Goal: Task Accomplishment & Management: Use online tool/utility

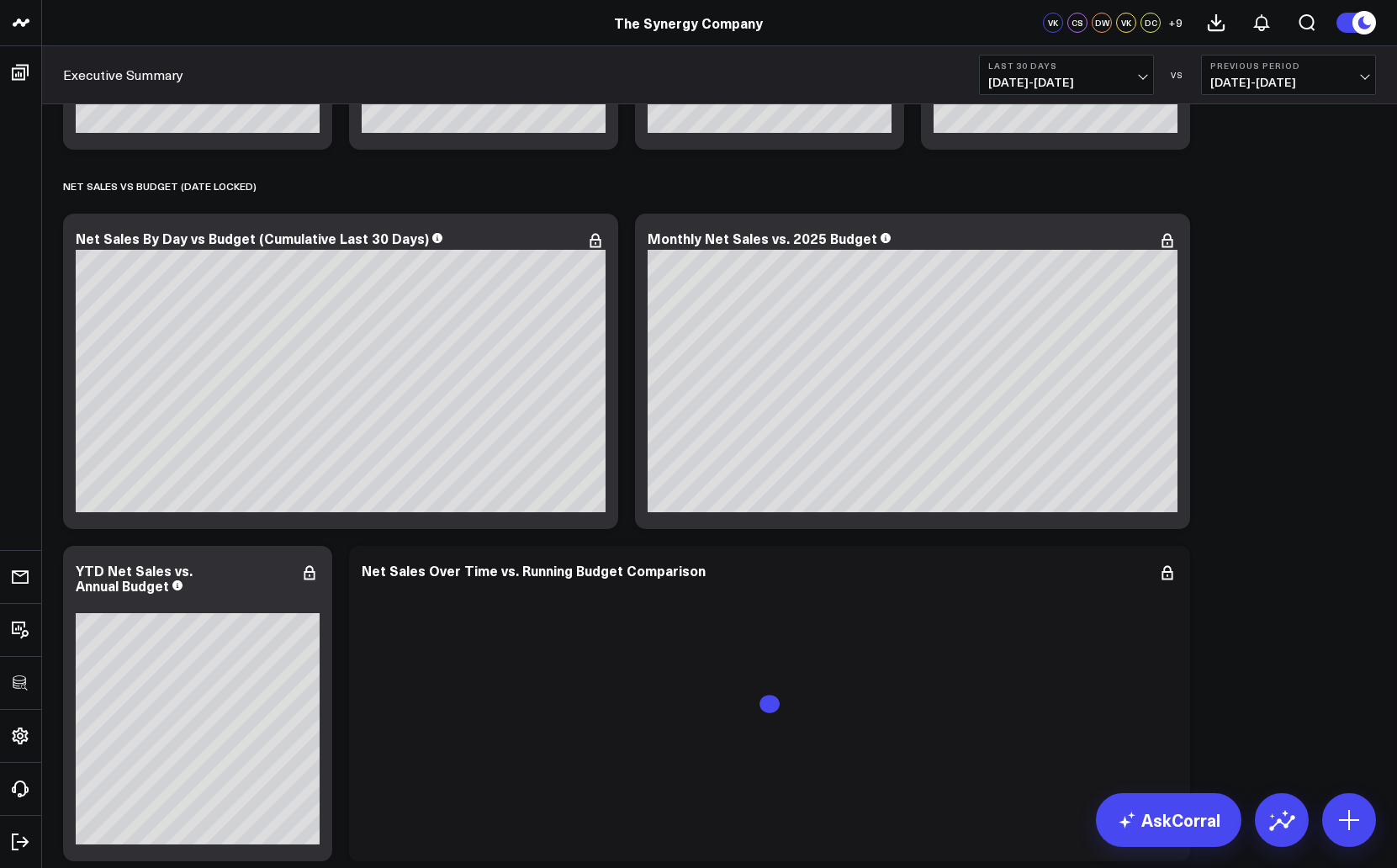
scroll to position [3665, 0]
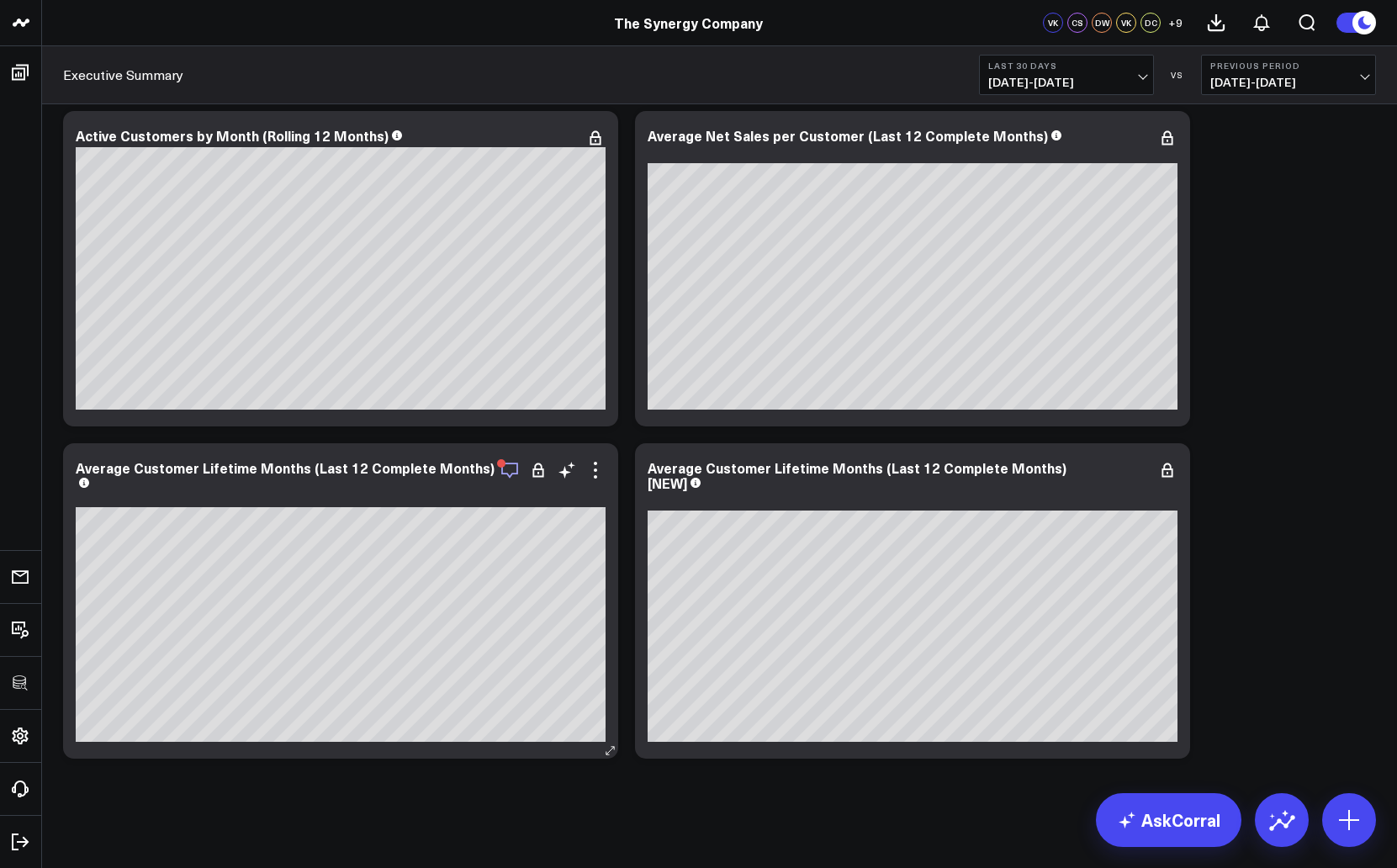
click at [505, 468] on icon "button" at bounding box center [510, 470] width 21 height 21
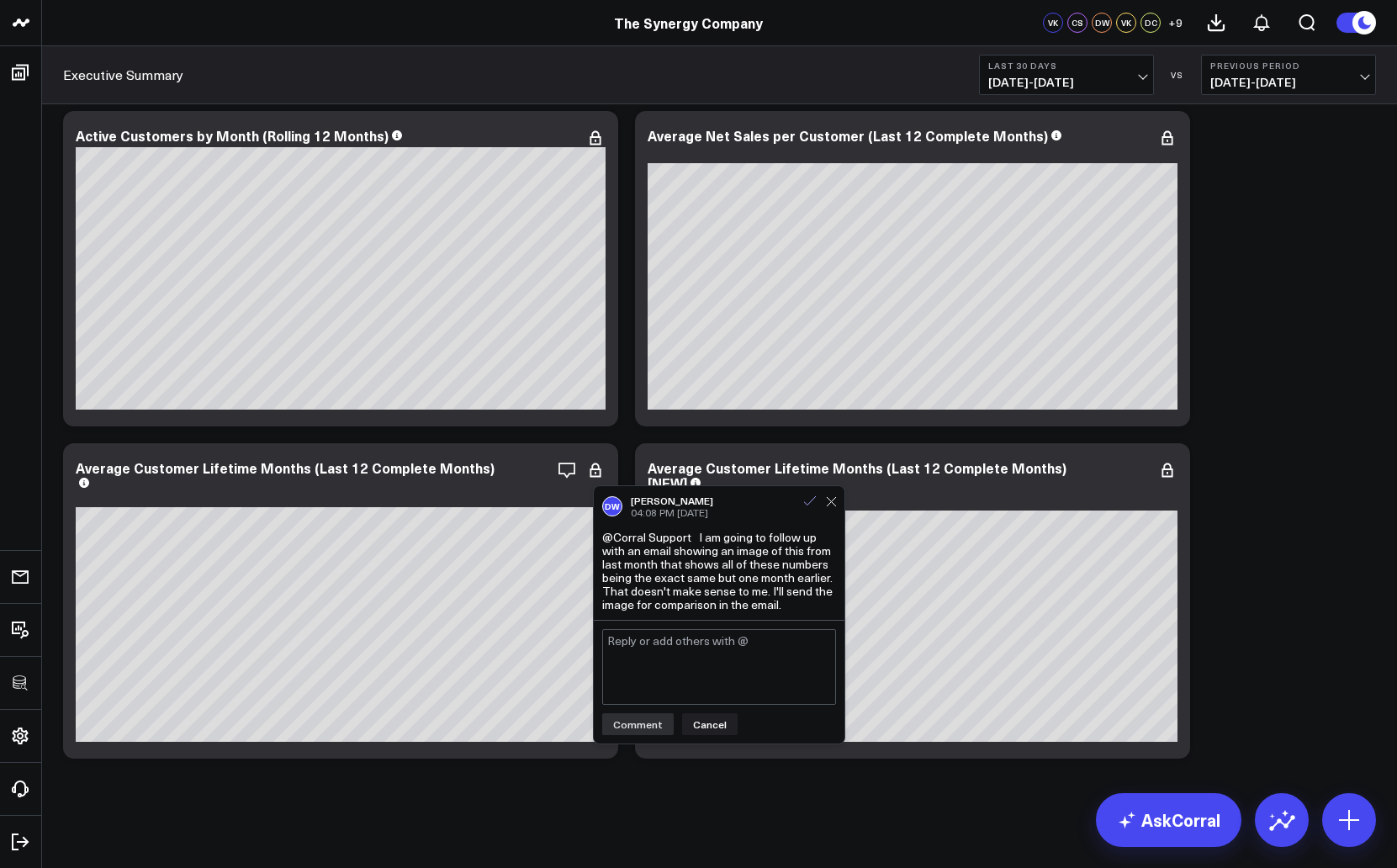
click at [805, 506] on icon at bounding box center [810, 501] width 15 height 15
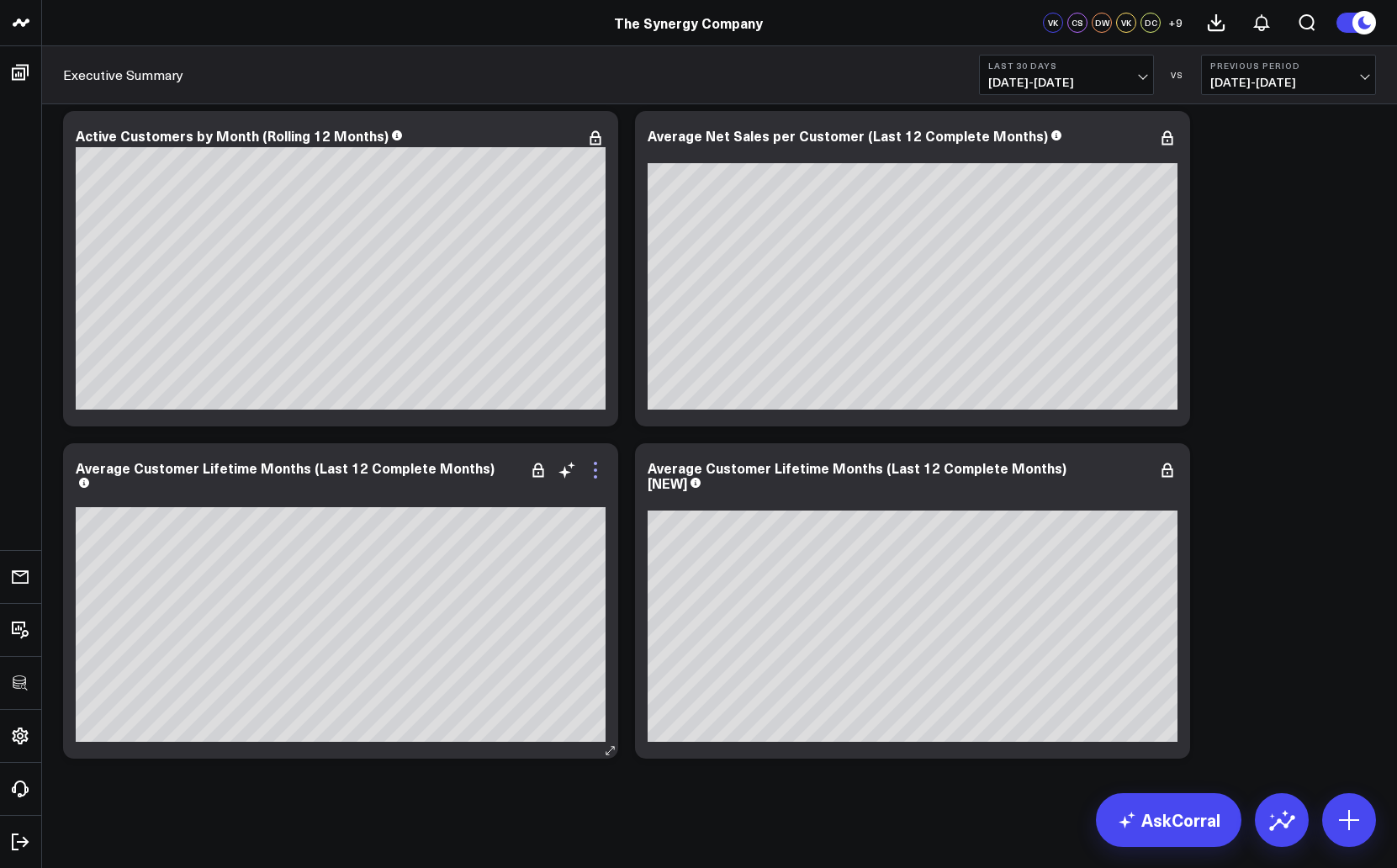
click at [593, 465] on icon at bounding box center [595, 470] width 21 height 21
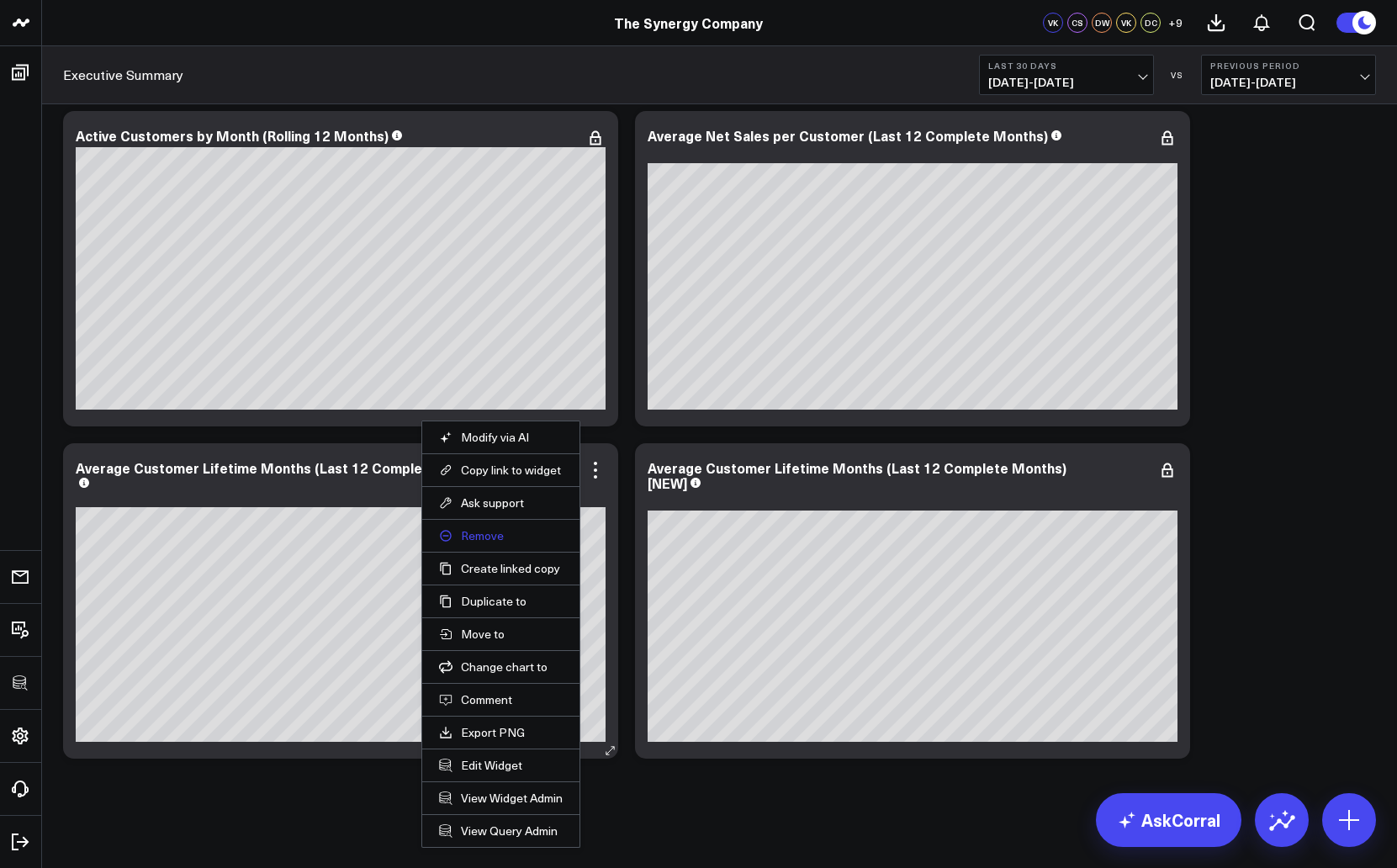
click at [459, 532] on button "Remove" at bounding box center [501, 535] width 123 height 15
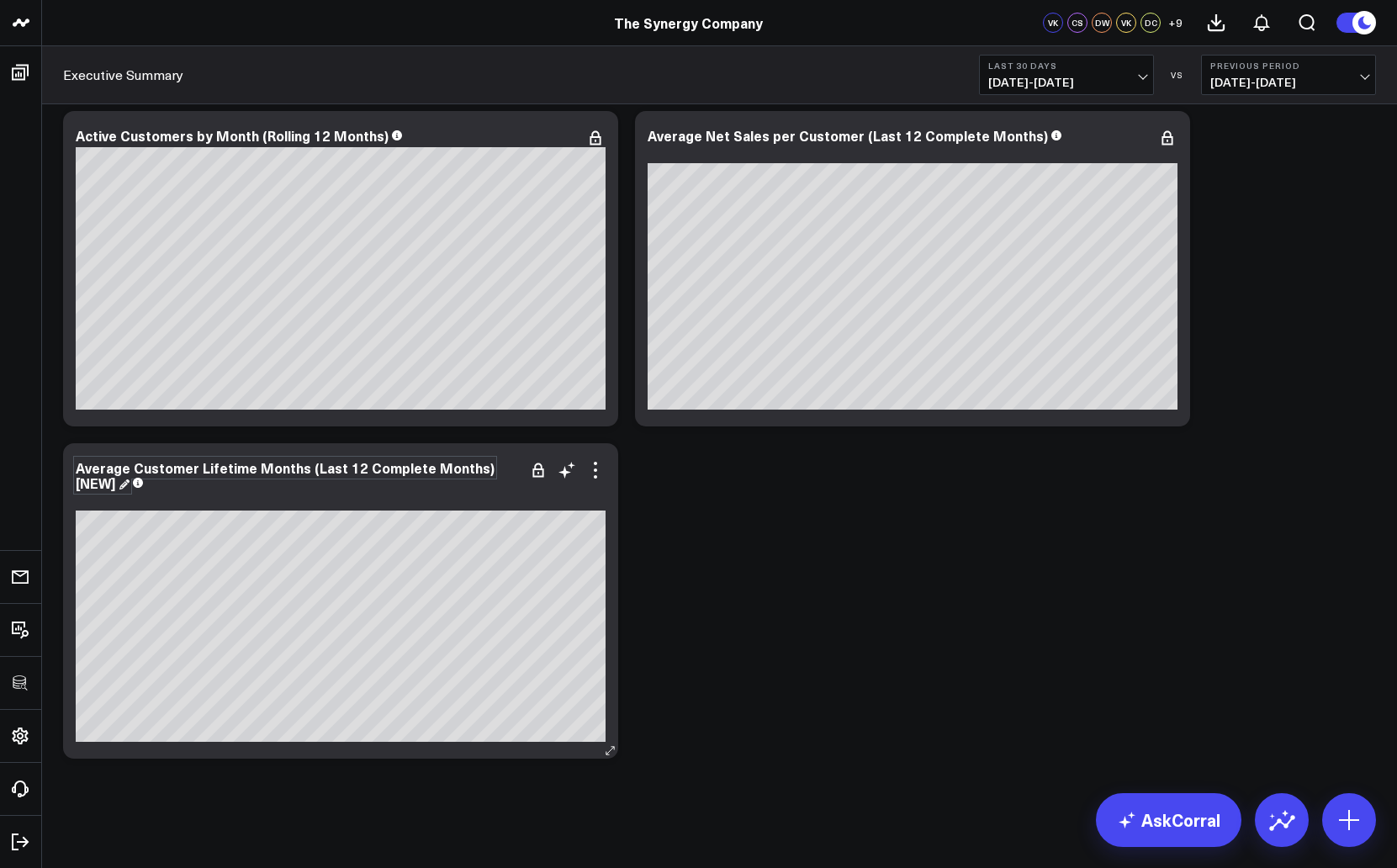
click at [332, 471] on div "Average Customer Lifetime Months (Last 12 Complete Months) [NEW]" at bounding box center [285, 475] width 419 height 34
click at [598, 475] on icon at bounding box center [595, 470] width 21 height 21
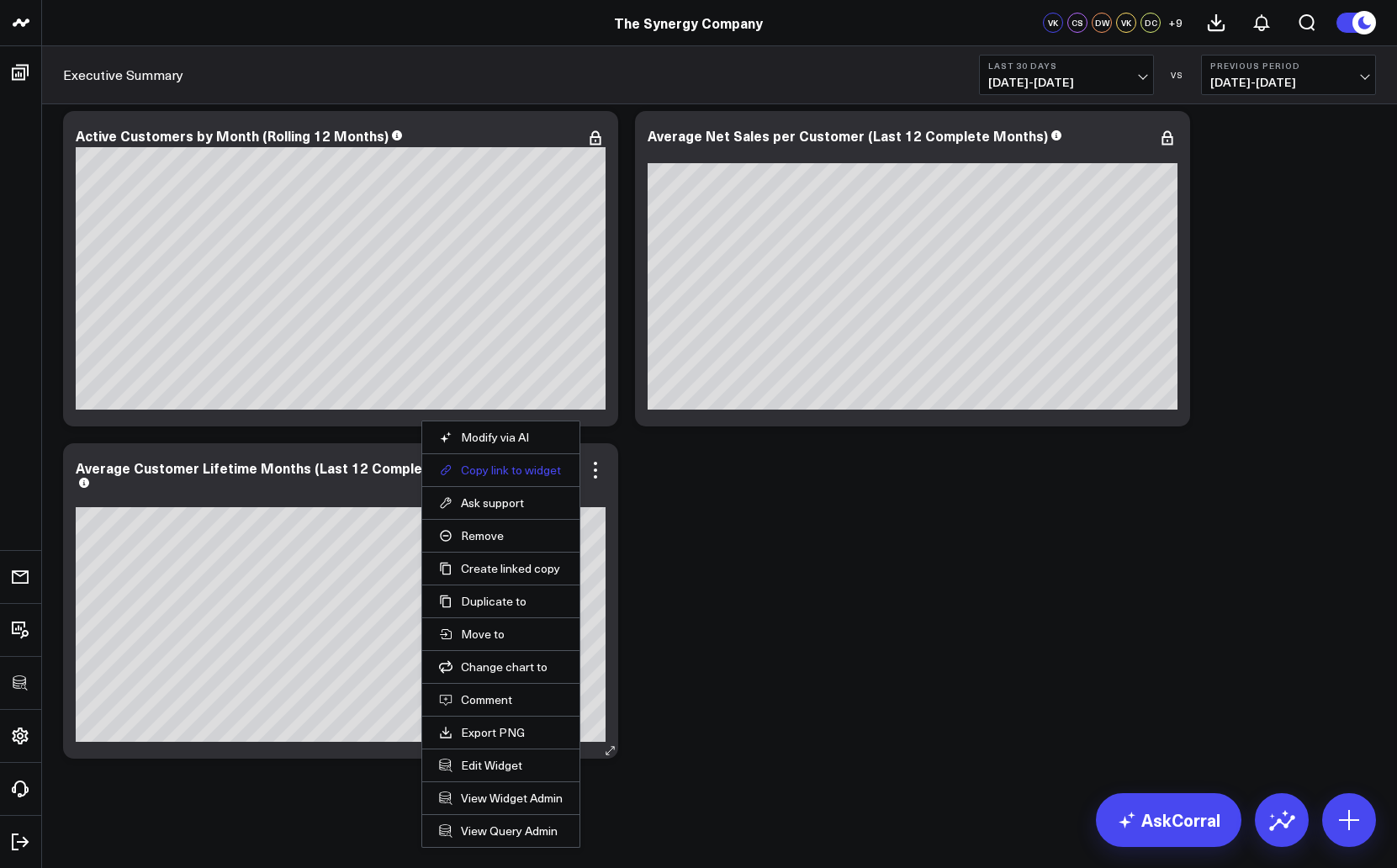
click at [514, 471] on button "Copy link to widget" at bounding box center [501, 470] width 123 height 15
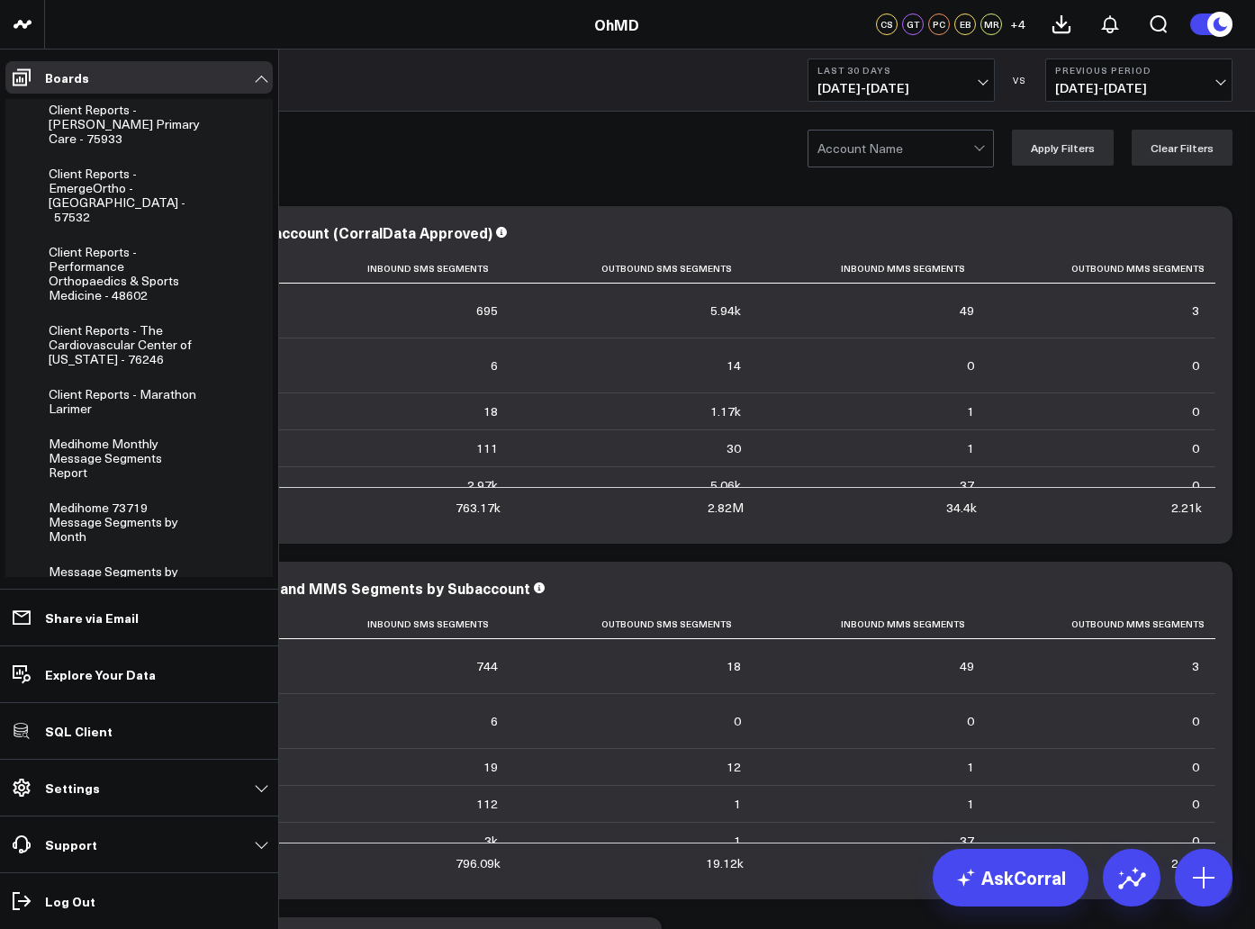
scroll to position [1506, 0]
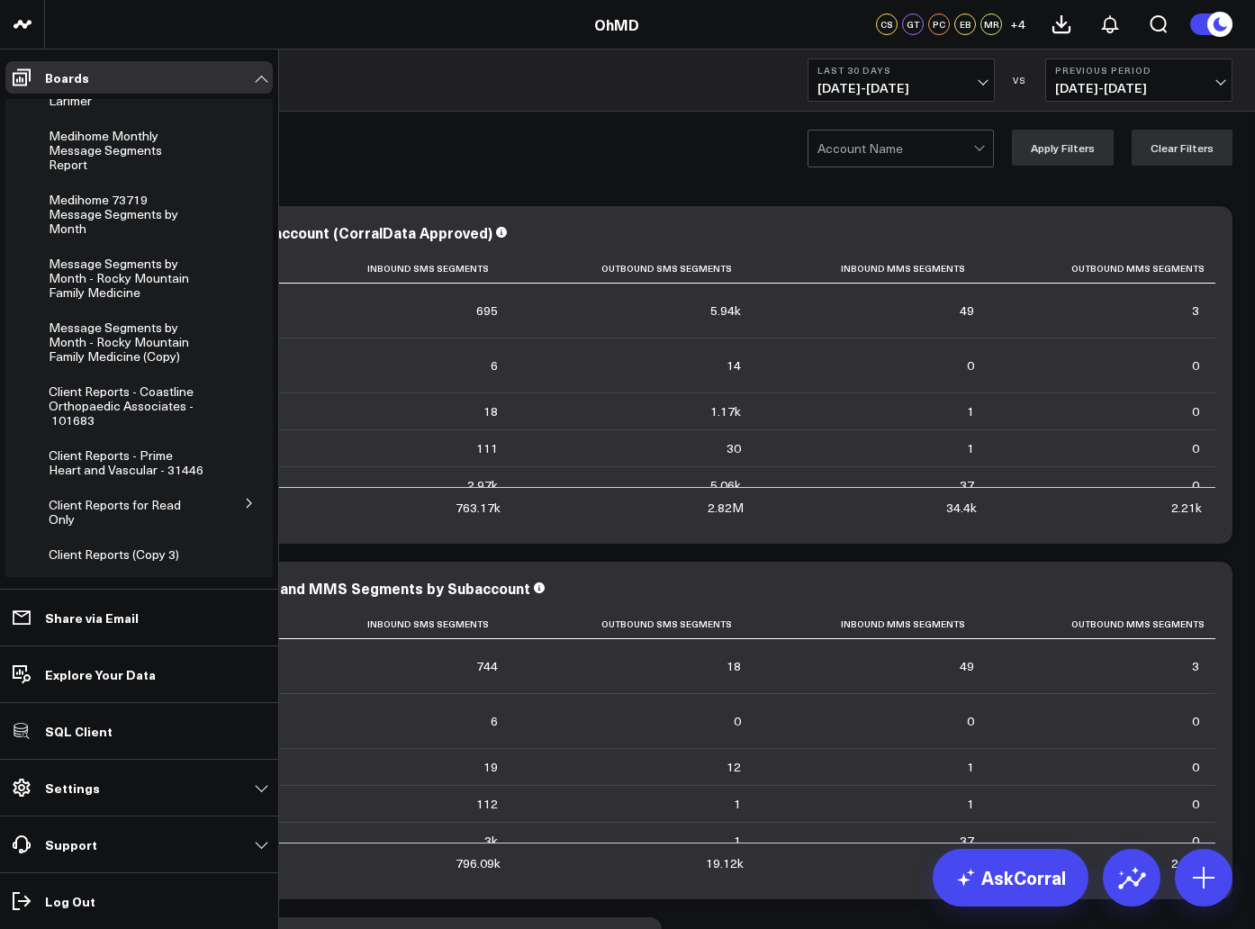
click at [247, 499] on icon at bounding box center [249, 503] width 4 height 9
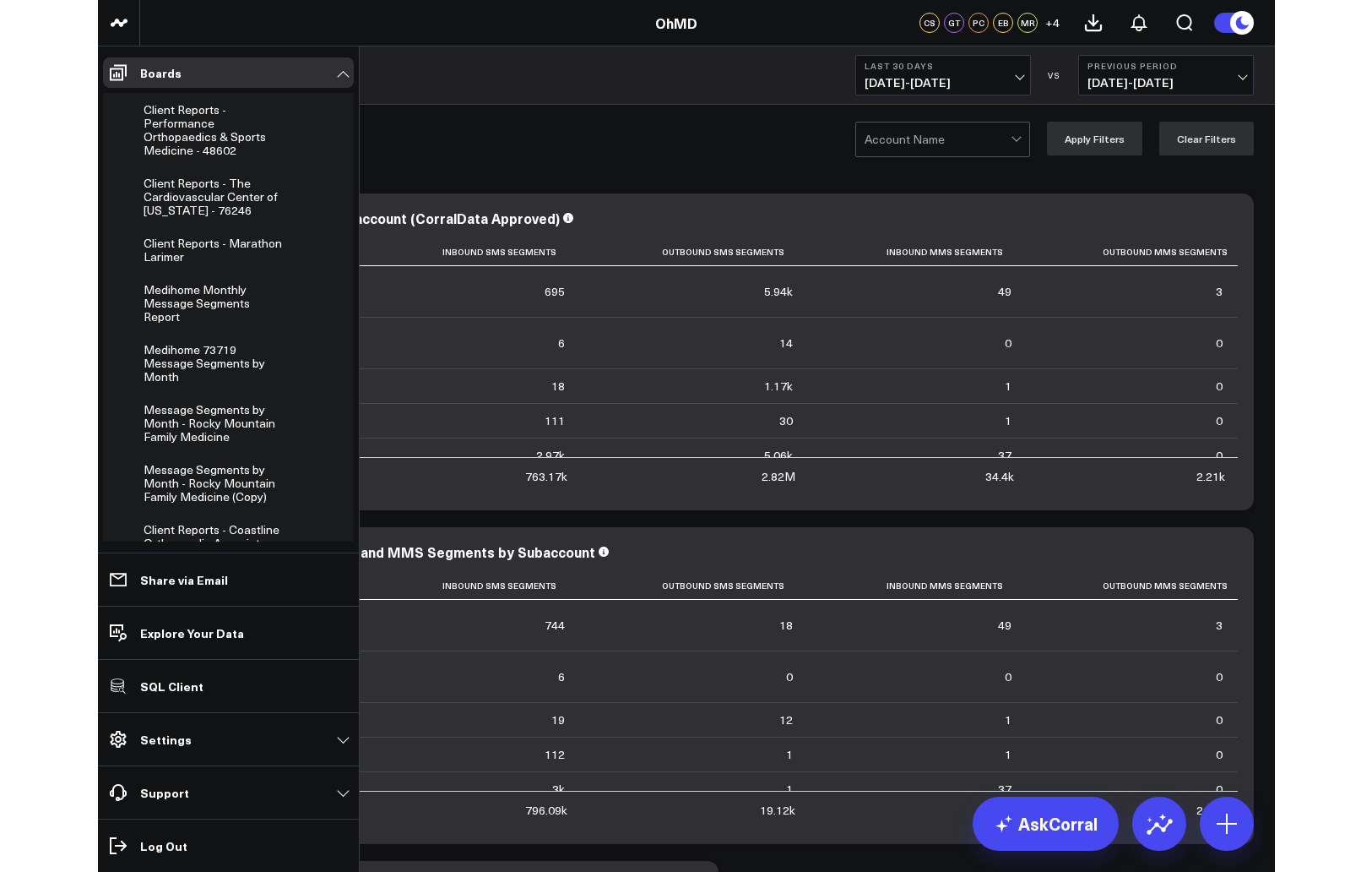
scroll to position [1657, 0]
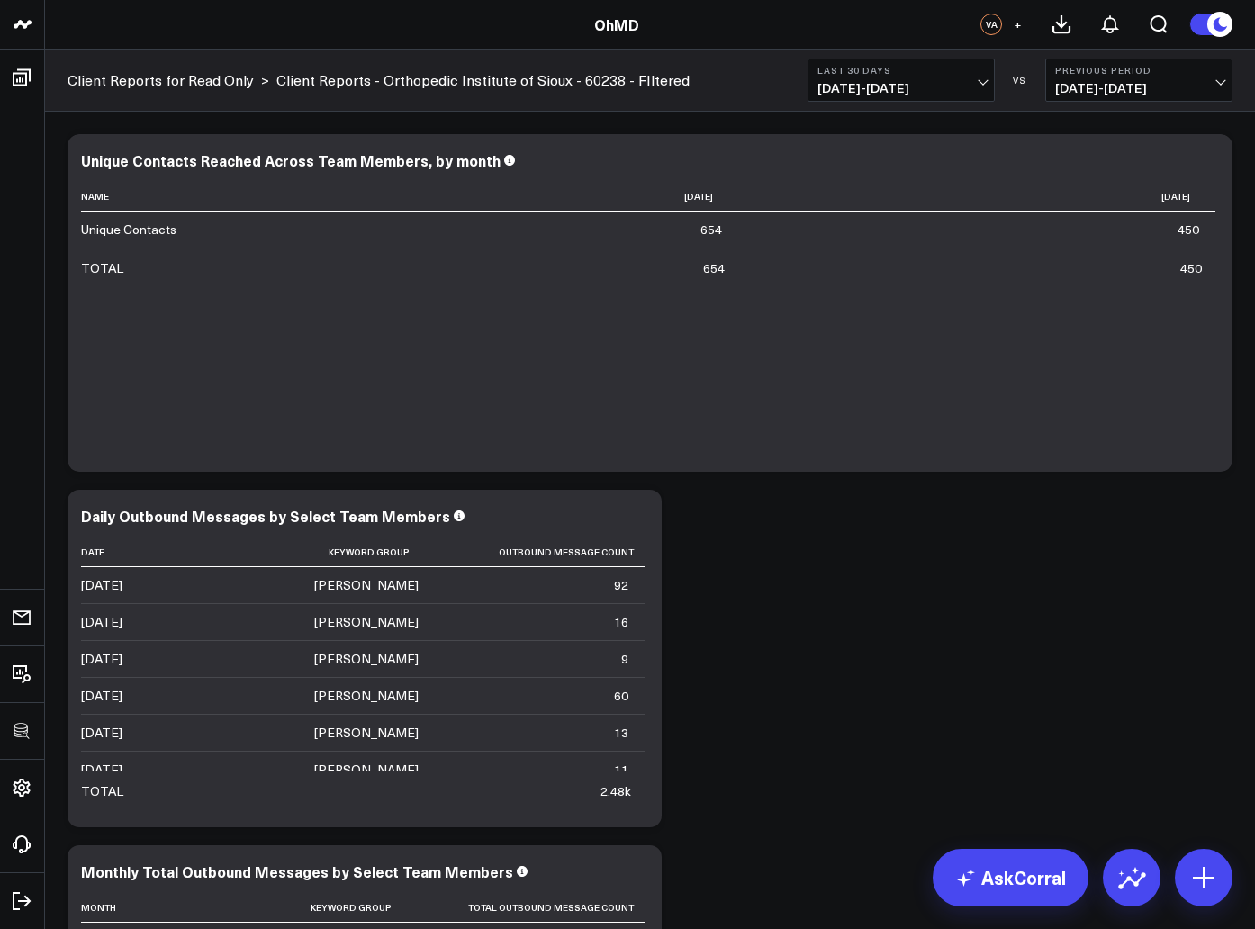
click at [1021, 18] on button "+" at bounding box center [1017, 24] width 22 height 22
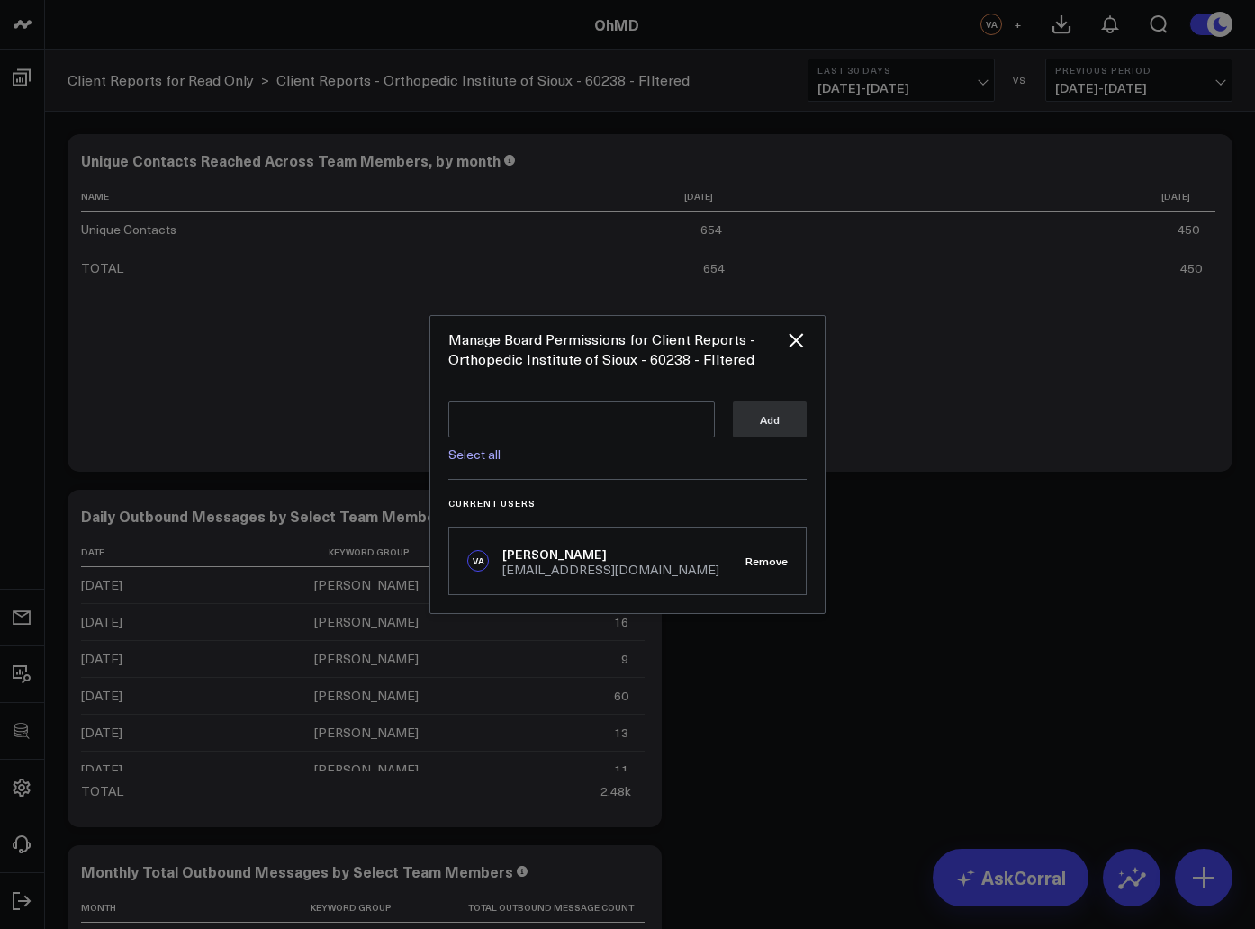
click at [466, 462] on link "Select all" at bounding box center [474, 453] width 52 height 17
type textarea "@Corral Support @Greg Tavolacci @Peter Chaloux @Ethan Bechtel @Melanie Rotax @M…"
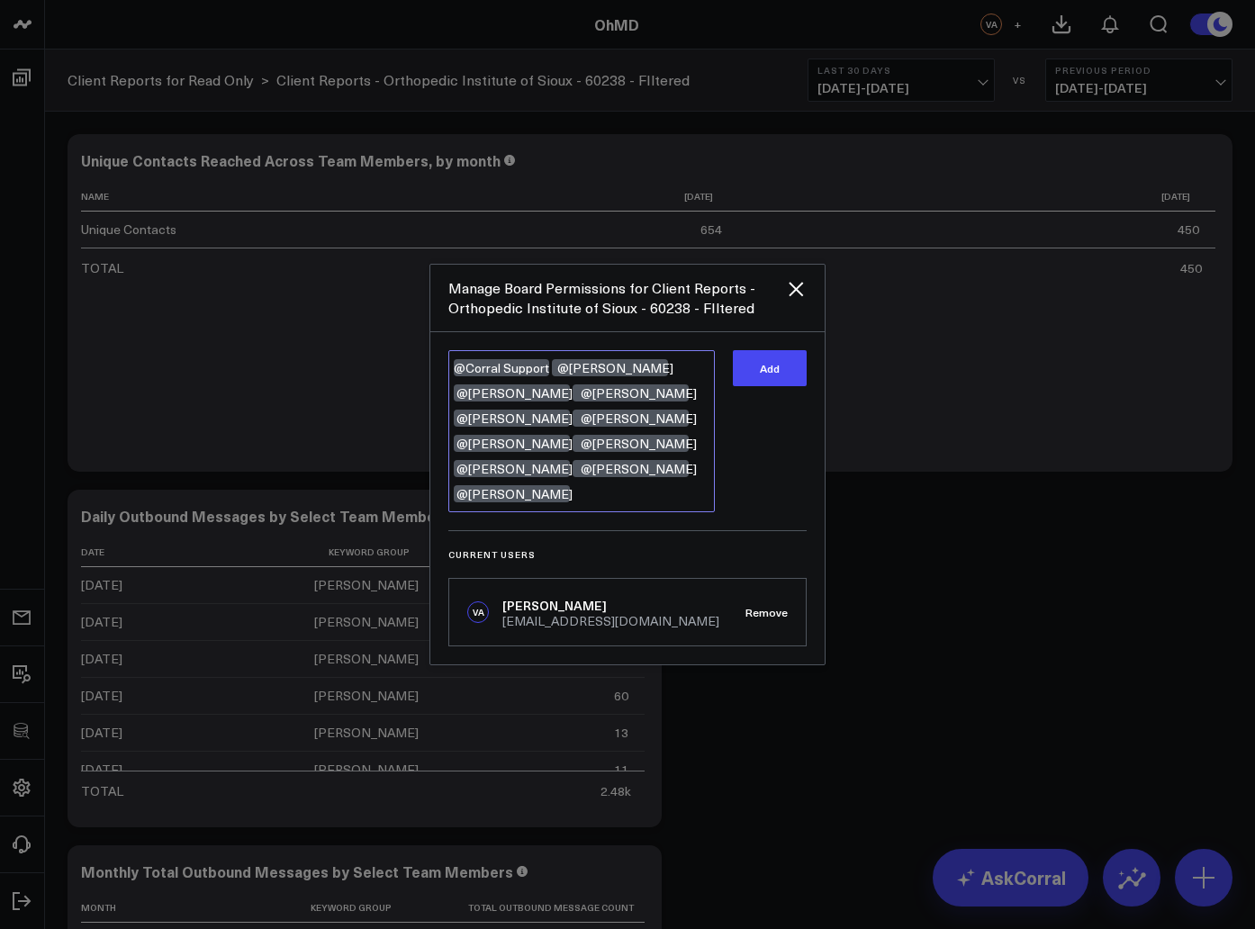
click at [557, 487] on textarea "@Corral Support @Greg Tavolacci @Peter Chaloux @Ethan Bechtel @Melanie Rotax @M…" at bounding box center [581, 431] width 266 height 162
click at [754, 606] on button "Remove" at bounding box center [766, 612] width 42 height 13
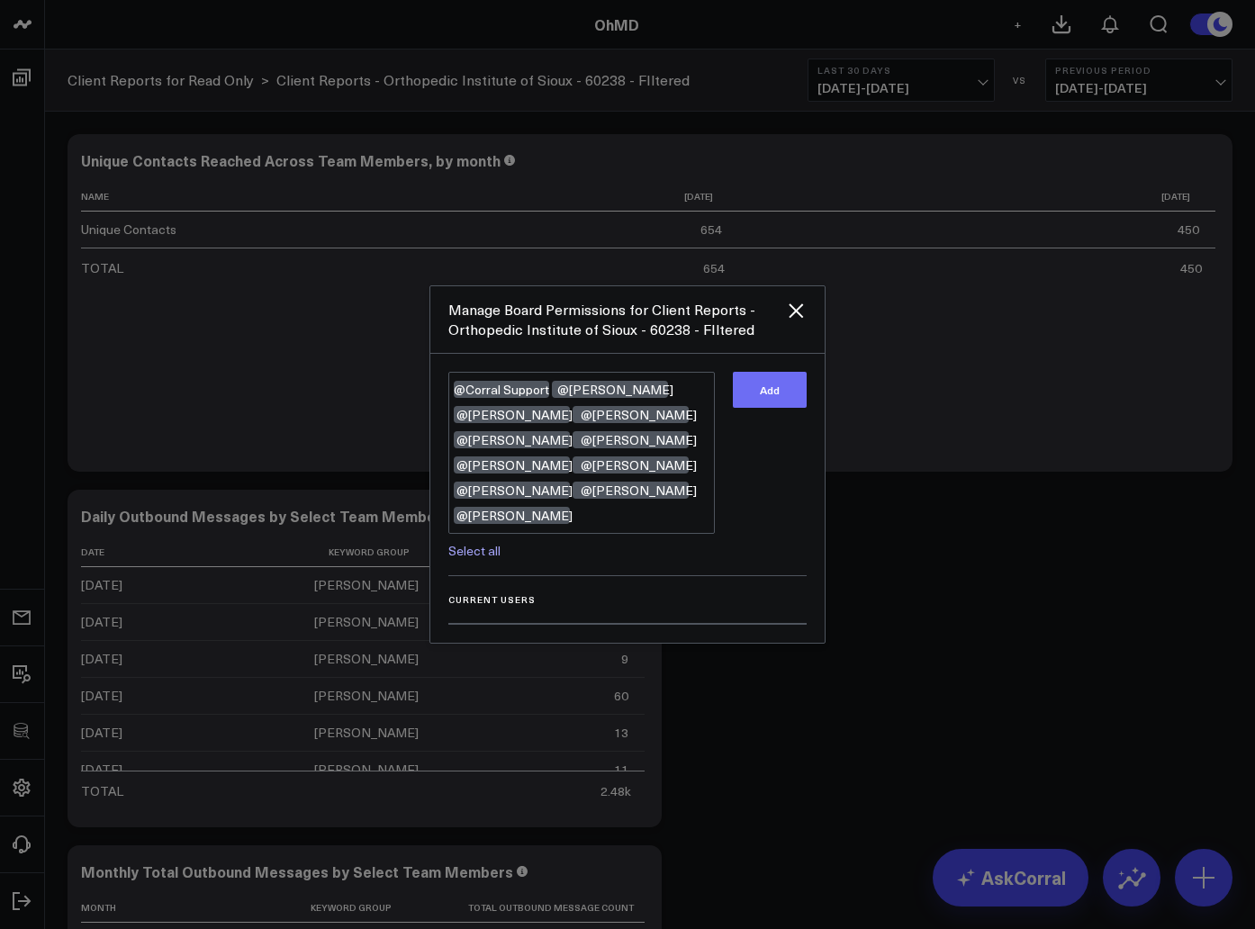
click at [757, 408] on button "Add" at bounding box center [770, 390] width 74 height 36
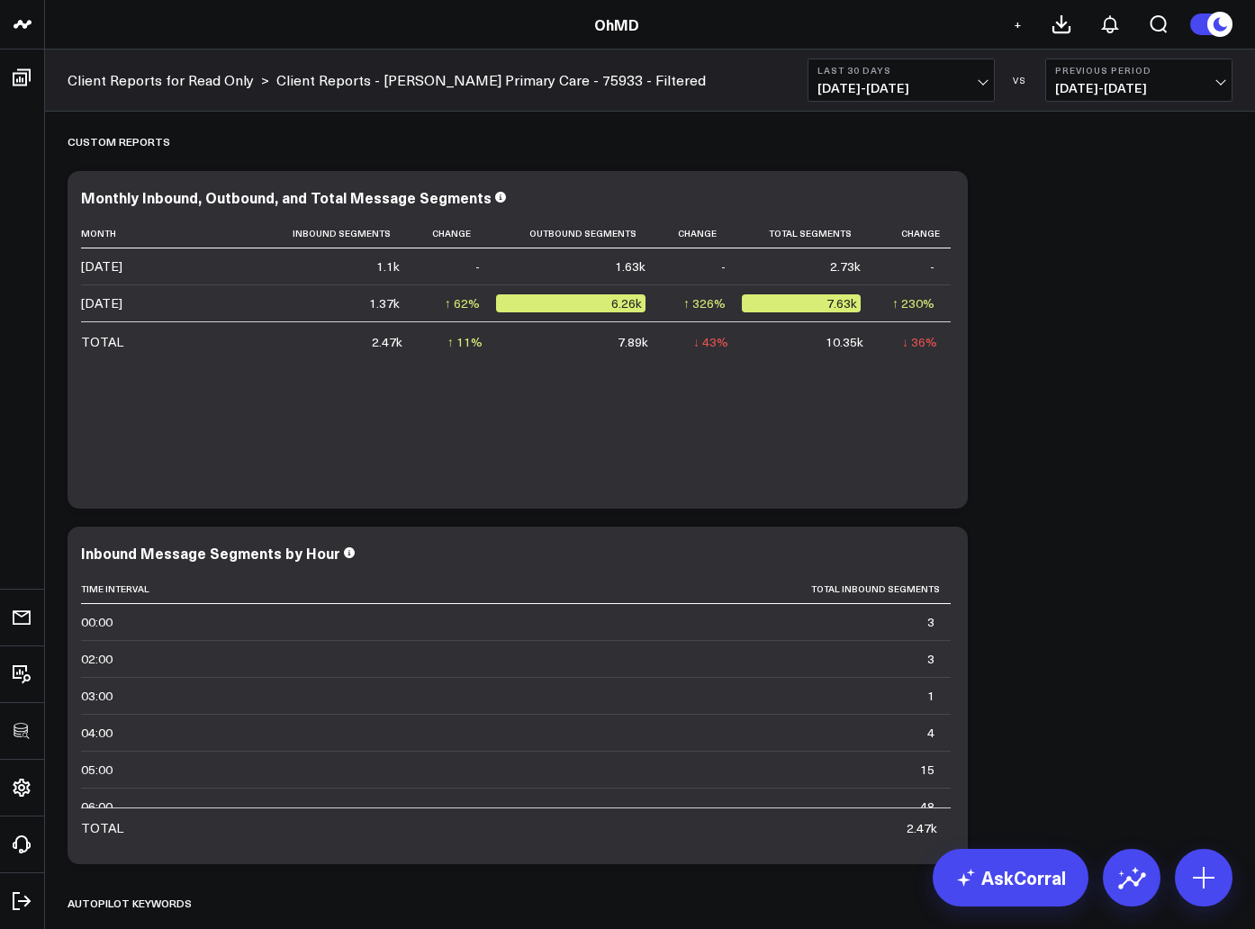
click at [1023, 13] on button "+" at bounding box center [1017, 24] width 22 height 22
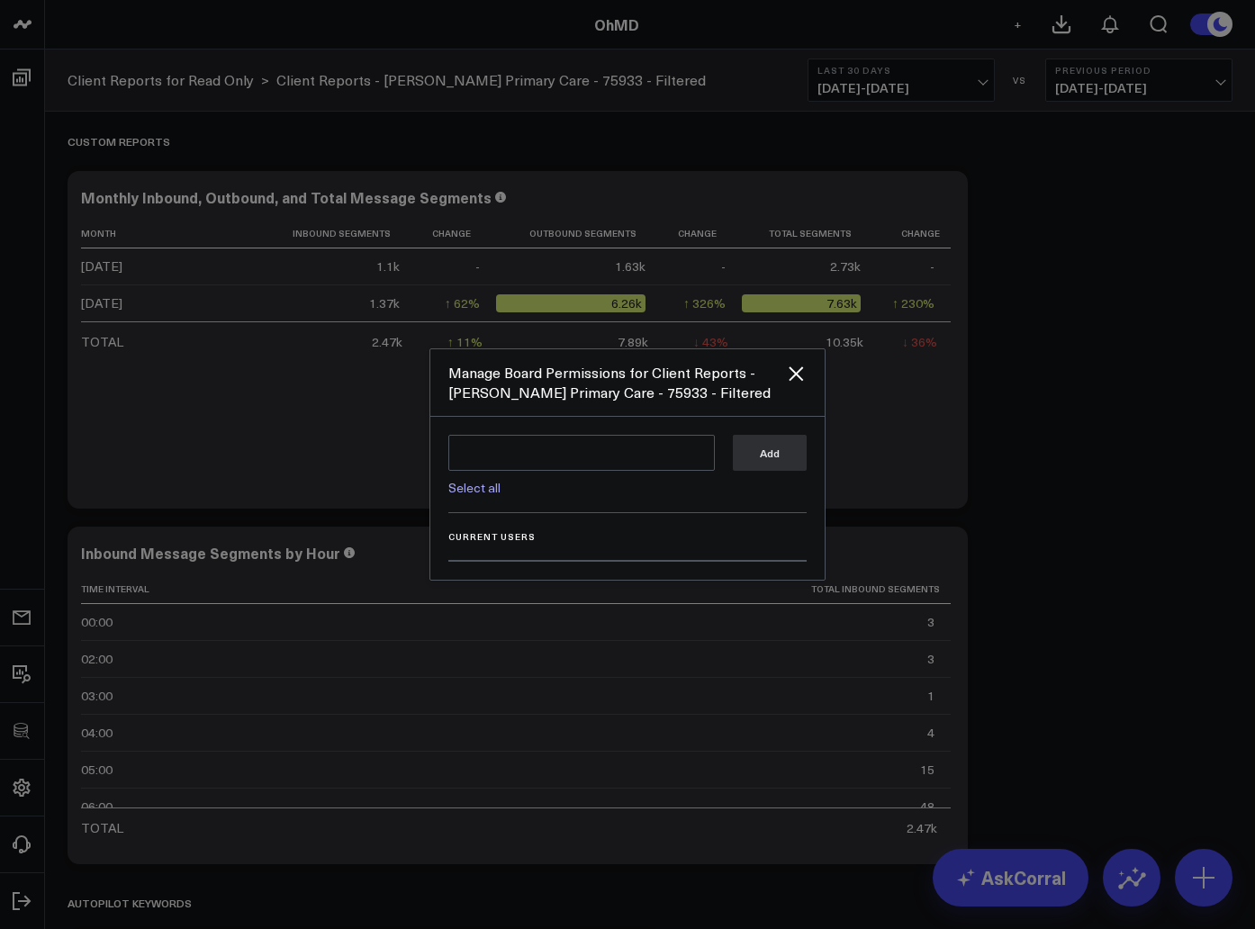
click at [466, 489] on link "Select all" at bounding box center [474, 487] width 52 height 17
type textarea "@Corral Support @Greg Tavolacci @Peter Chaloux @Ethan Bechtel @Melanie Rotax @M…"
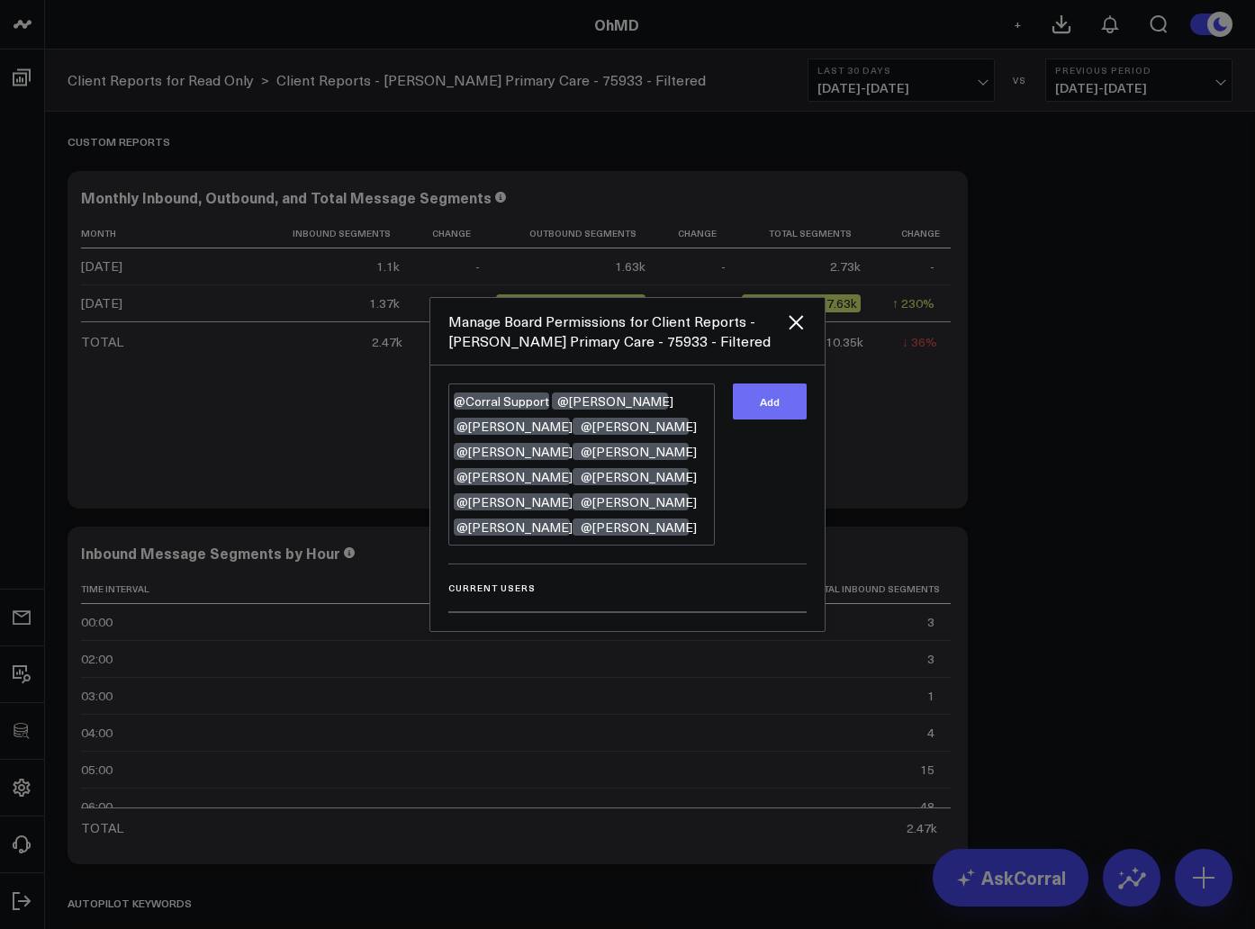
click at [764, 419] on button "Add" at bounding box center [770, 401] width 74 height 36
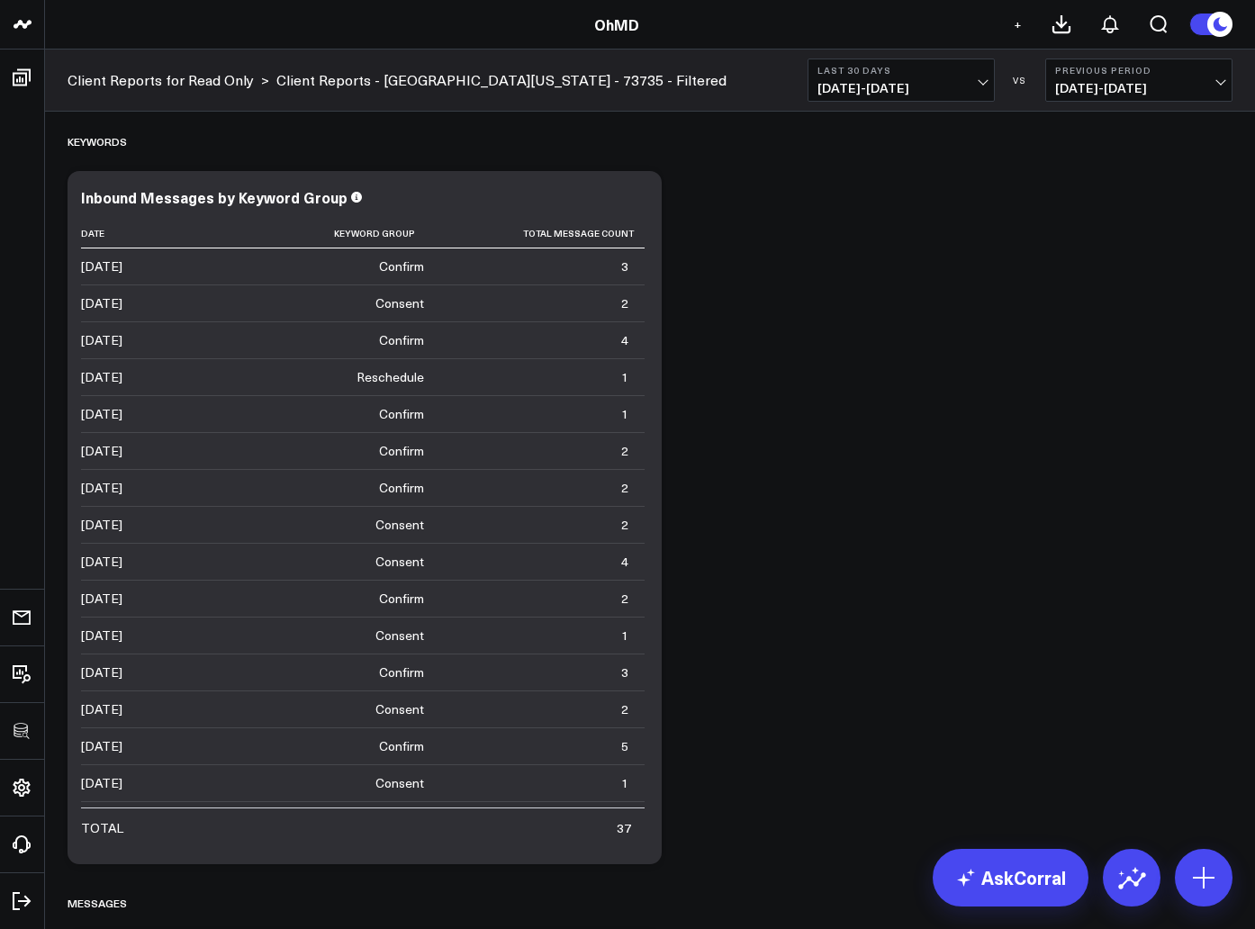
click at [1012, 20] on button "+" at bounding box center [1017, 24] width 22 height 22
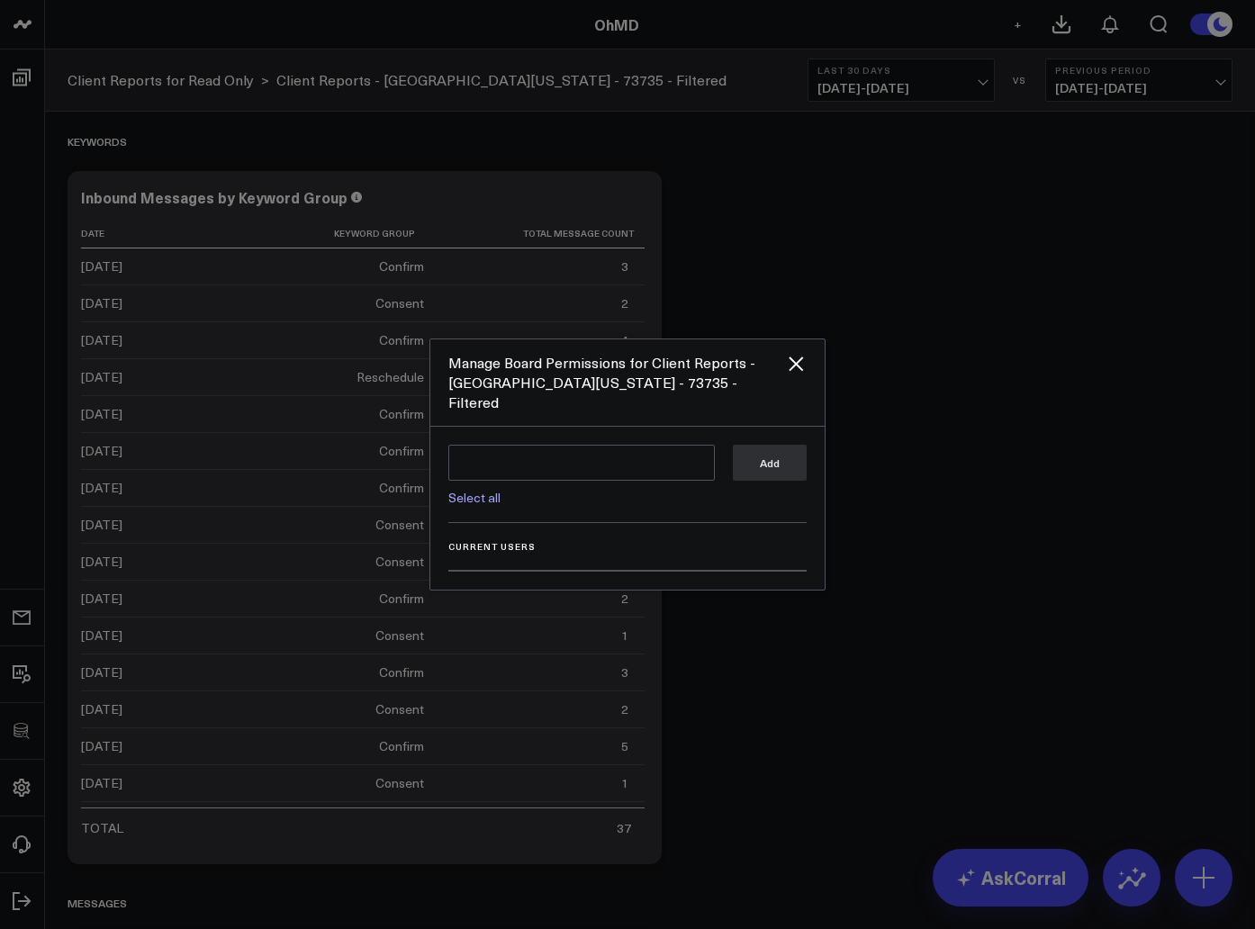
click at [478, 489] on link "Select all" at bounding box center [474, 497] width 52 height 17
type textarea "@Corral Support @Greg Tavolacci @Peter Chaloux @Ethan Bechtel @Melanie Rotax @M…"
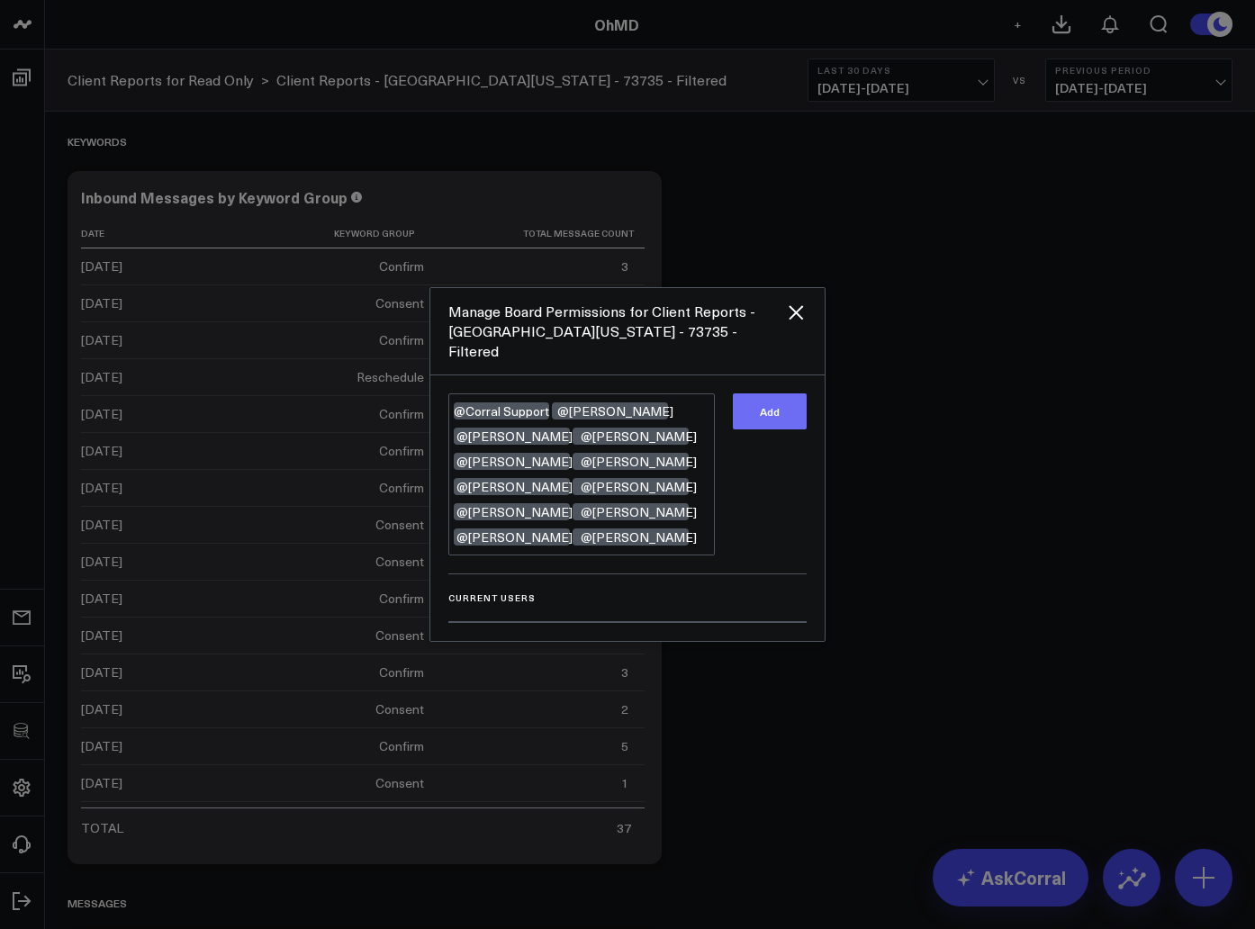
click at [769, 419] on button "Add" at bounding box center [770, 411] width 74 height 36
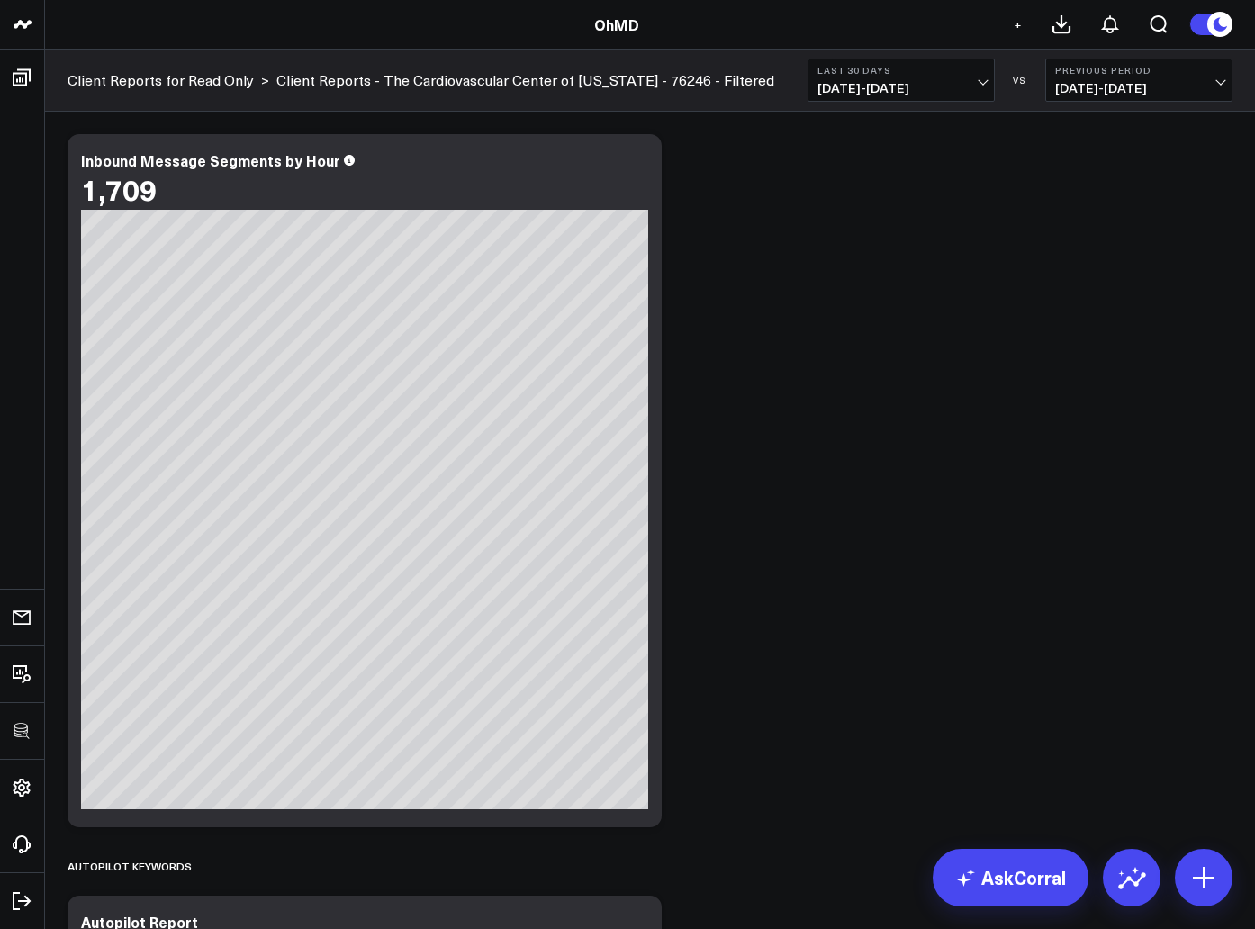
click at [1016, 28] on span "+" at bounding box center [1017, 24] width 8 height 13
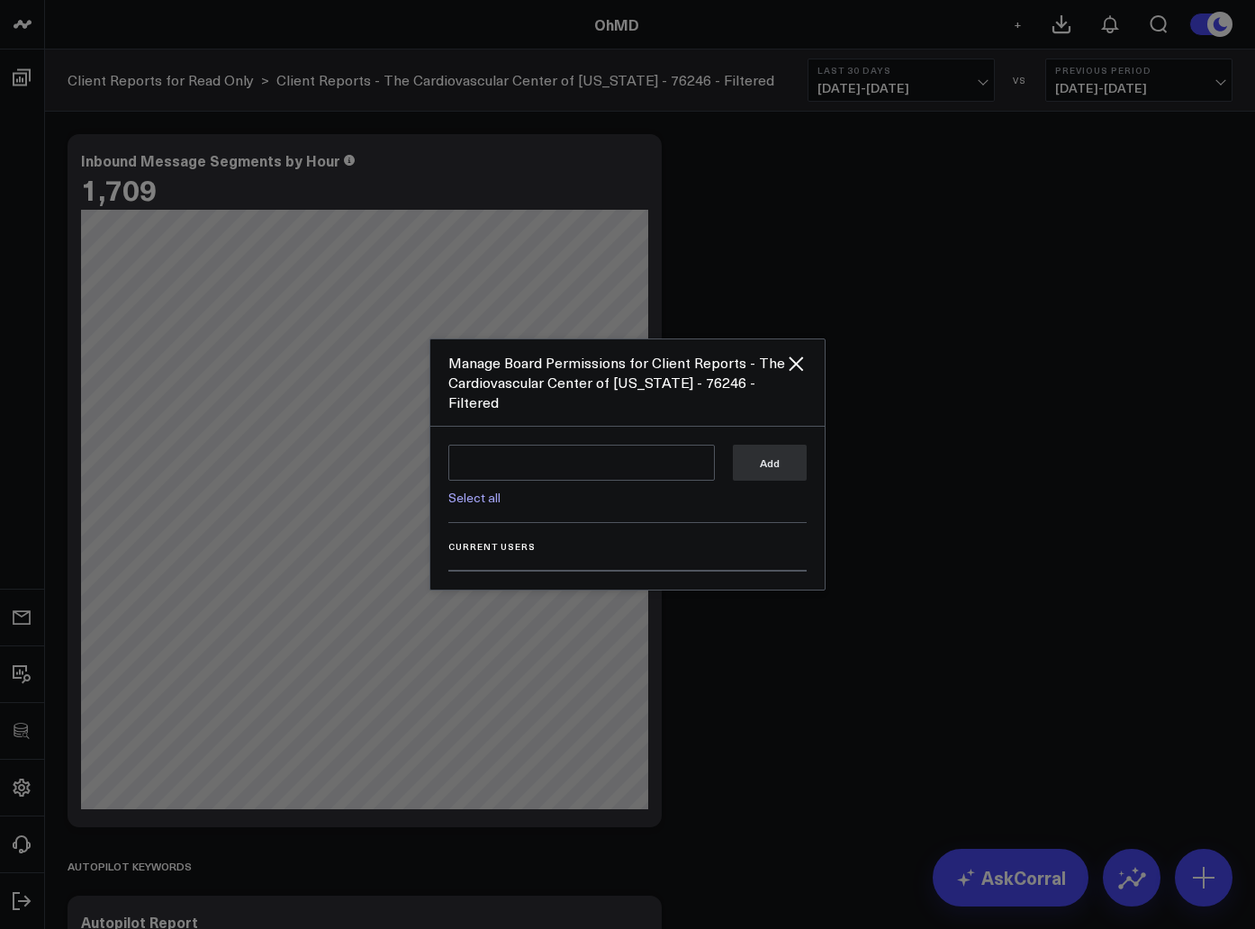
click at [469, 497] on div "Select all Add" at bounding box center [627, 484] width 358 height 78
click at [470, 489] on link "Select all" at bounding box center [474, 497] width 52 height 17
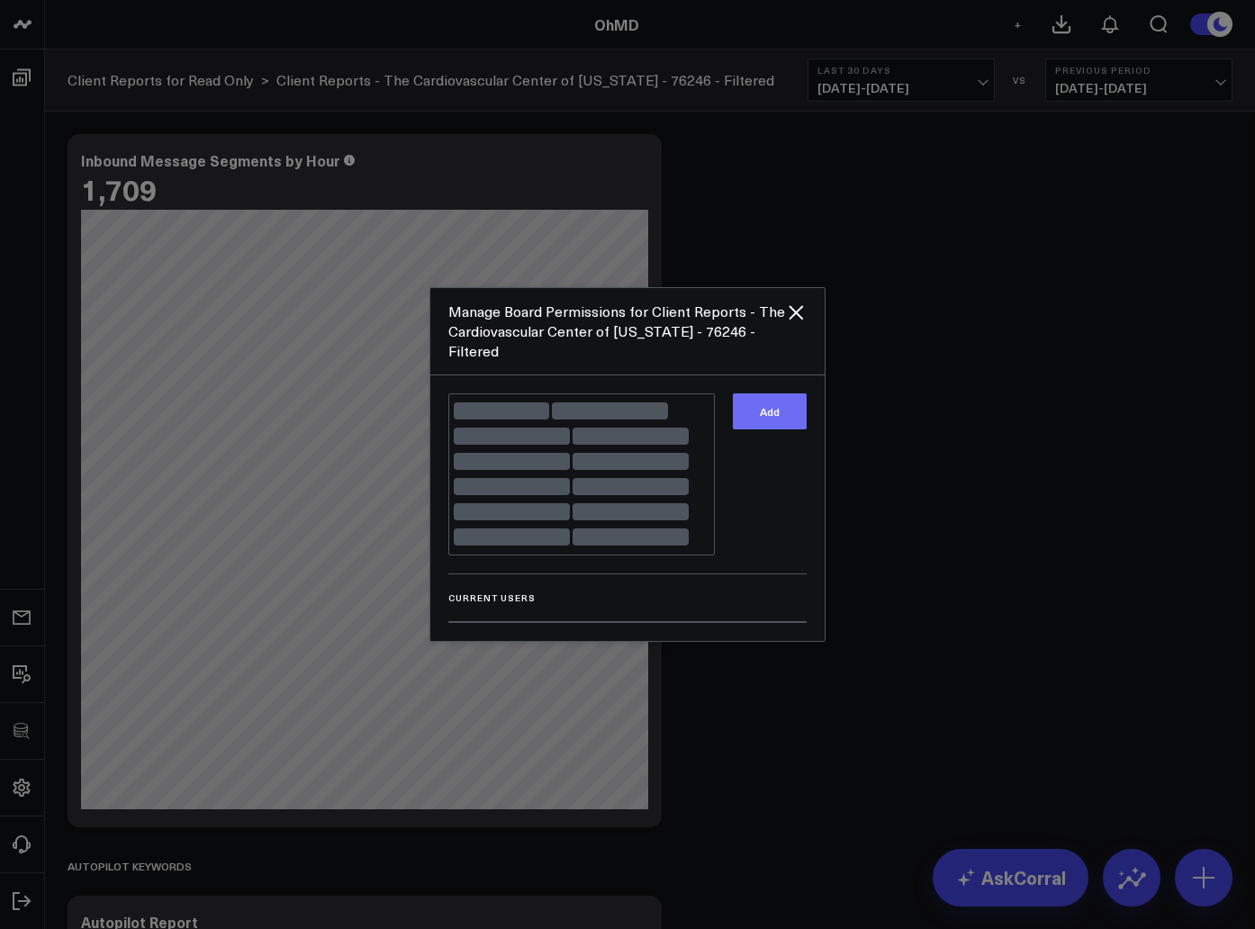
click at [778, 409] on button "Add" at bounding box center [770, 411] width 74 height 36
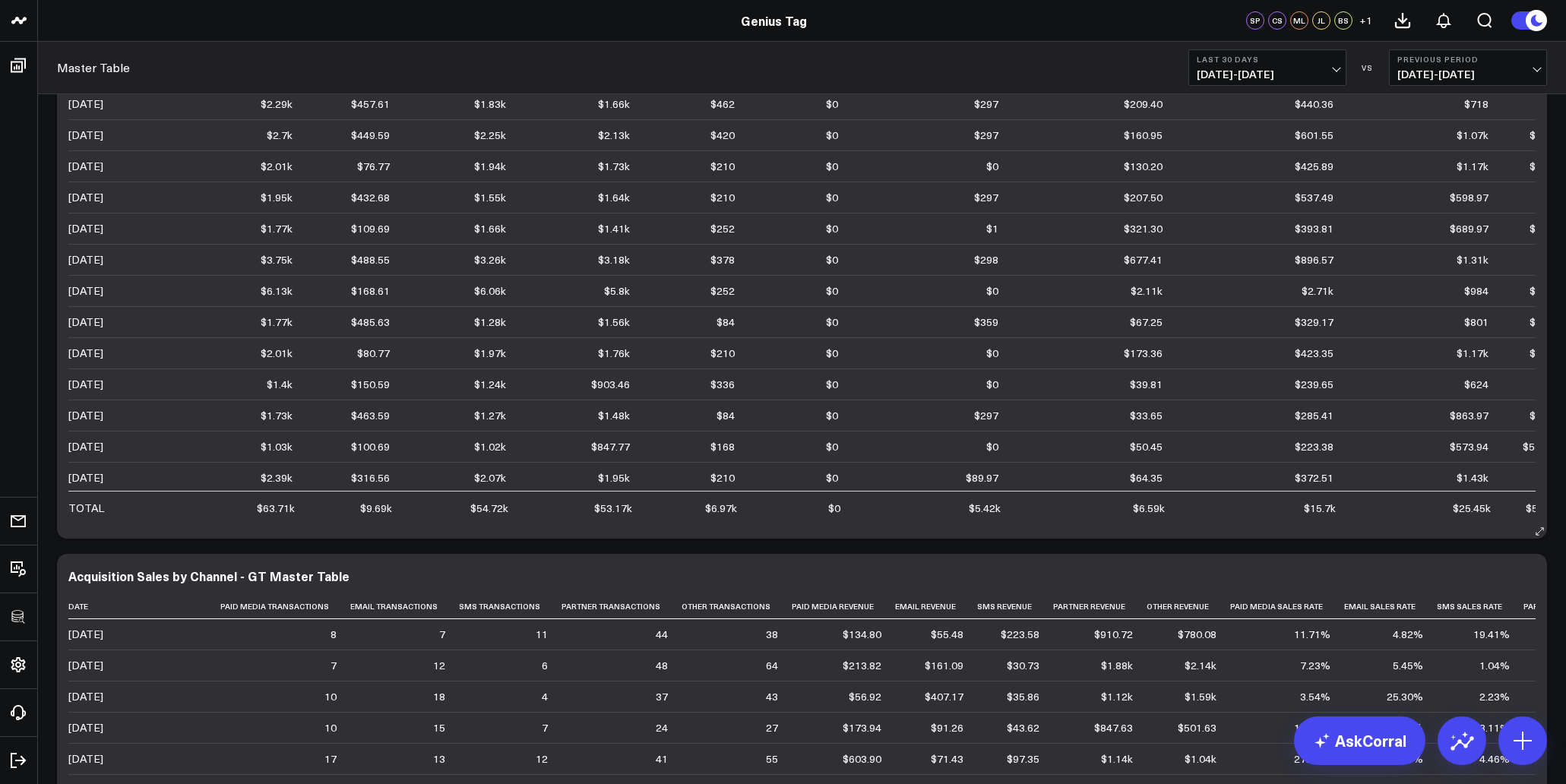
scroll to position [178, 0]
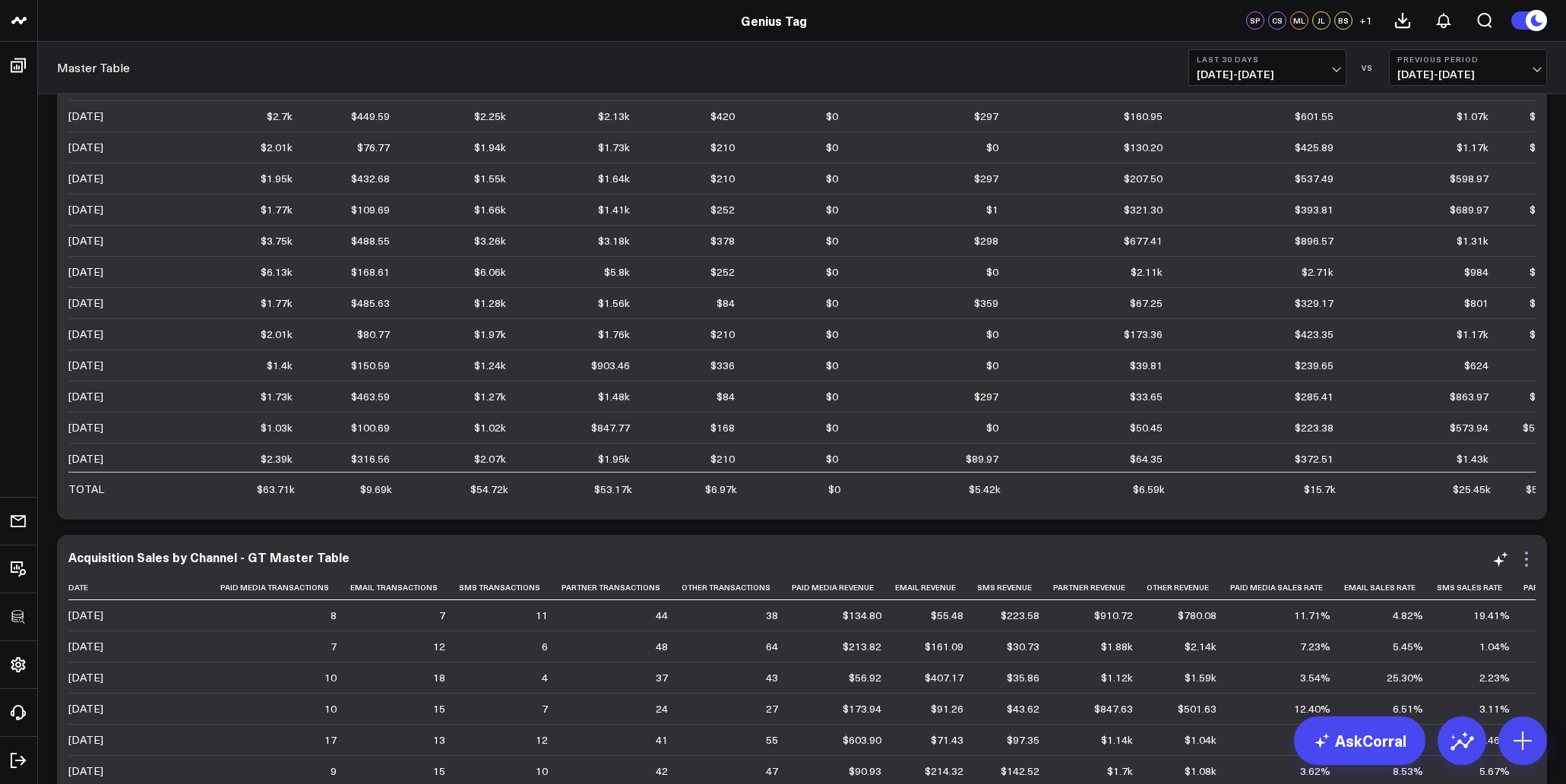
click at [1525, 560] on icon at bounding box center [1526, 560] width 3 height 3
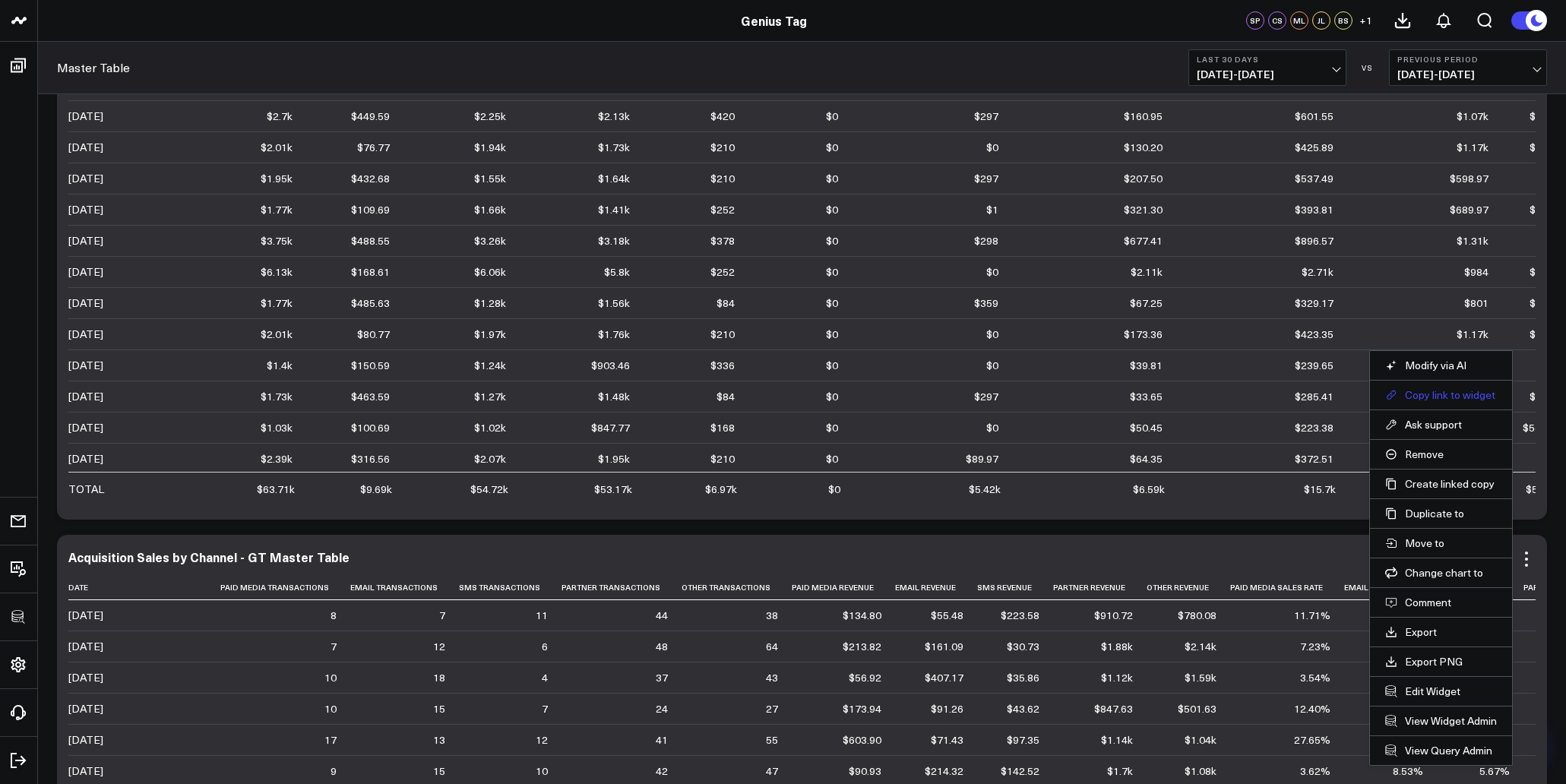
click at [1454, 398] on button "Copy link to widget" at bounding box center [1441, 395] width 111 height 14
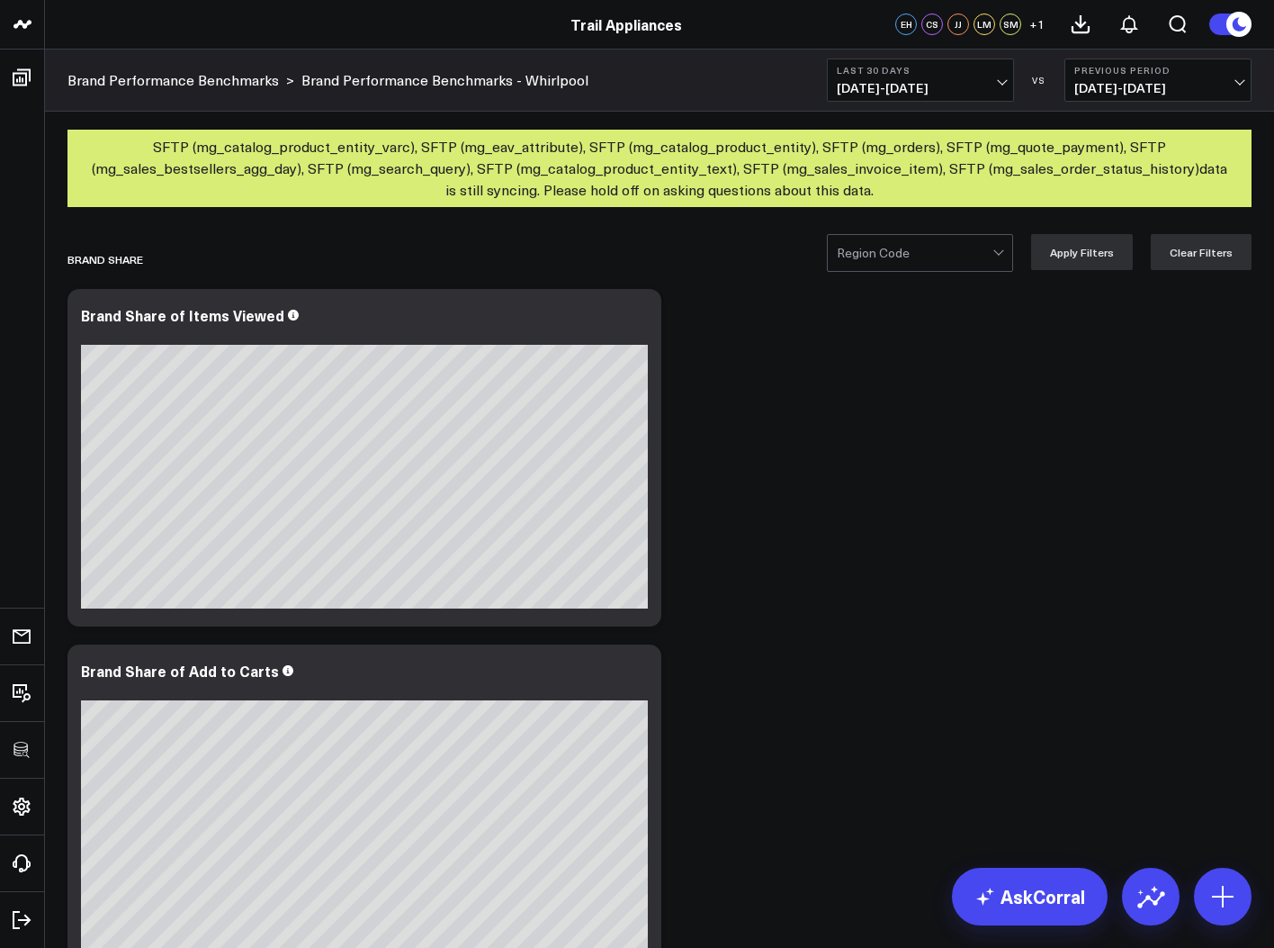
scroll to position [4213, 0]
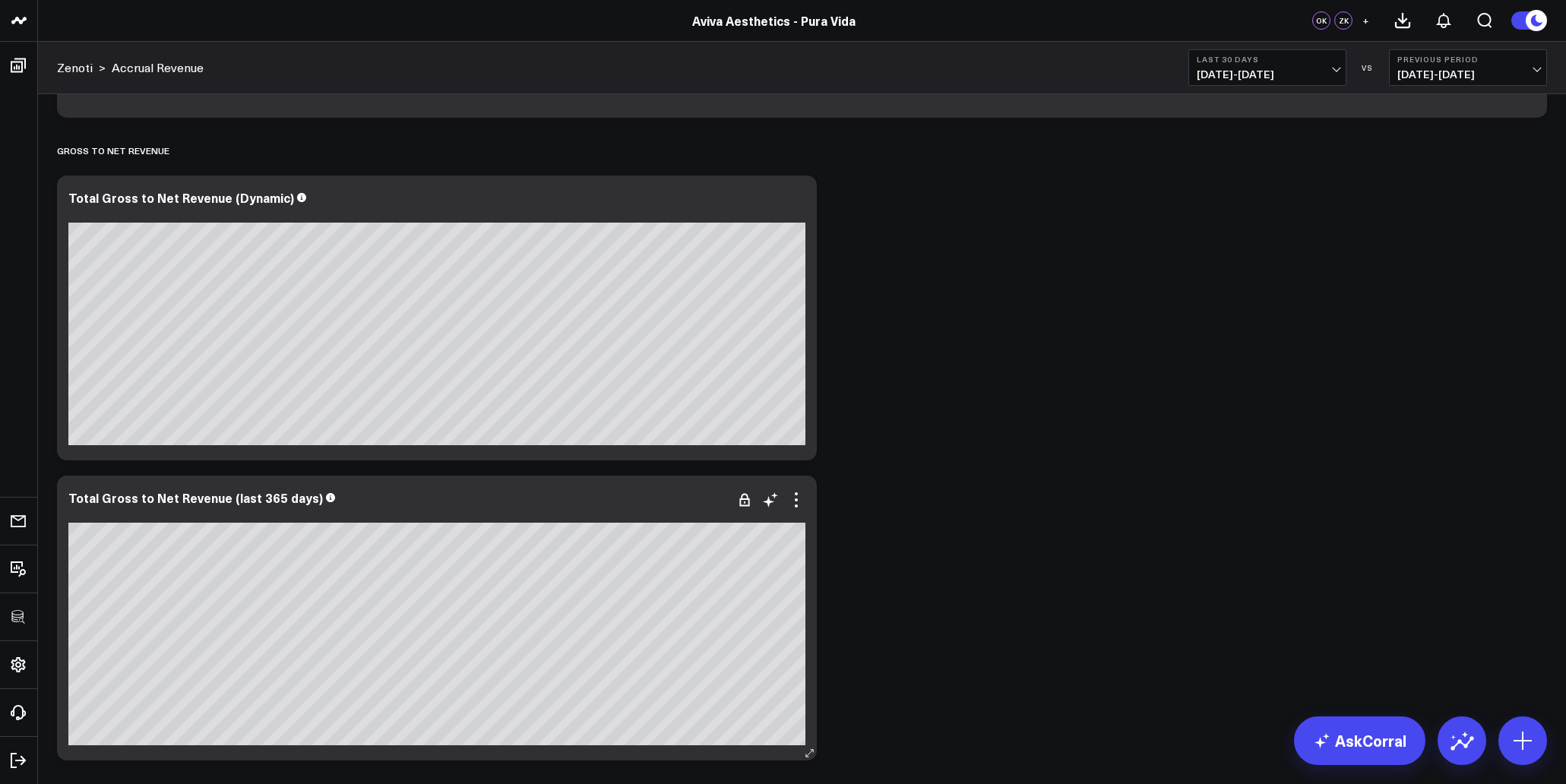
scroll to position [340, 0]
click at [800, 195] on icon at bounding box center [796, 201] width 19 height 19
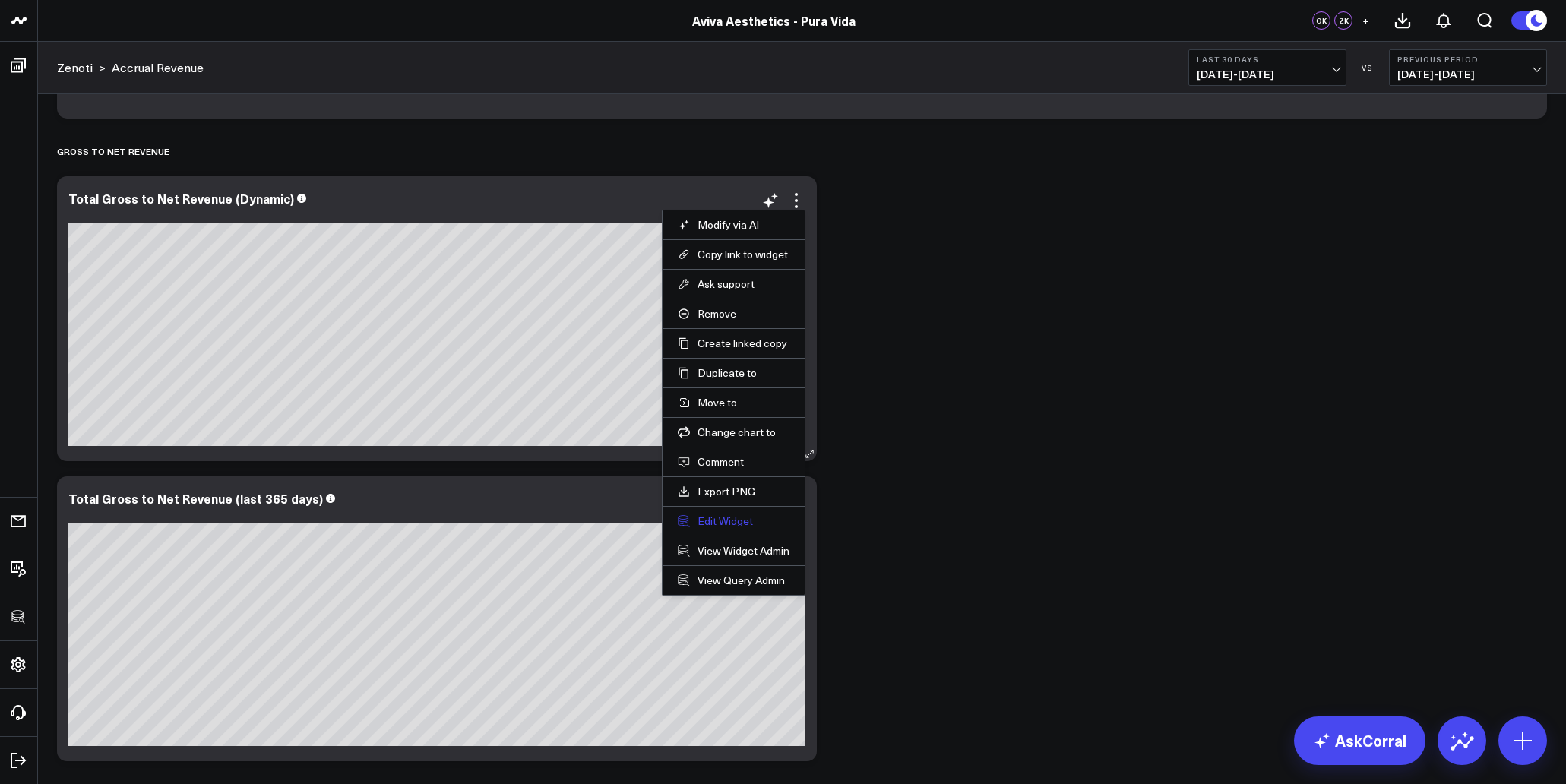
click at [723, 518] on button "Edit Widget" at bounding box center [734, 521] width 111 height 14
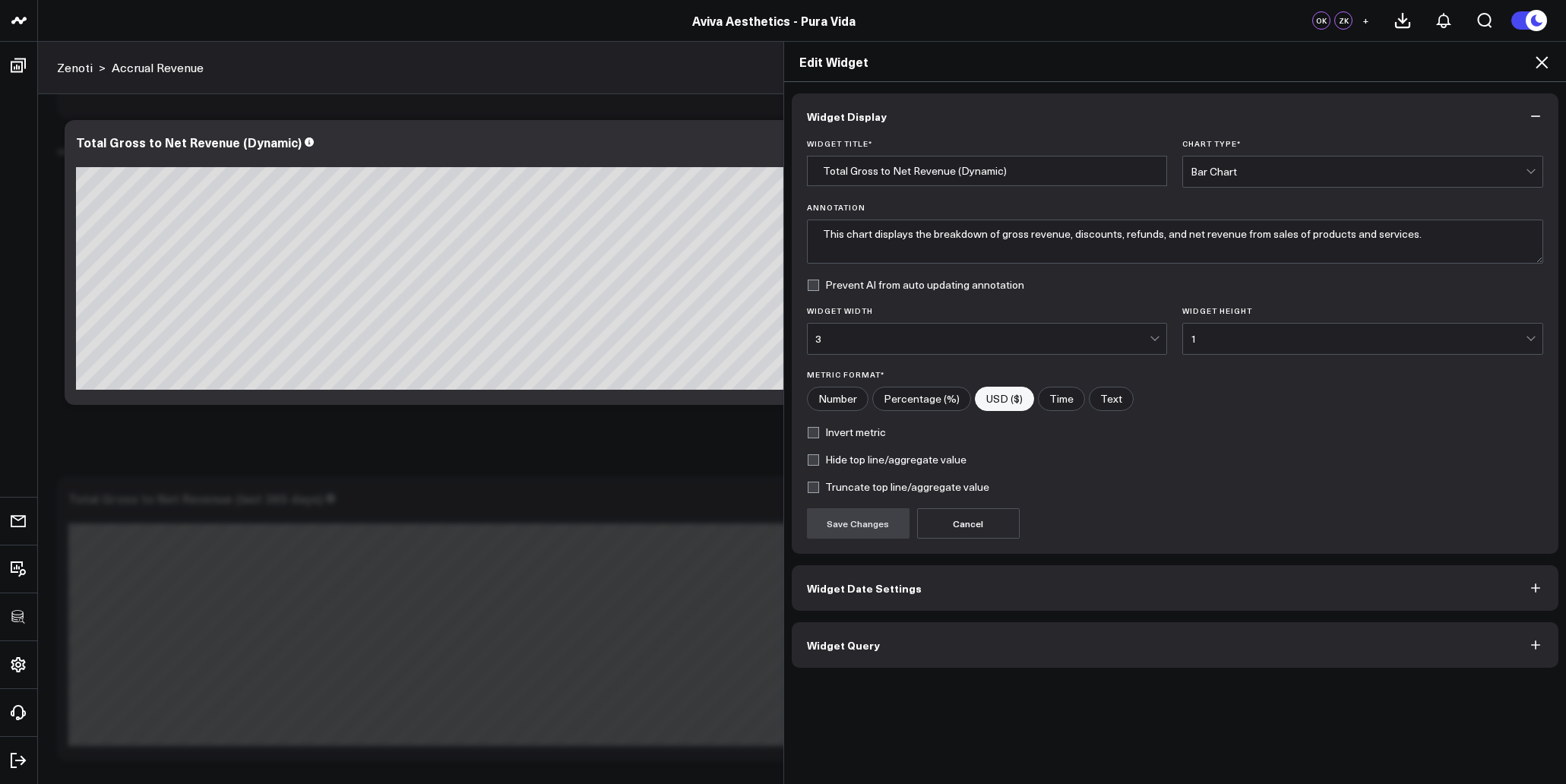
click at [877, 645] on button "Widget Query" at bounding box center [1175, 645] width 767 height 46
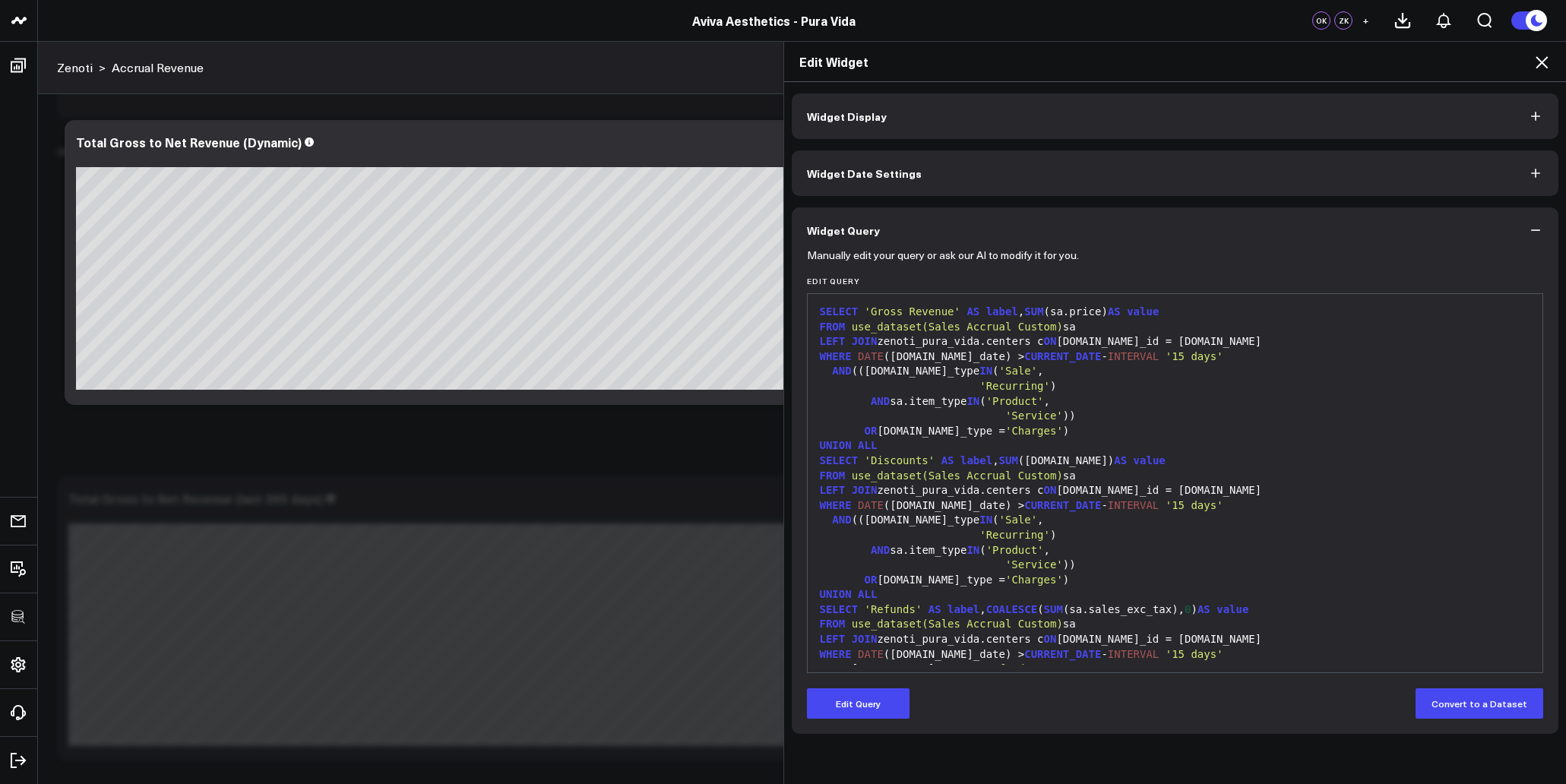
scroll to position [193, 0]
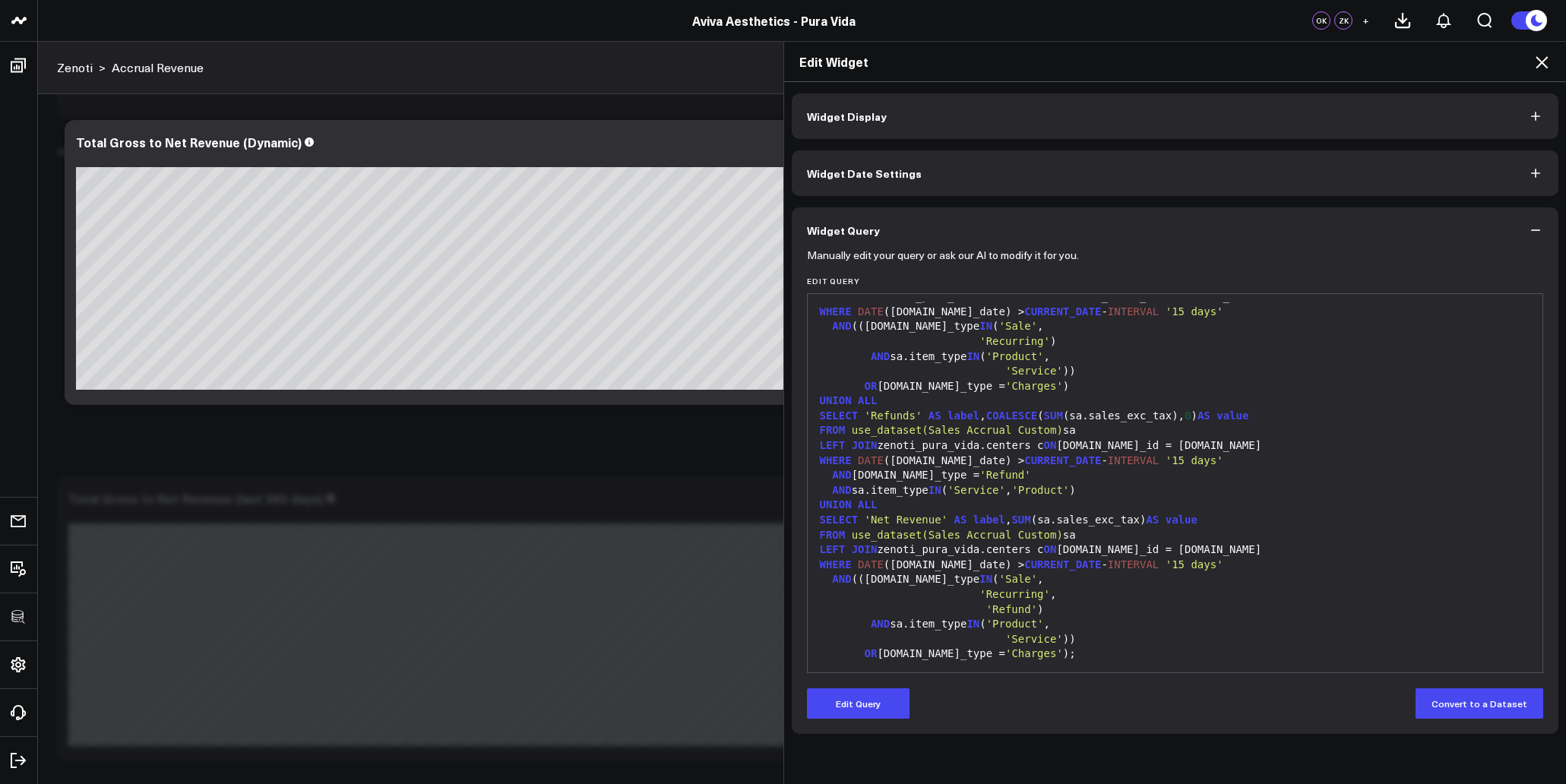
click at [1071, 657] on div "OR sa.sale_type = 'Charges' );" at bounding box center [1175, 654] width 720 height 15
click at [986, 587] on div "'Recurring' ," at bounding box center [1175, 595] width 720 height 15
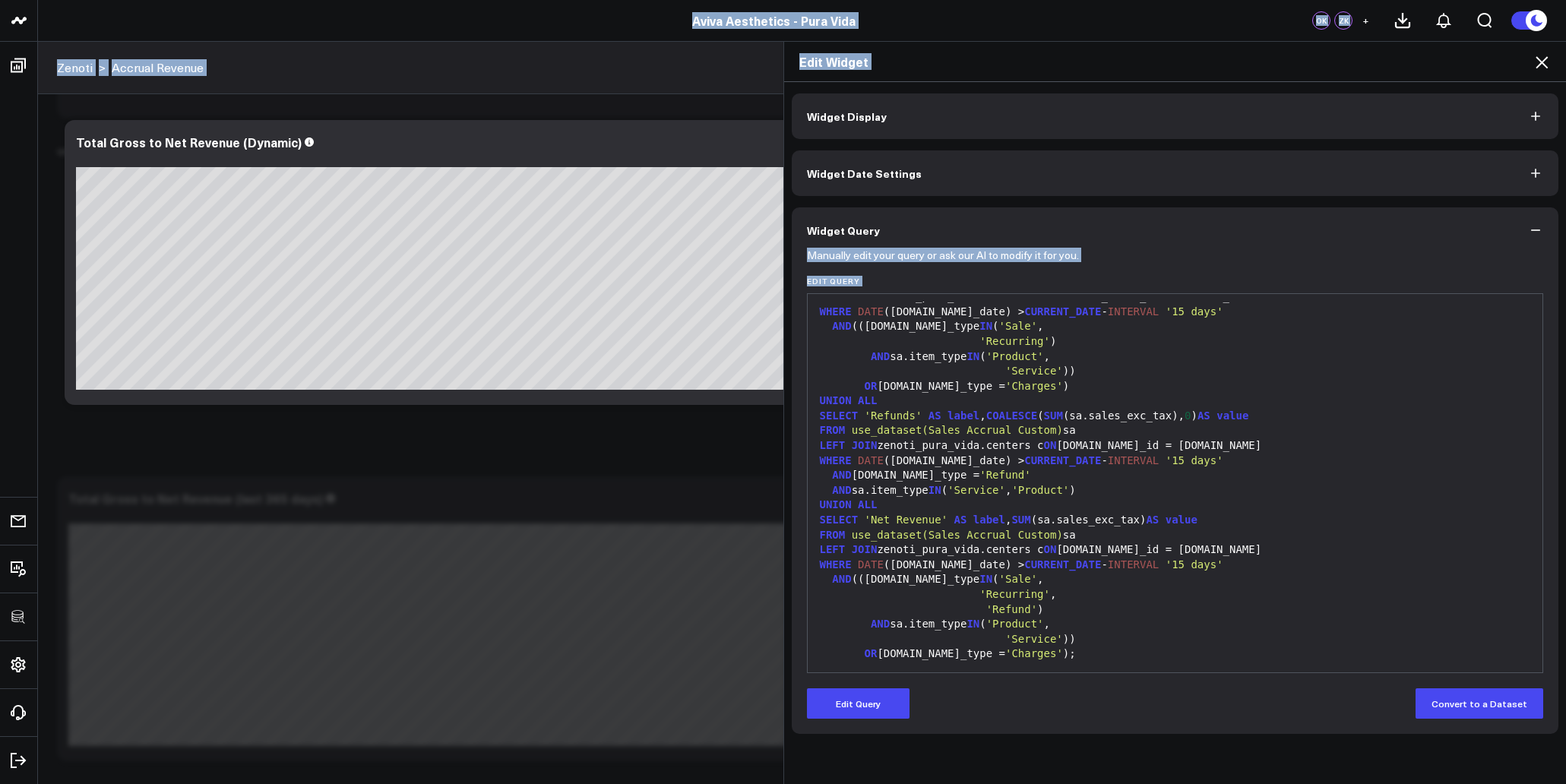
click at [978, 520] on span "label" at bounding box center [989, 519] width 32 height 12
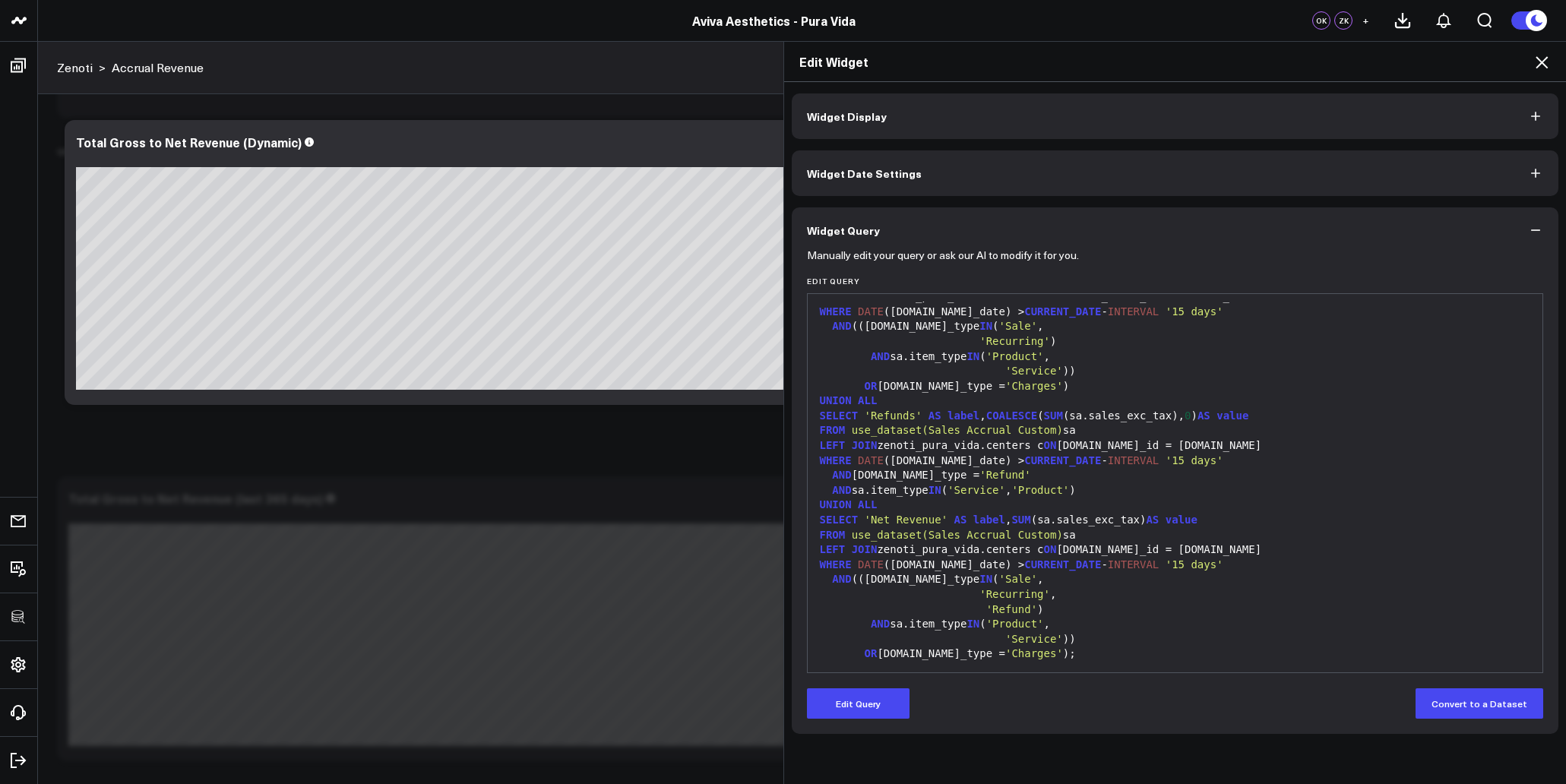
click at [978, 520] on span "label" at bounding box center [989, 519] width 32 height 12
click at [870, 717] on button "Edit Query" at bounding box center [858, 703] width 102 height 30
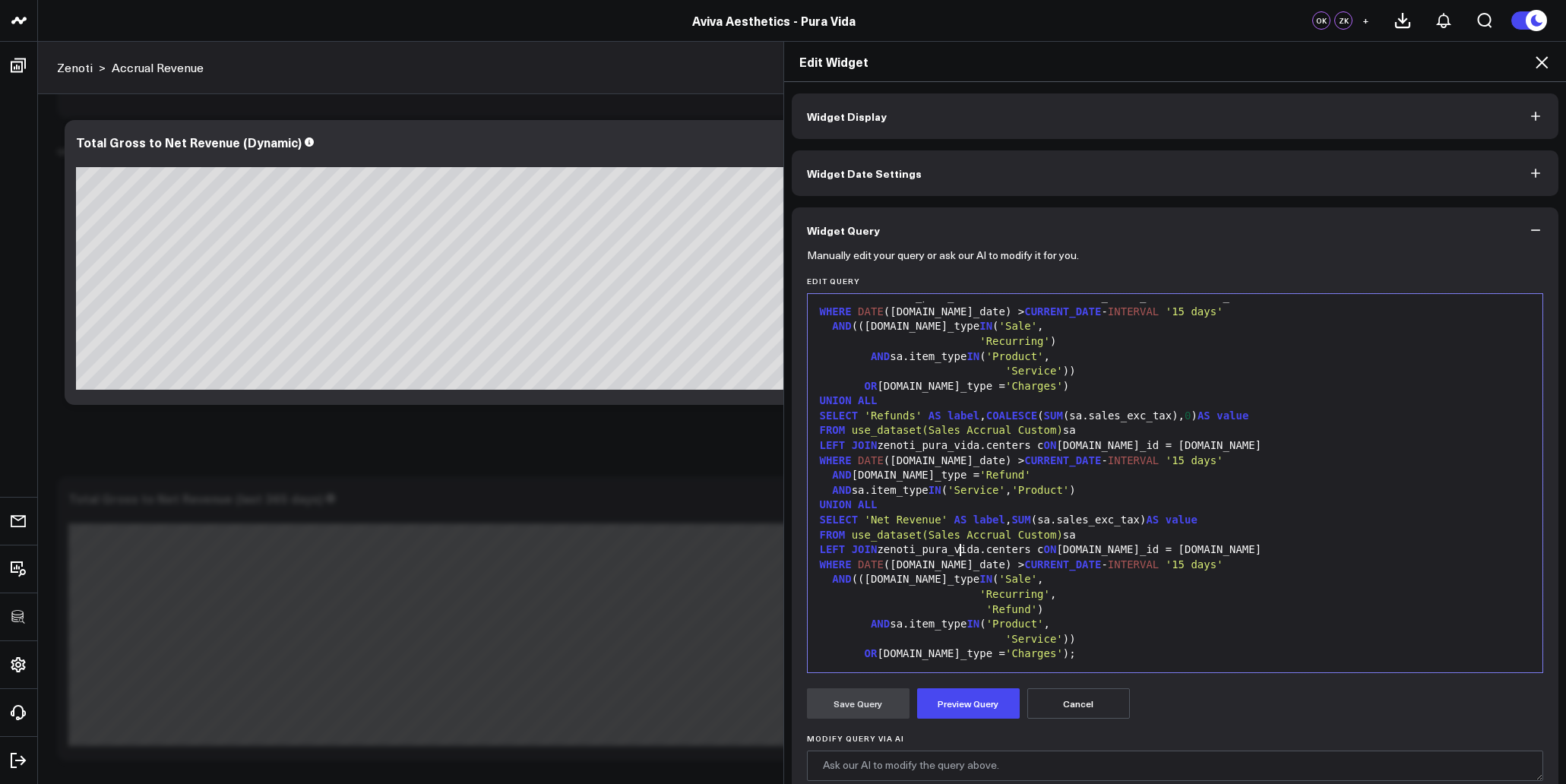
click at [960, 555] on div "LEFT JOIN zenoti_pura_vida.centers c ON sa.center_id = c.id" at bounding box center [1175, 550] width 720 height 15
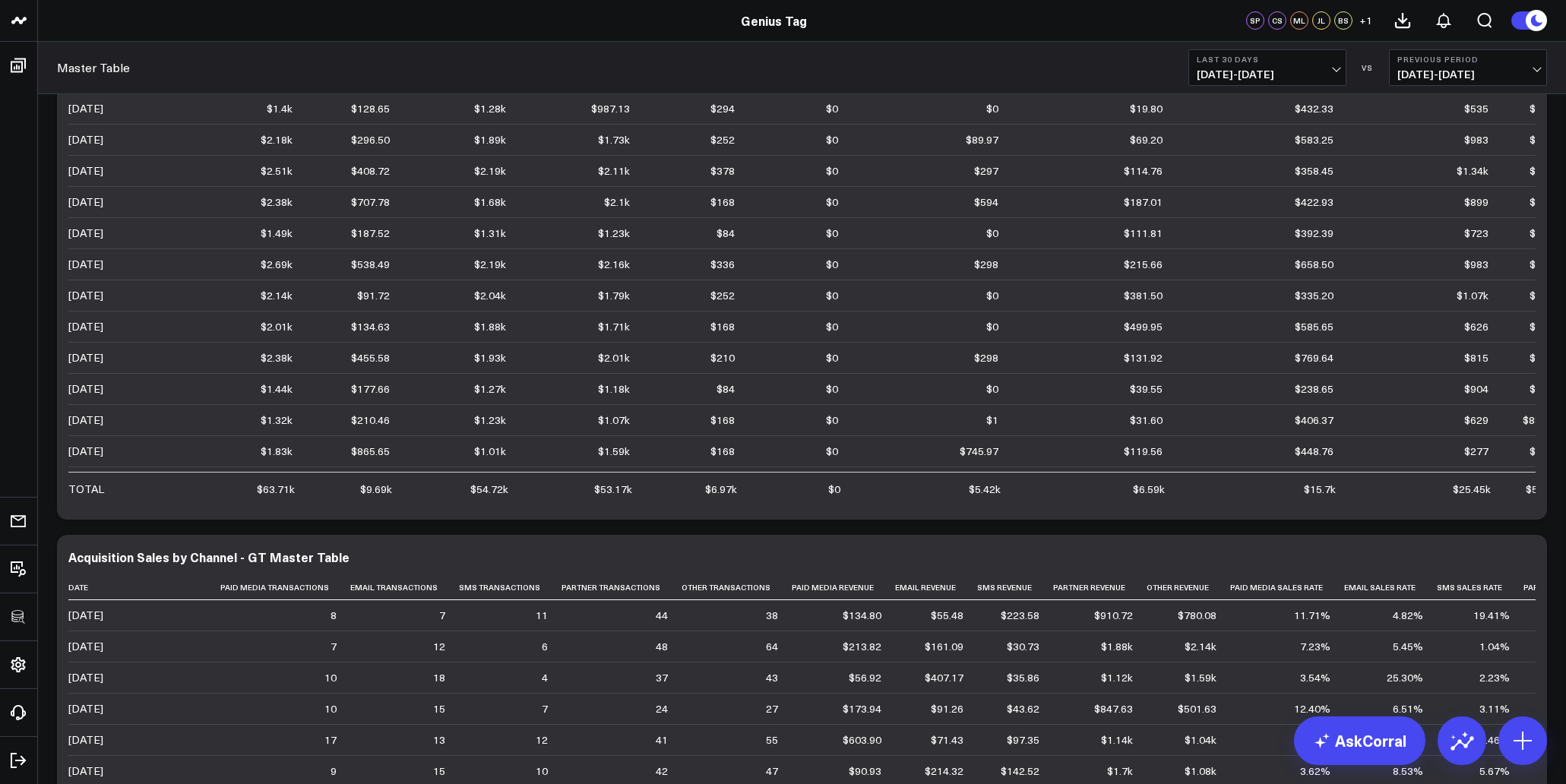
scroll to position [397, 0]
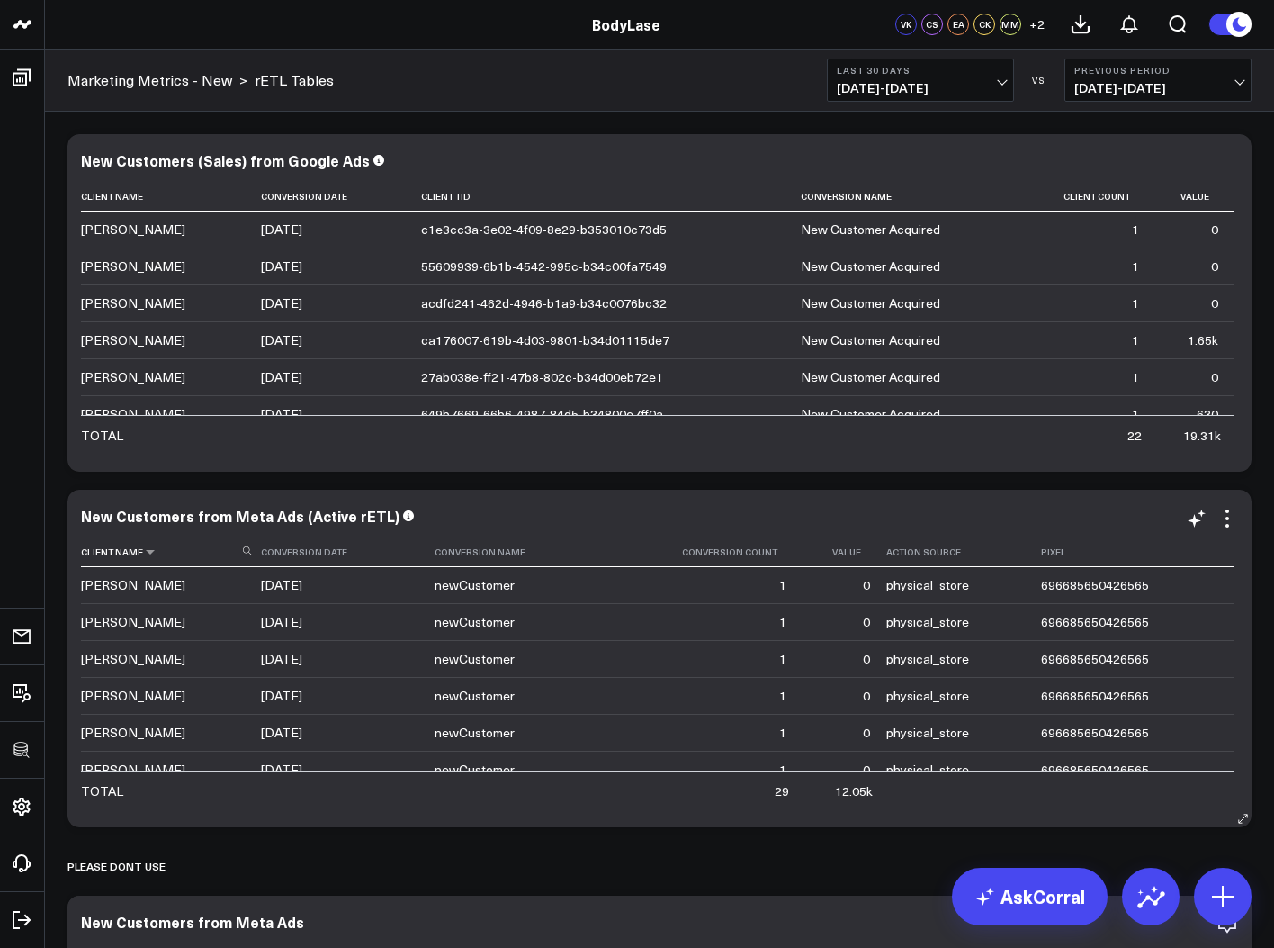
click at [247, 551] on icon at bounding box center [247, 550] width 9 height 9
click at [220, 554] on input at bounding box center [168, 550] width 175 height 31
type input "a"
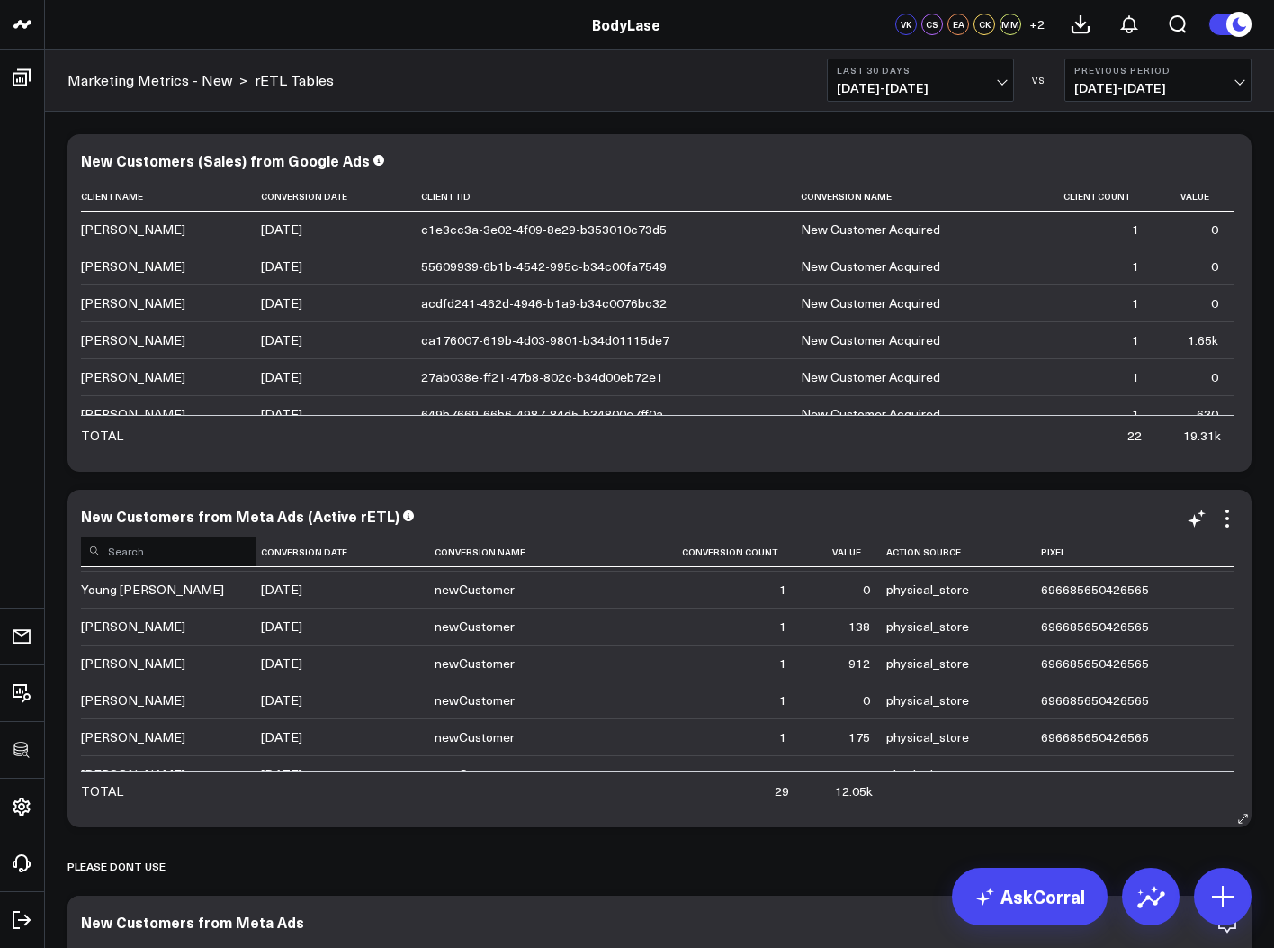
scroll to position [866, 0]
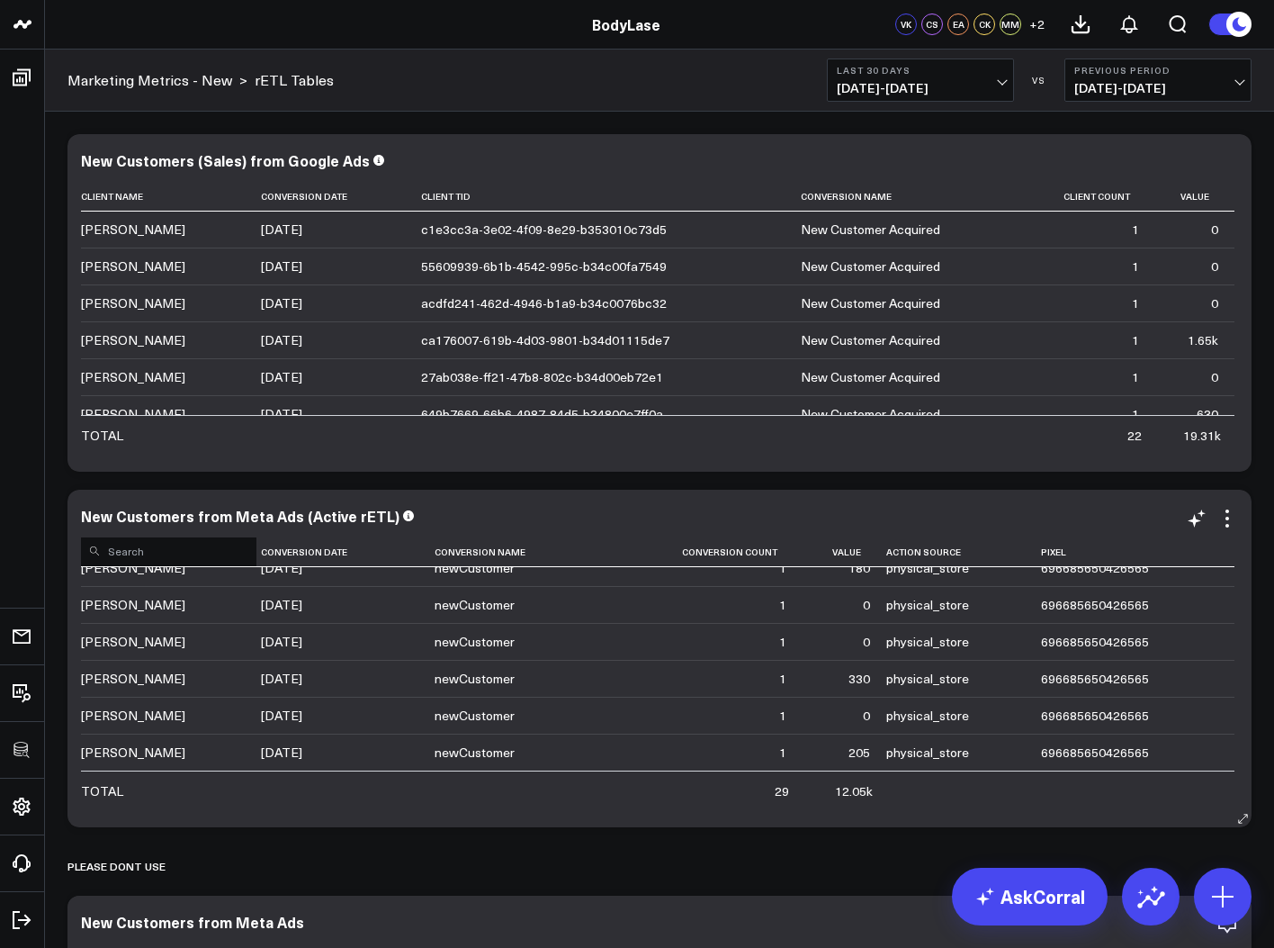
click at [229, 712] on td "Christina Rodgers" at bounding box center [171, 715] width 180 height 37
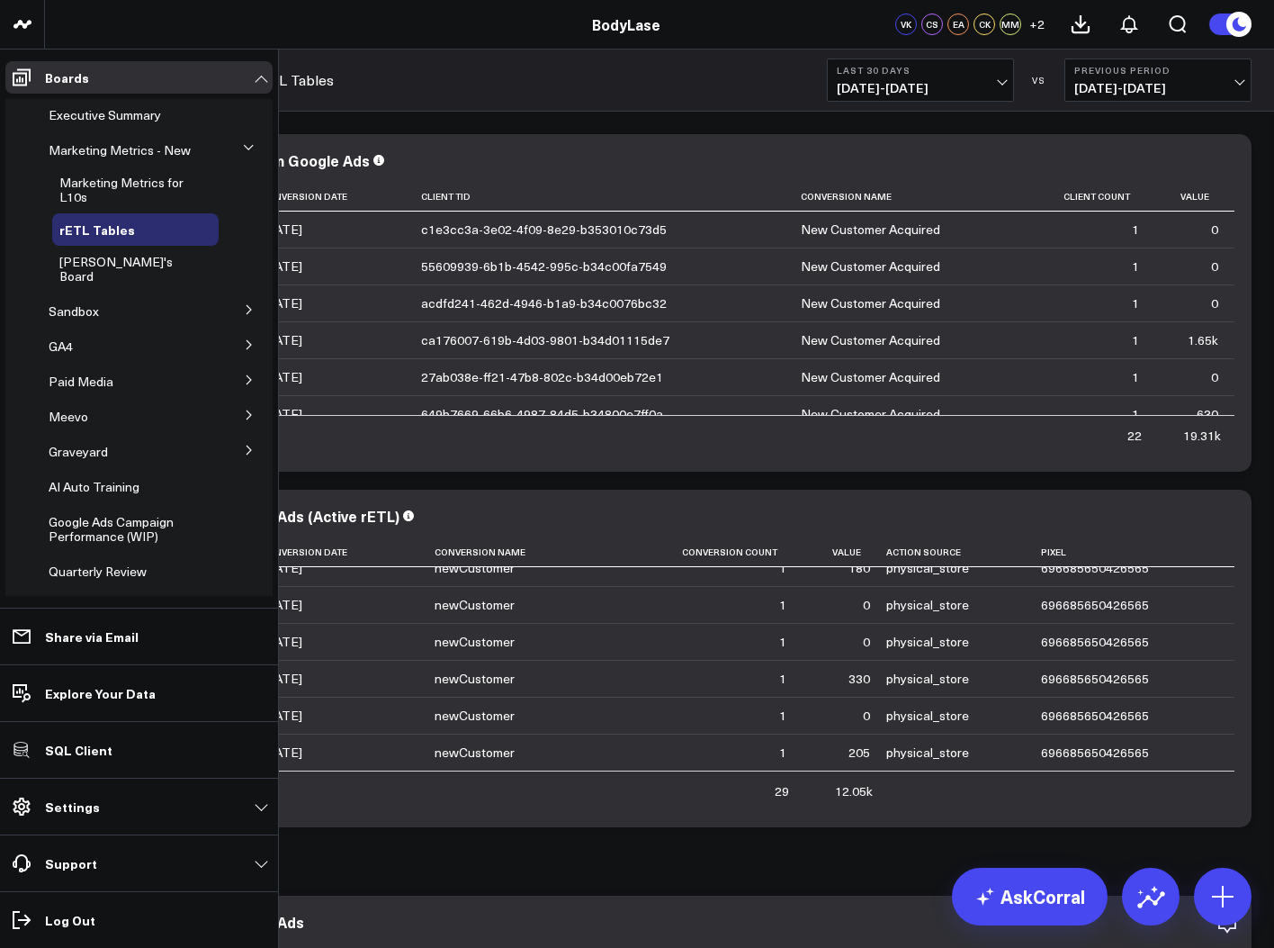
click at [244, 380] on icon at bounding box center [249, 379] width 11 height 11
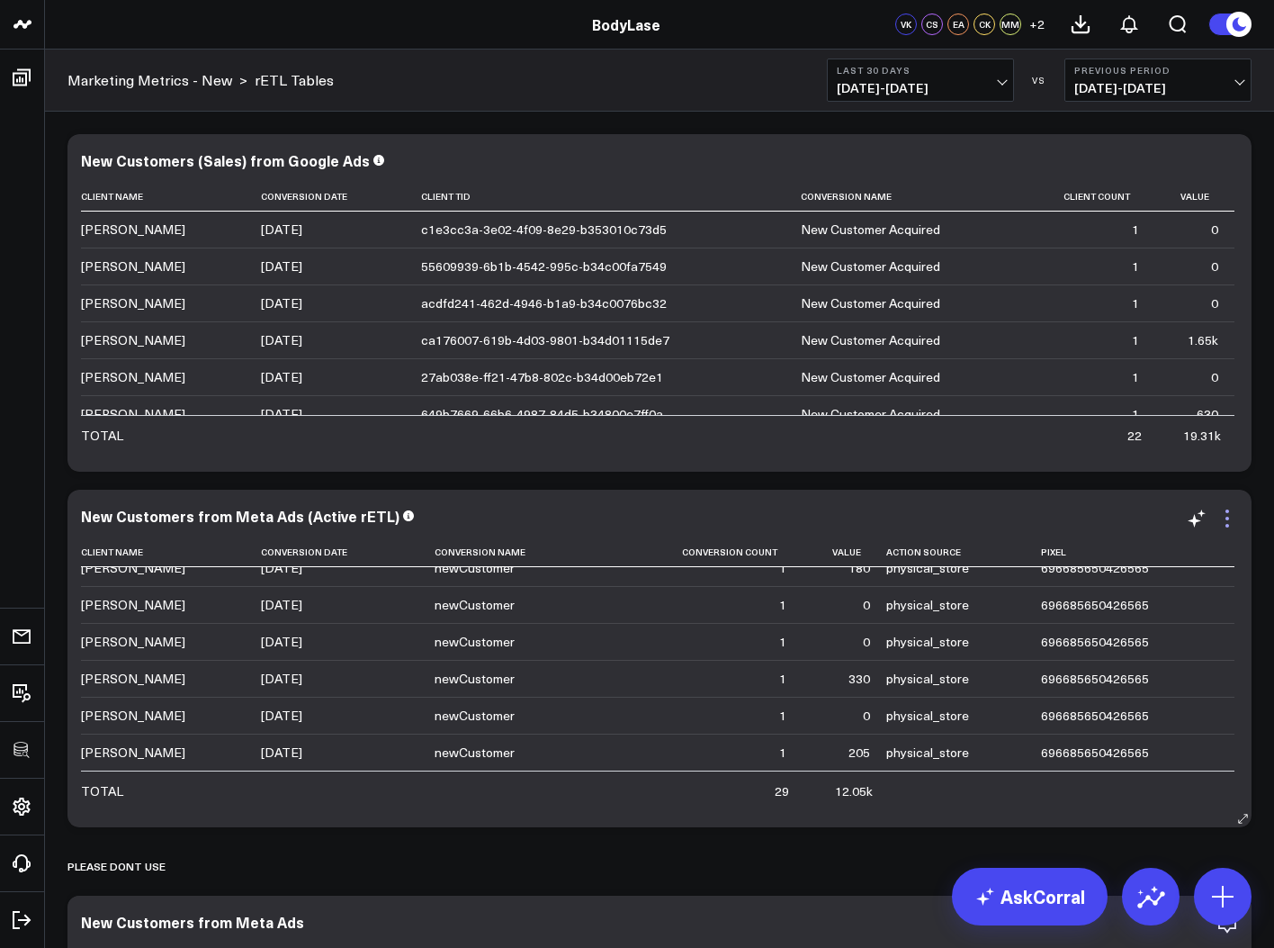
click at [1223, 515] on icon at bounding box center [1228, 519] width 22 height 22
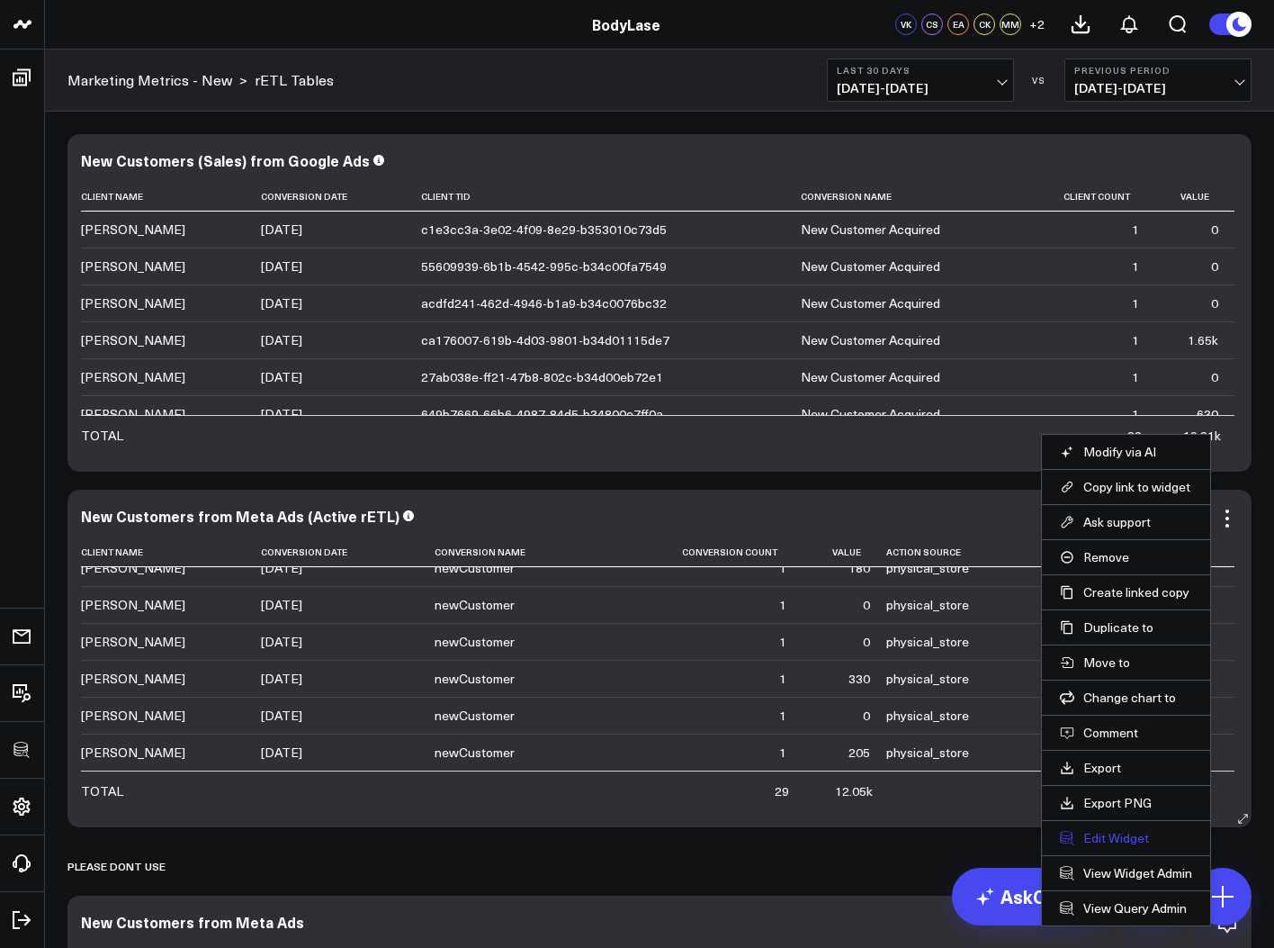
click at [1090, 835] on button "Edit Widget" at bounding box center [1126, 838] width 132 height 16
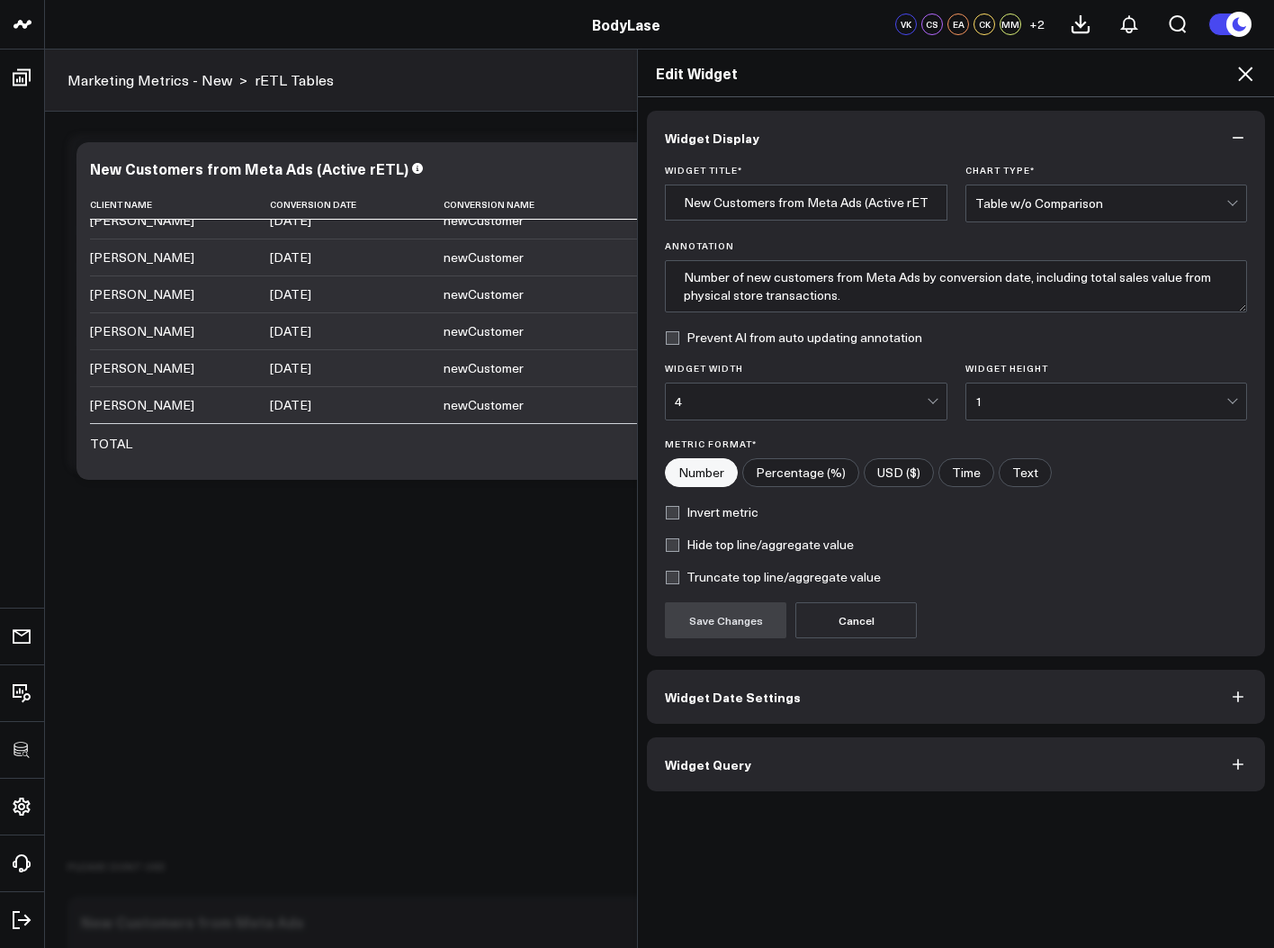
click at [787, 764] on button "Widget Query" at bounding box center [956, 764] width 618 height 54
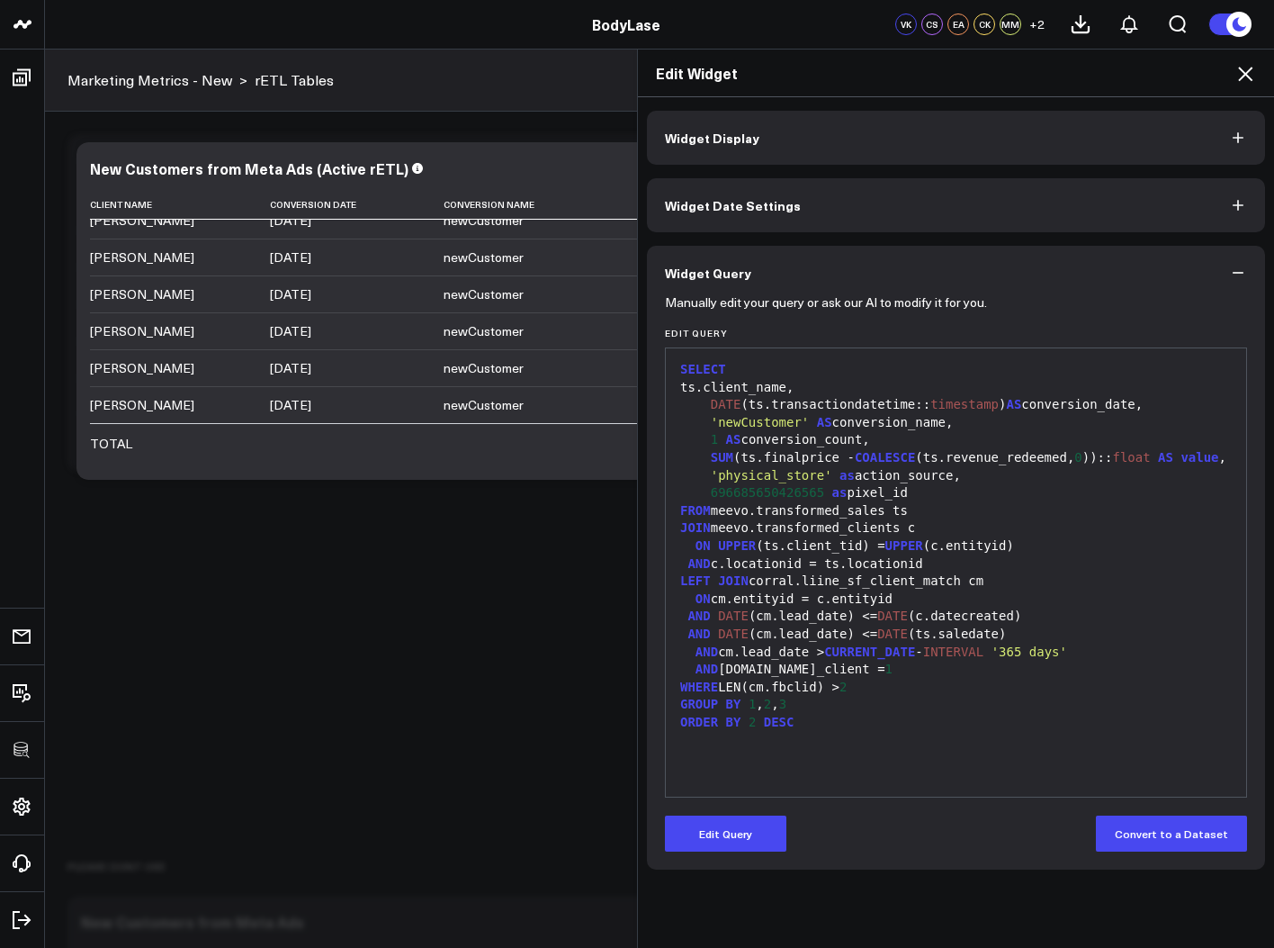
click at [1253, 80] on icon at bounding box center [1246, 74] width 22 height 22
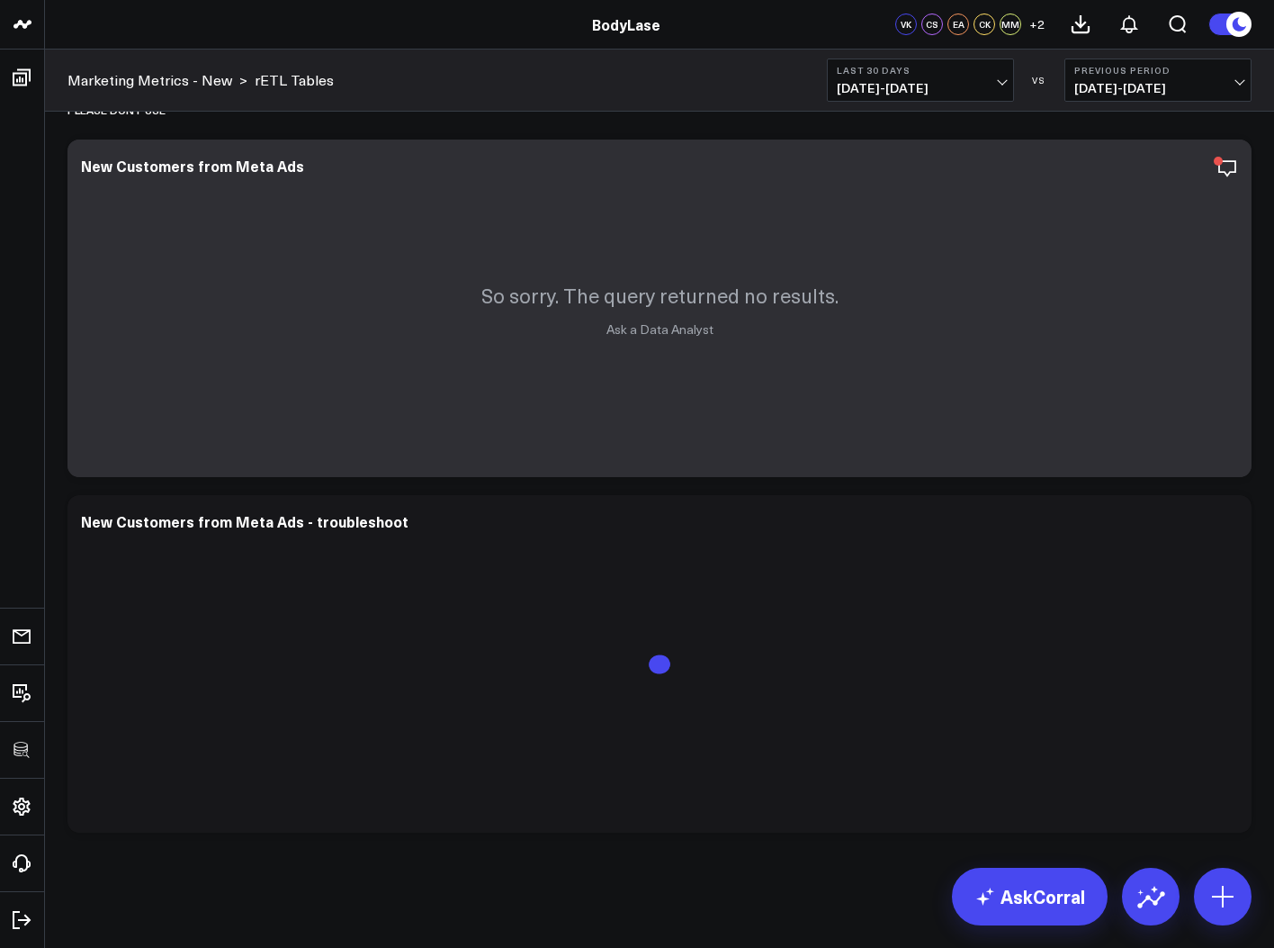
scroll to position [758, 0]
click at [1227, 166] on icon at bounding box center [1228, 167] width 4 height 4
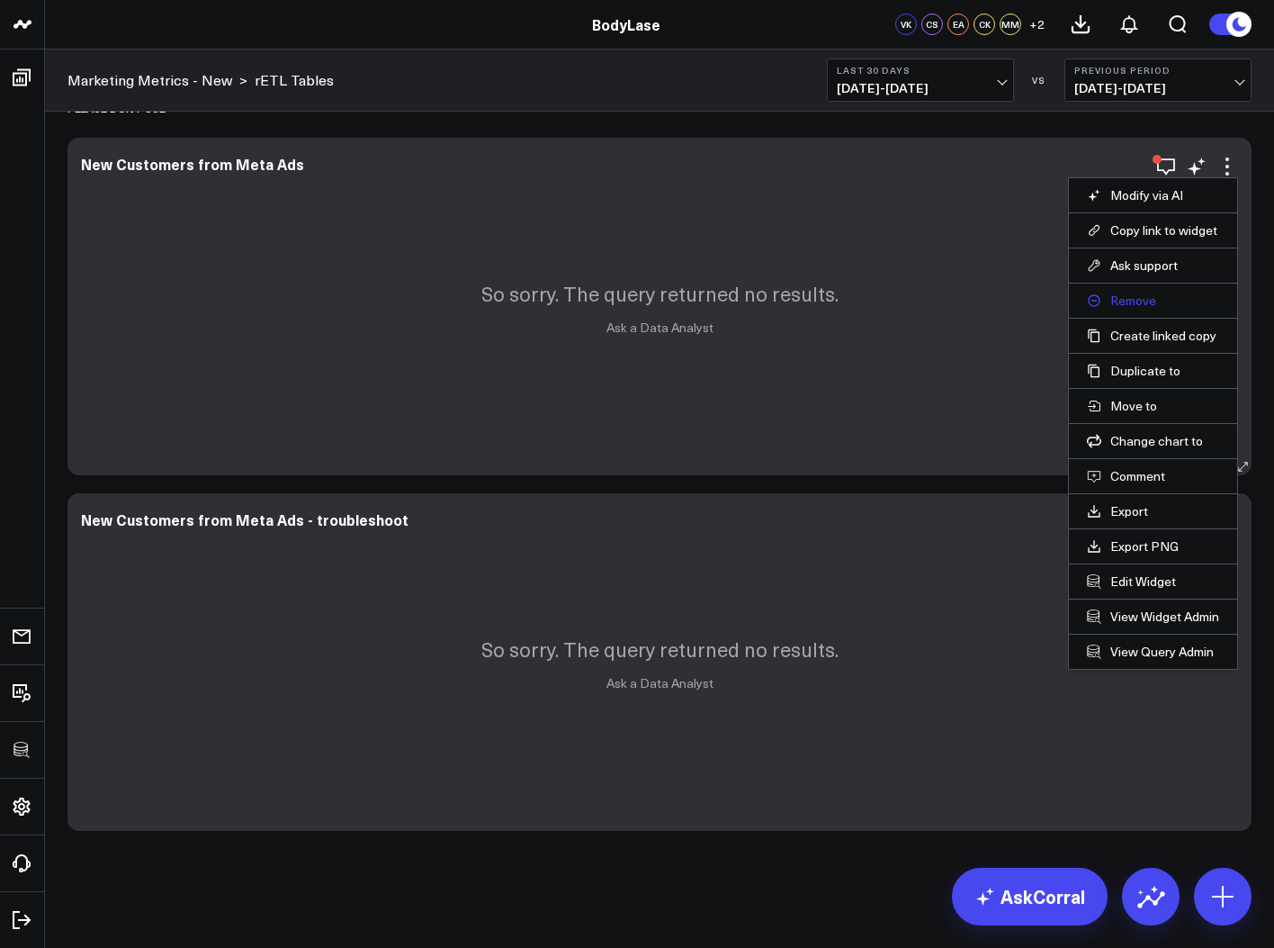
click at [1137, 301] on button "Remove" at bounding box center [1153, 300] width 132 height 16
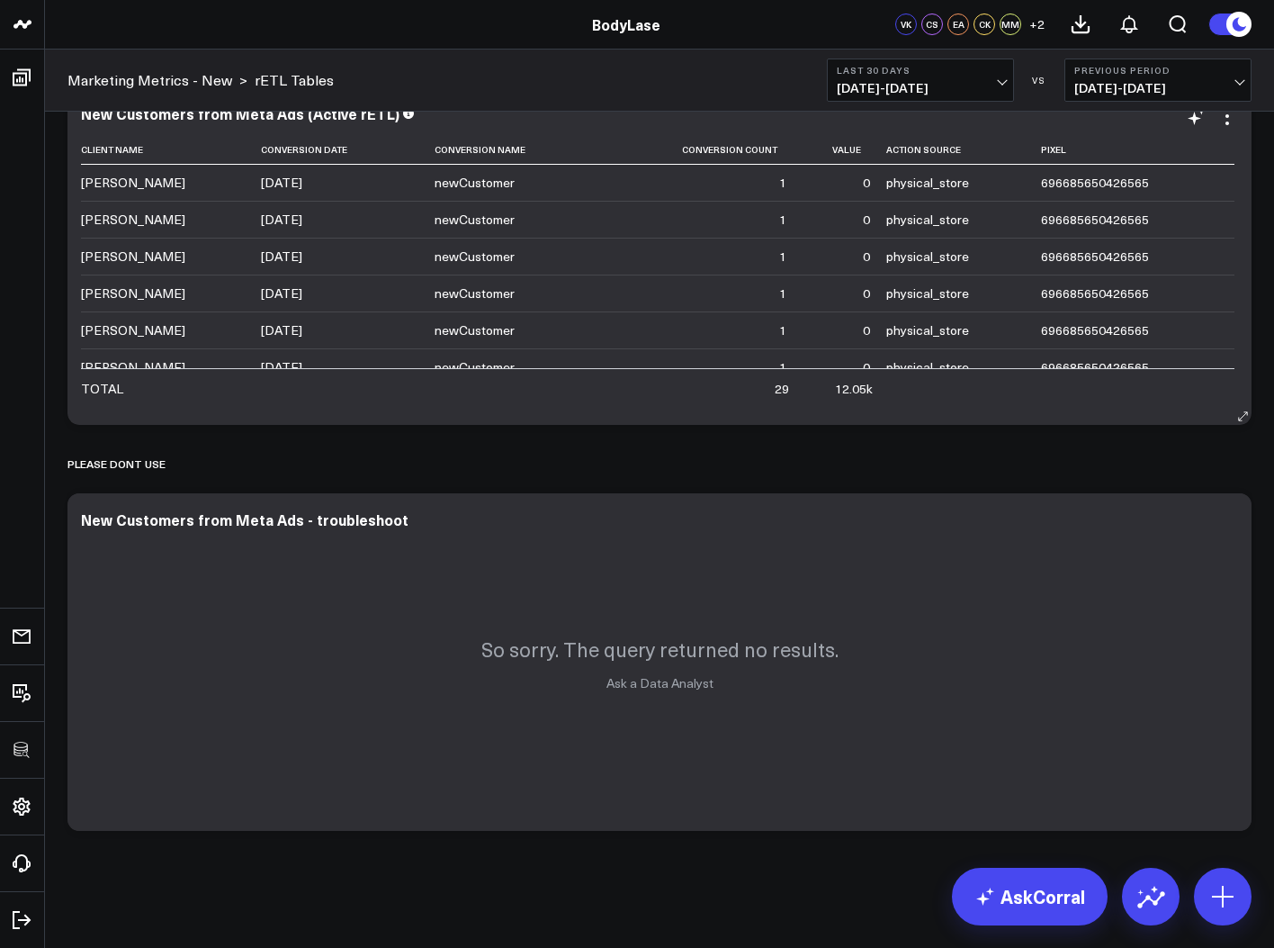
scroll to position [402, 0]
click at [1226, 527] on icon at bounding box center [1228, 529] width 4 height 4
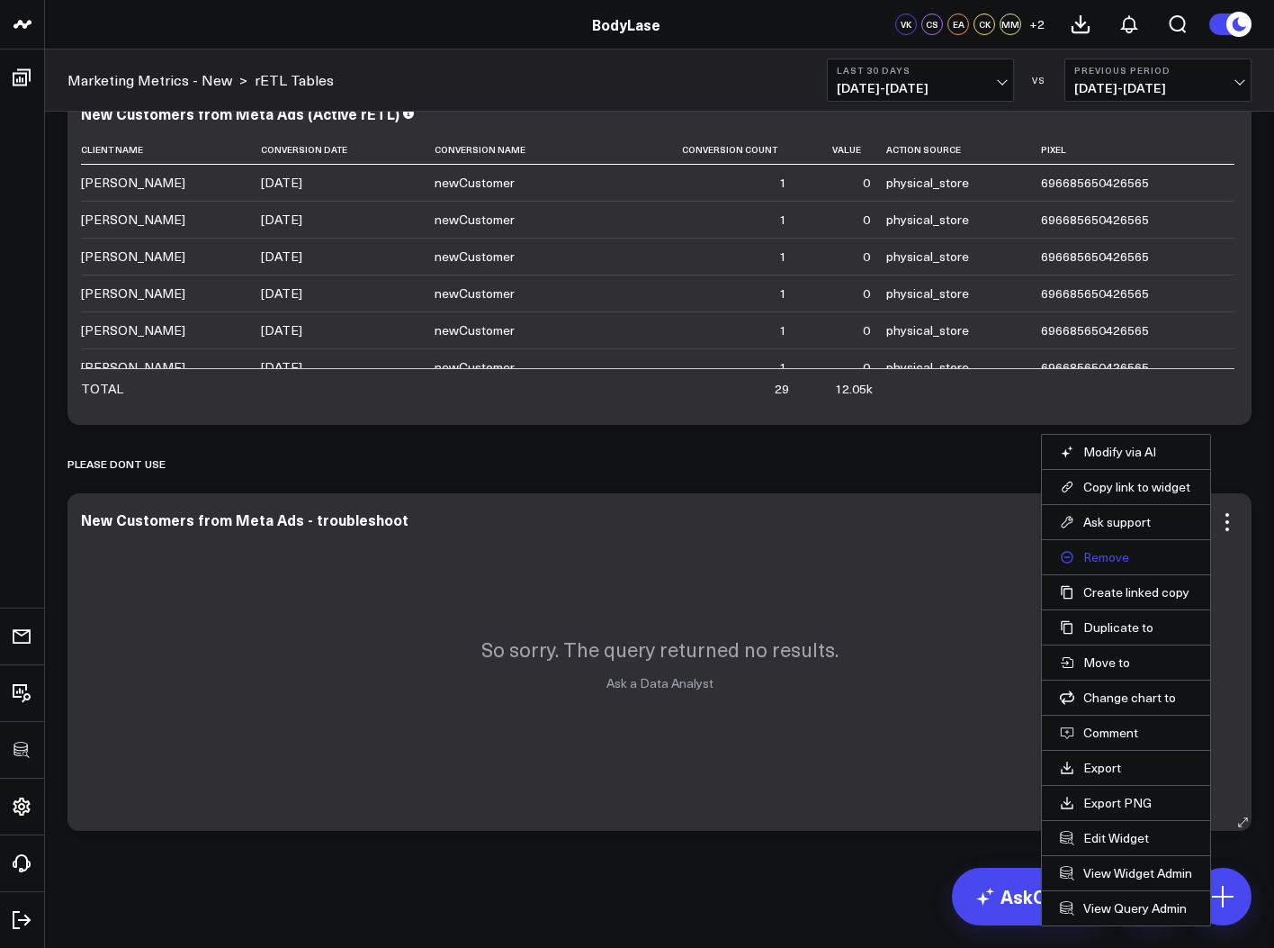
click at [1090, 553] on button "Remove" at bounding box center [1126, 557] width 132 height 16
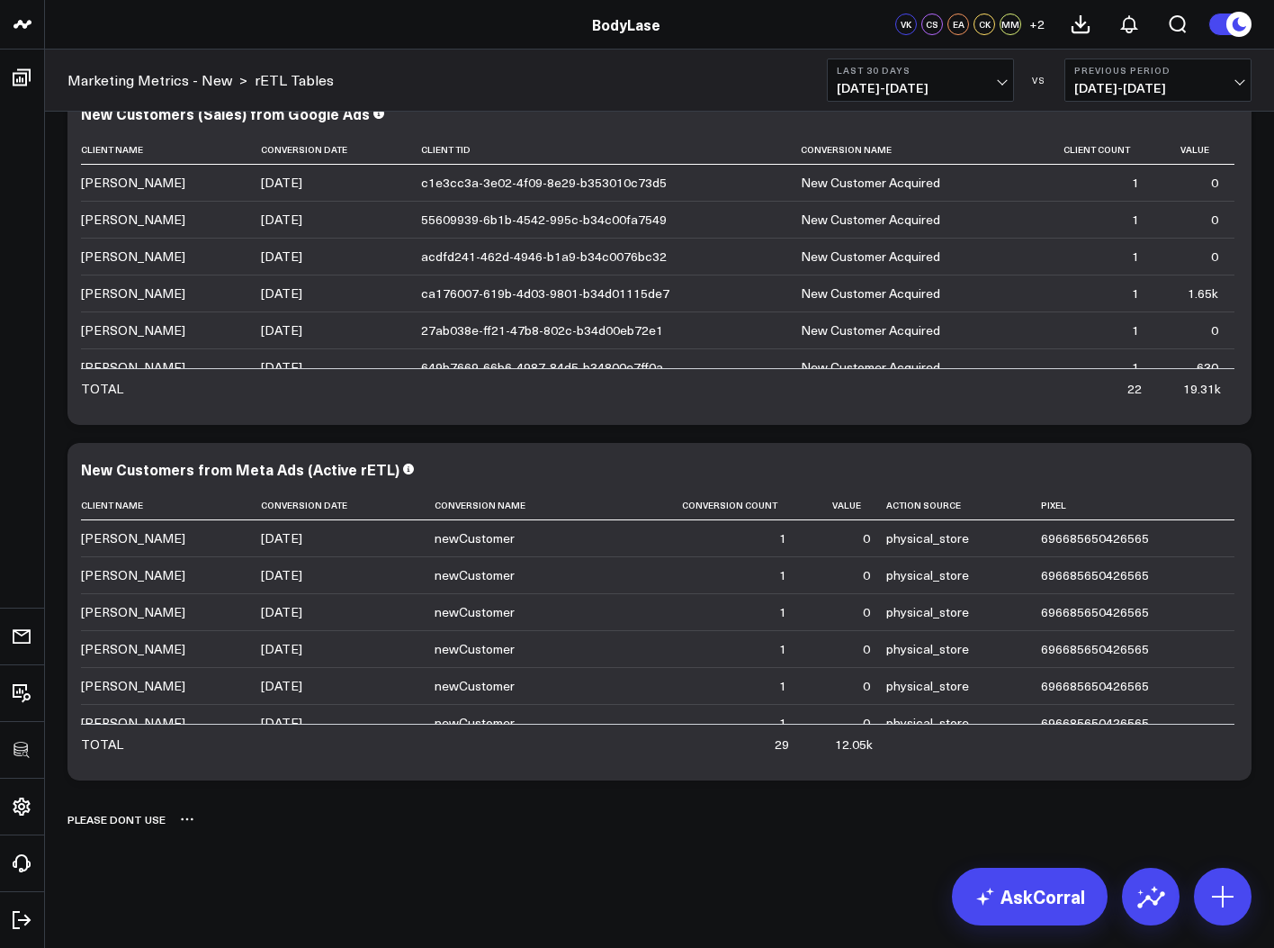
click at [187, 823] on icon at bounding box center [187, 819] width 14 height 14
click at [214, 865] on button "Delete" at bounding box center [234, 869] width 78 height 31
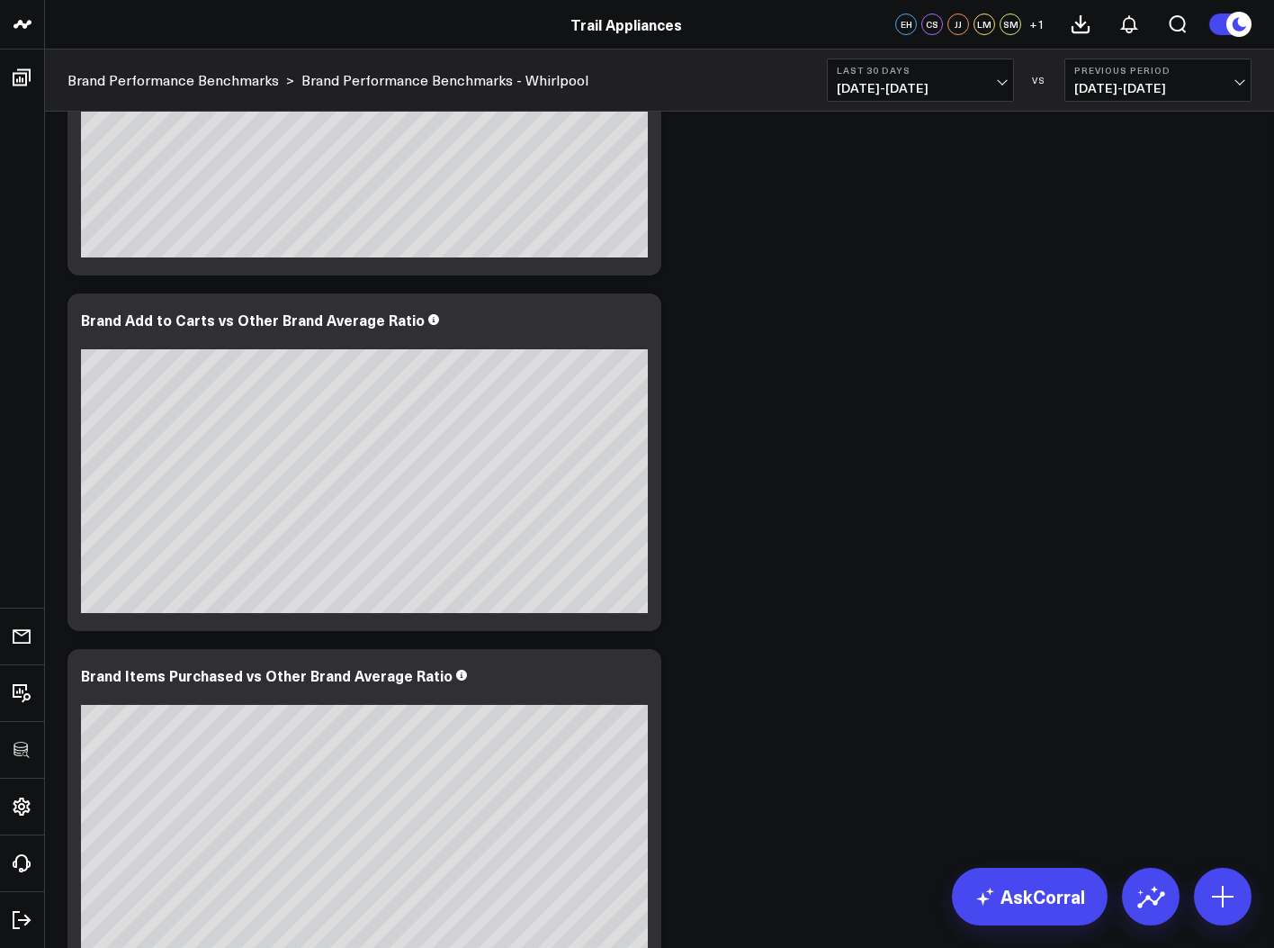
scroll to position [4213, 0]
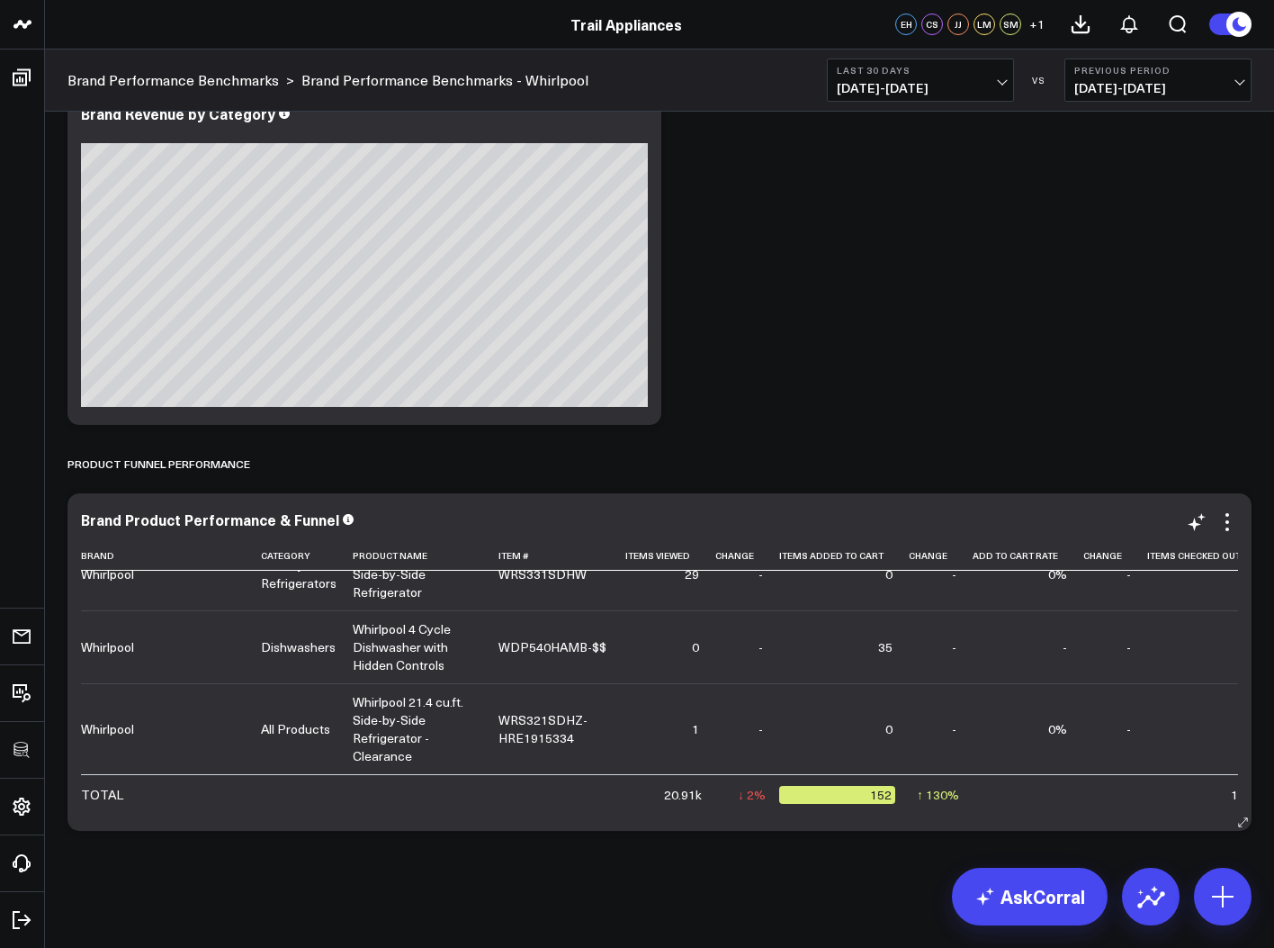
scroll to position [10273, 0]
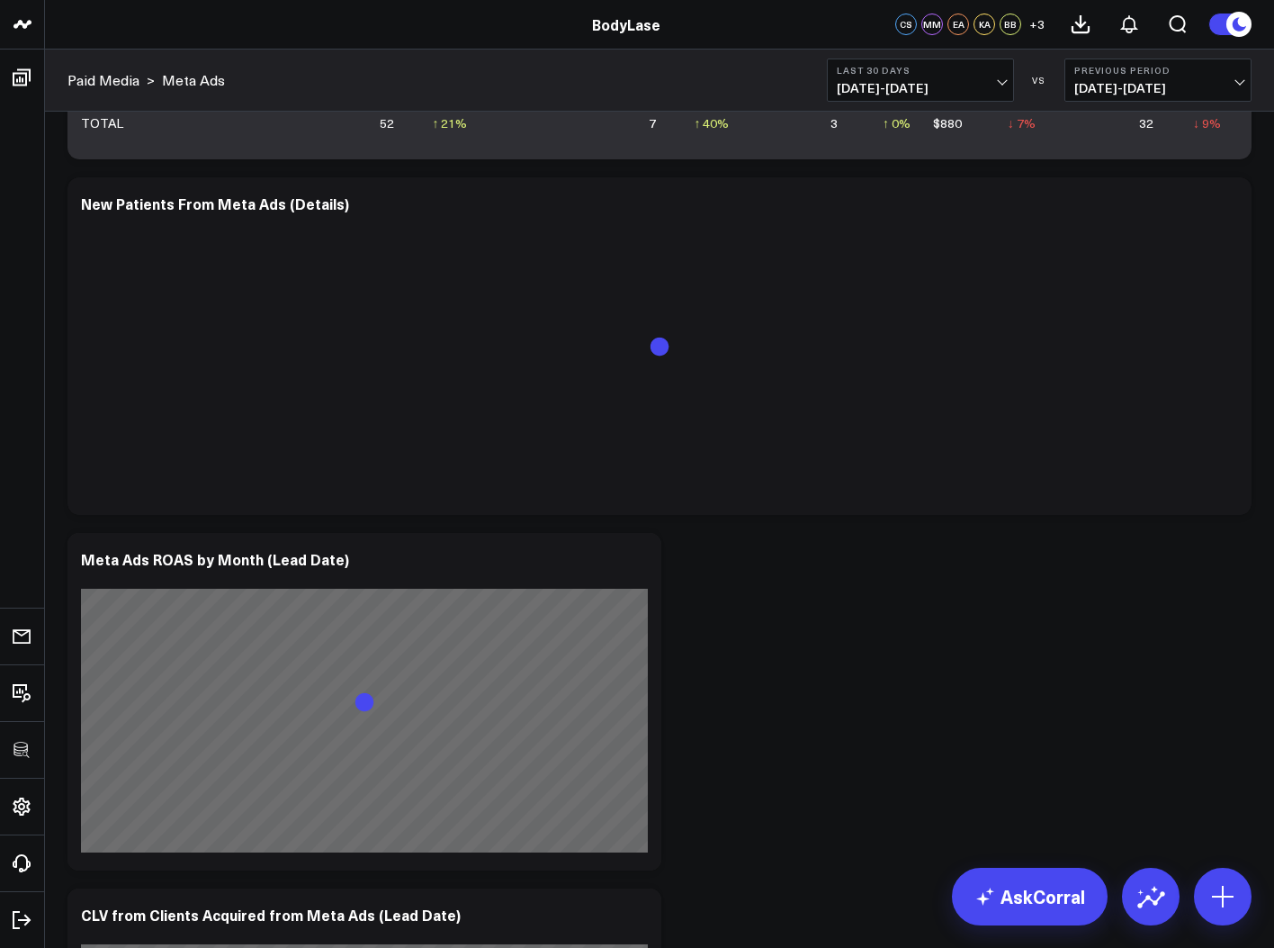
scroll to position [1064, 0]
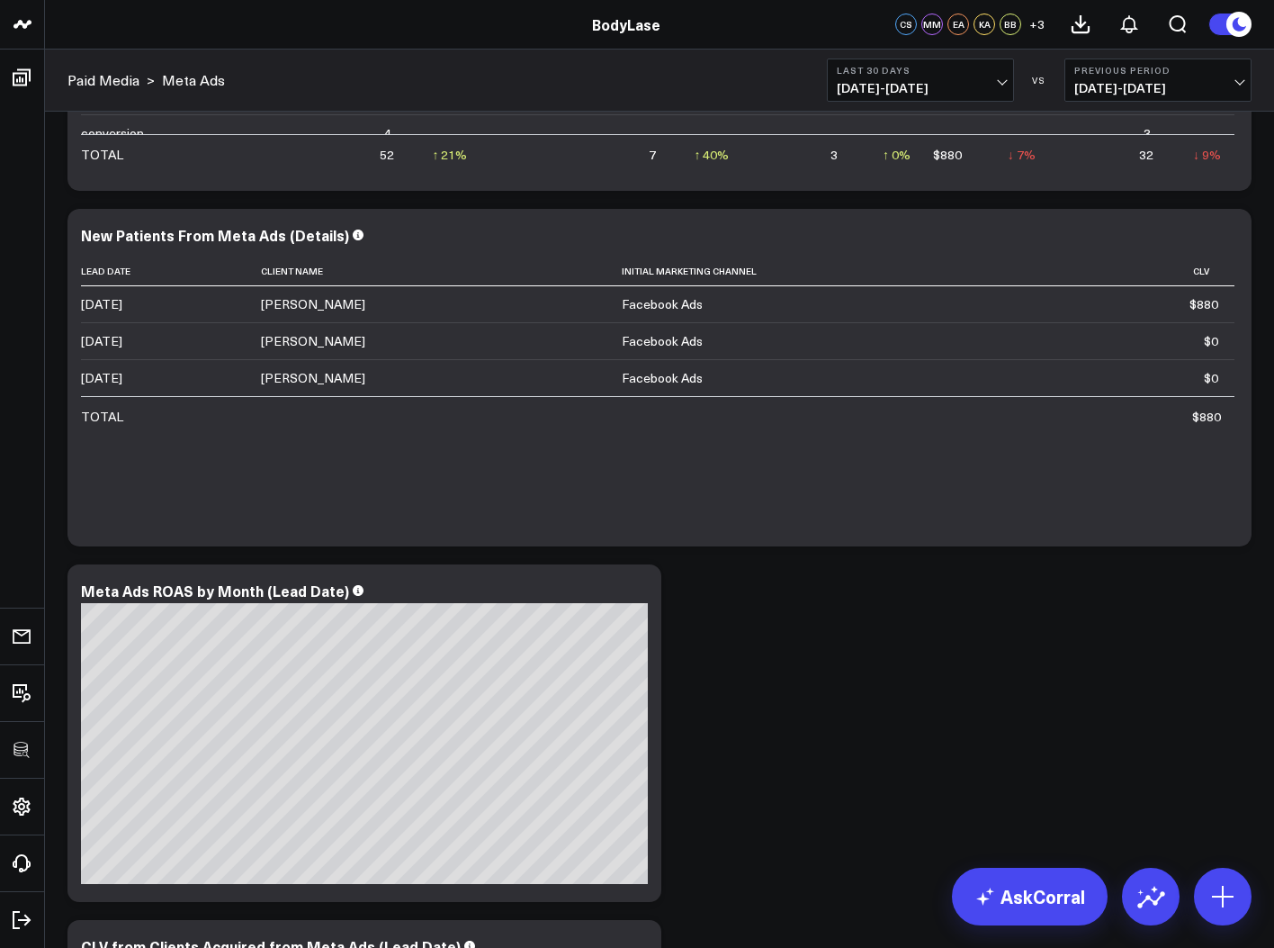
click at [946, 81] on span "[DATE] - [DATE]" at bounding box center [920, 88] width 167 height 14
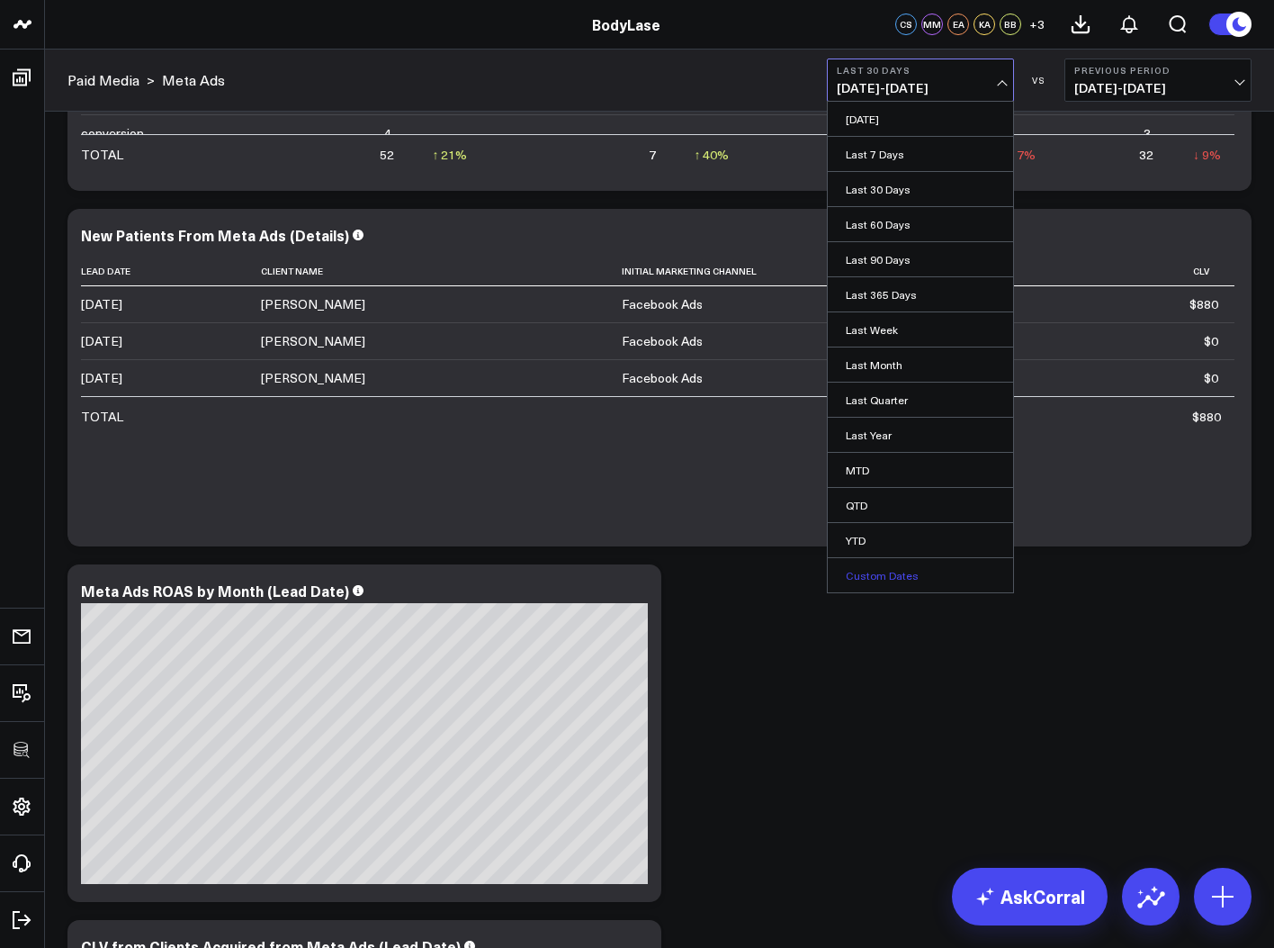
click at [868, 580] on link "Custom Dates" at bounding box center [920, 575] width 185 height 34
select select "8"
select select "2025"
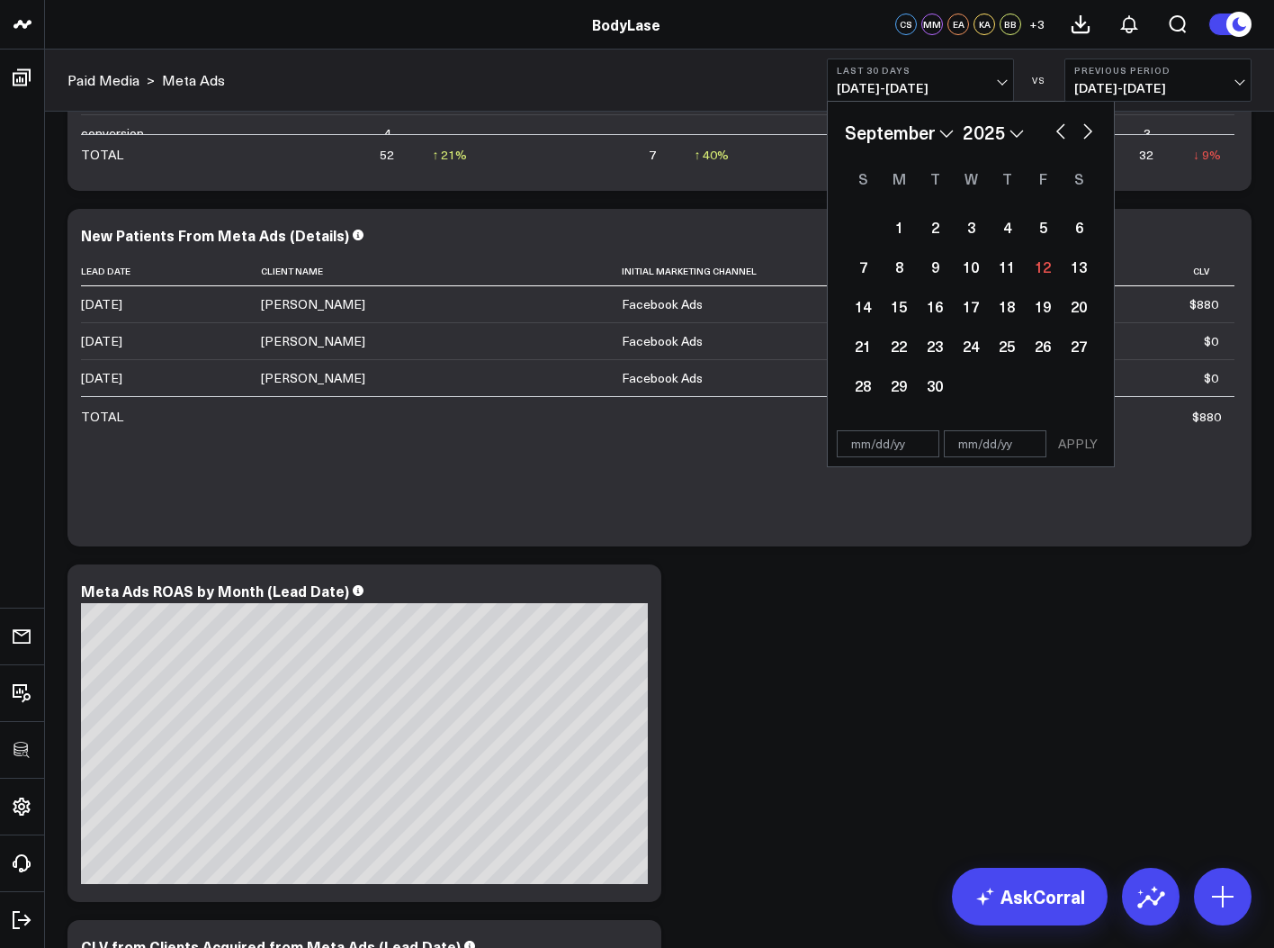
click at [896, 126] on select "January February March April May June July August September October November De…" at bounding box center [899, 132] width 109 height 27
click at [845, 119] on select "January February March April May June July August September October November De…" at bounding box center [899, 132] width 109 height 27
click at [898, 129] on select "January February March April May June July August September October November De…" at bounding box center [899, 132] width 109 height 27
select select "1"
select select "2025"
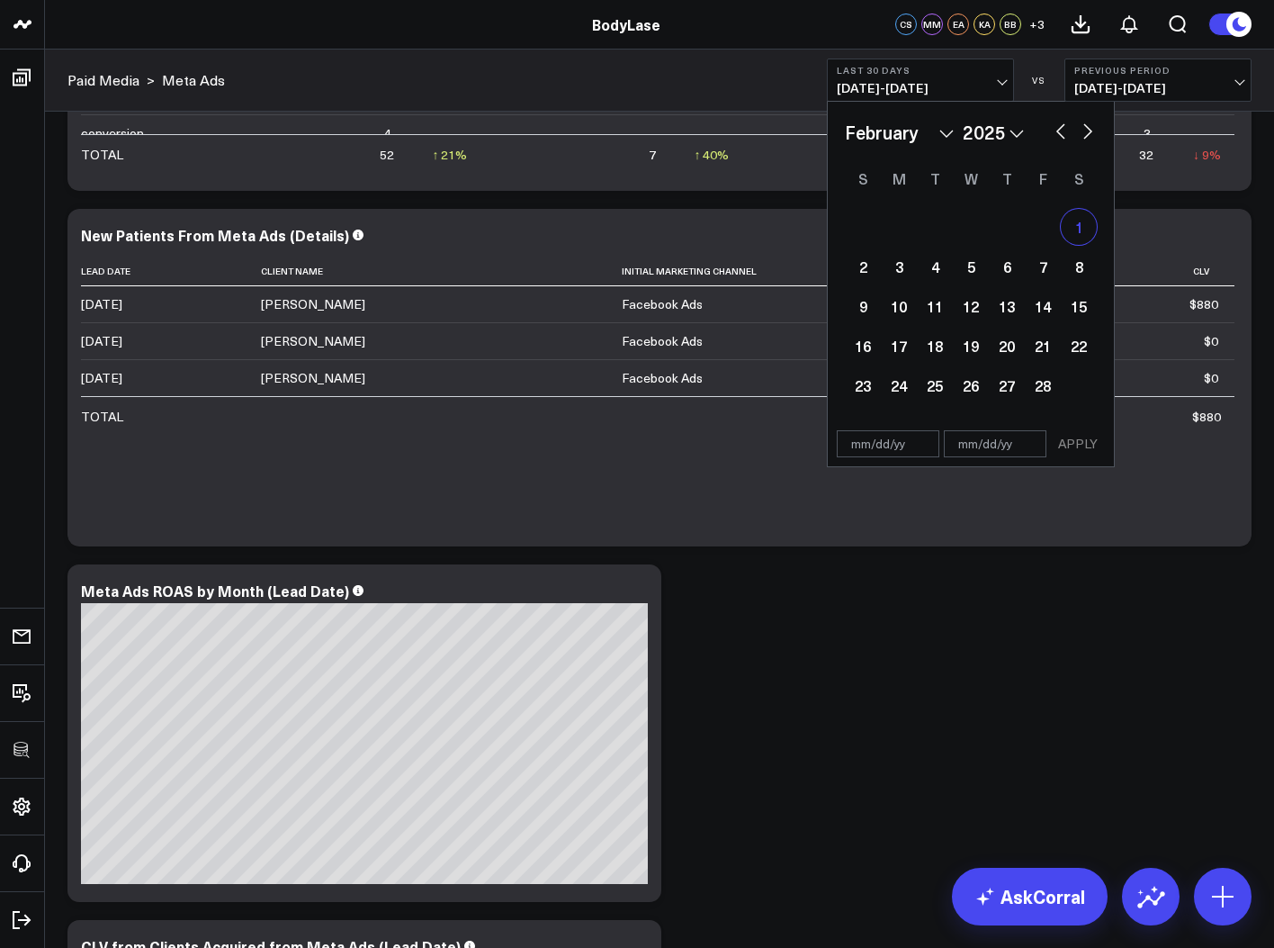
click at [1075, 228] on div "1" at bounding box center [1079, 227] width 36 height 36
type input "[DATE]"
select select "1"
select select "2025"
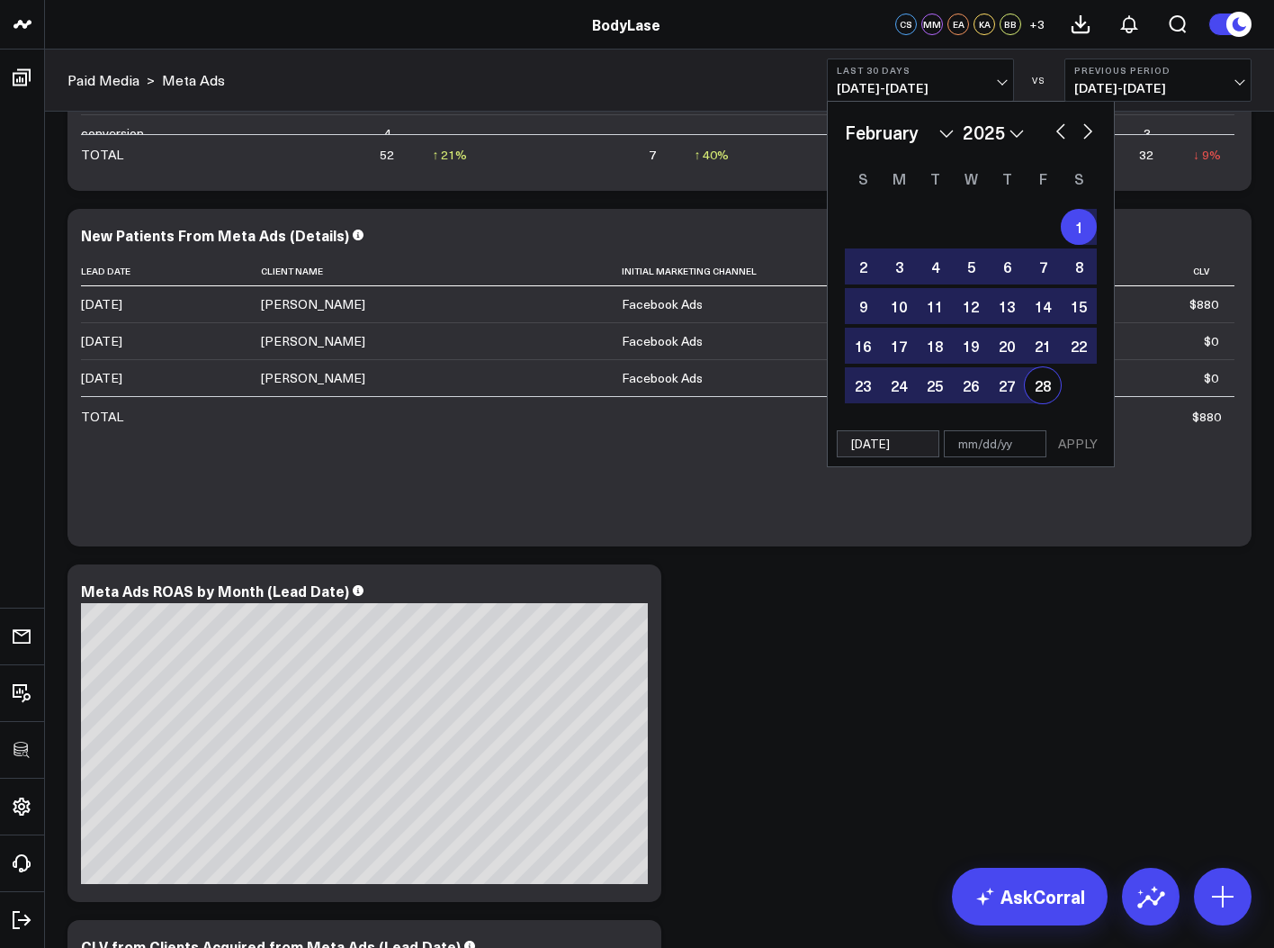
click at [1058, 397] on div "1 2 3 4 5 6 7 8 9 10 11 12 13 14 15 16 17 18 19 20 21 22 23 24 25 26 27 28" at bounding box center [971, 306] width 252 height 198
click at [1045, 384] on div "28" at bounding box center [1043, 385] width 36 height 36
type input "[DATE]"
select select "1"
select select "2025"
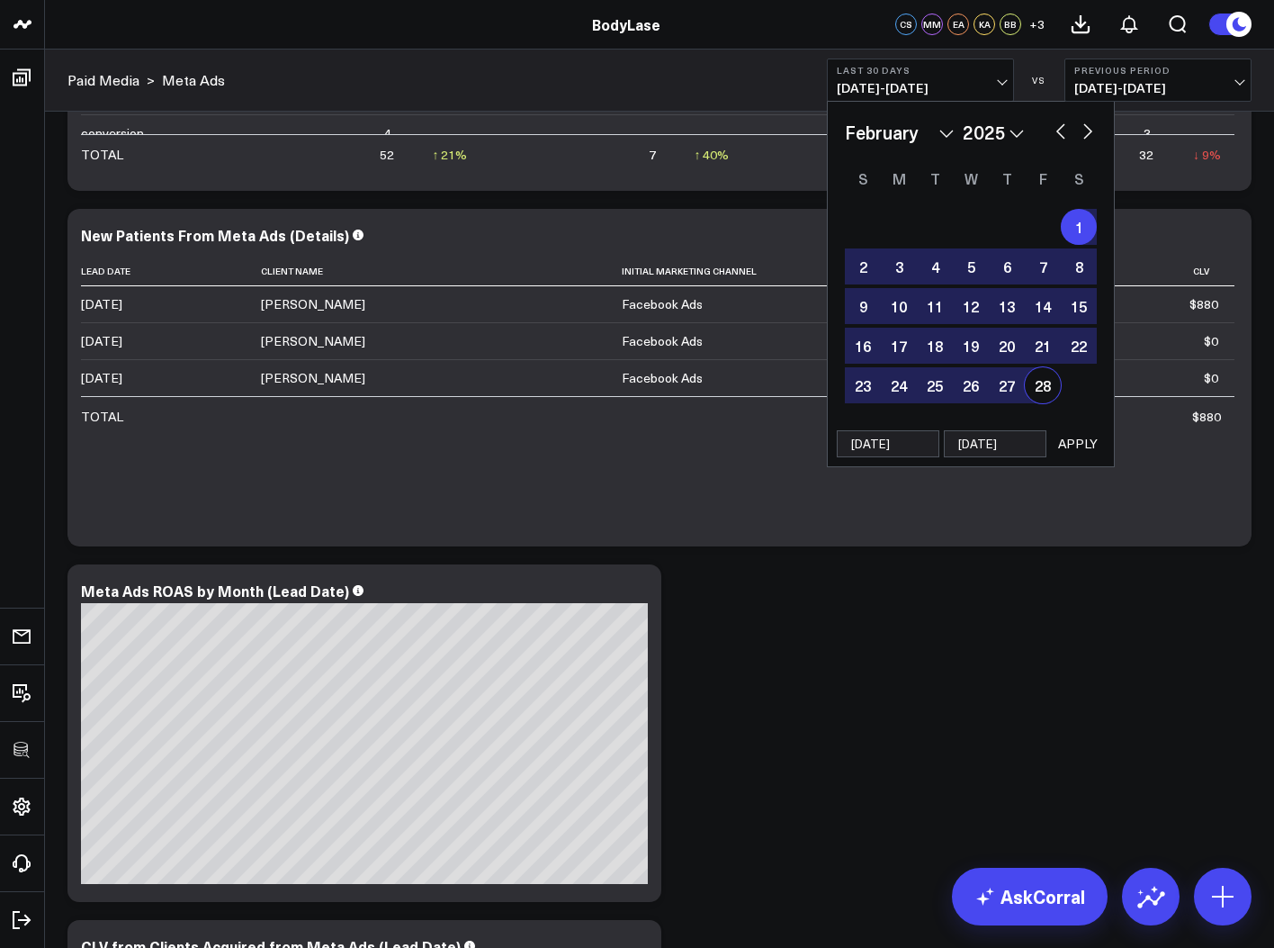
click at [1079, 444] on button "APPLY" at bounding box center [1078, 443] width 54 height 27
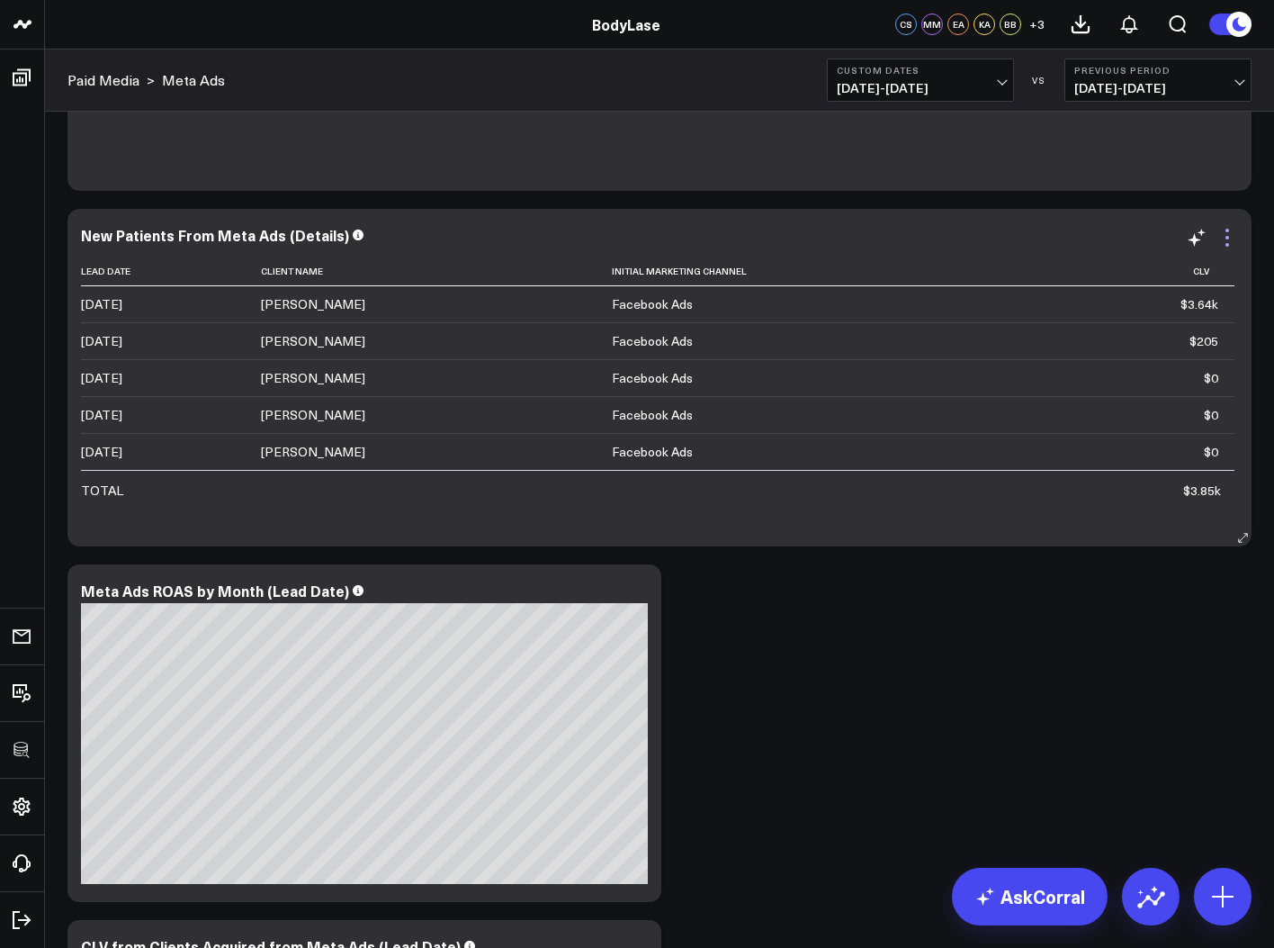
click at [1232, 241] on icon at bounding box center [1228, 238] width 22 height 22
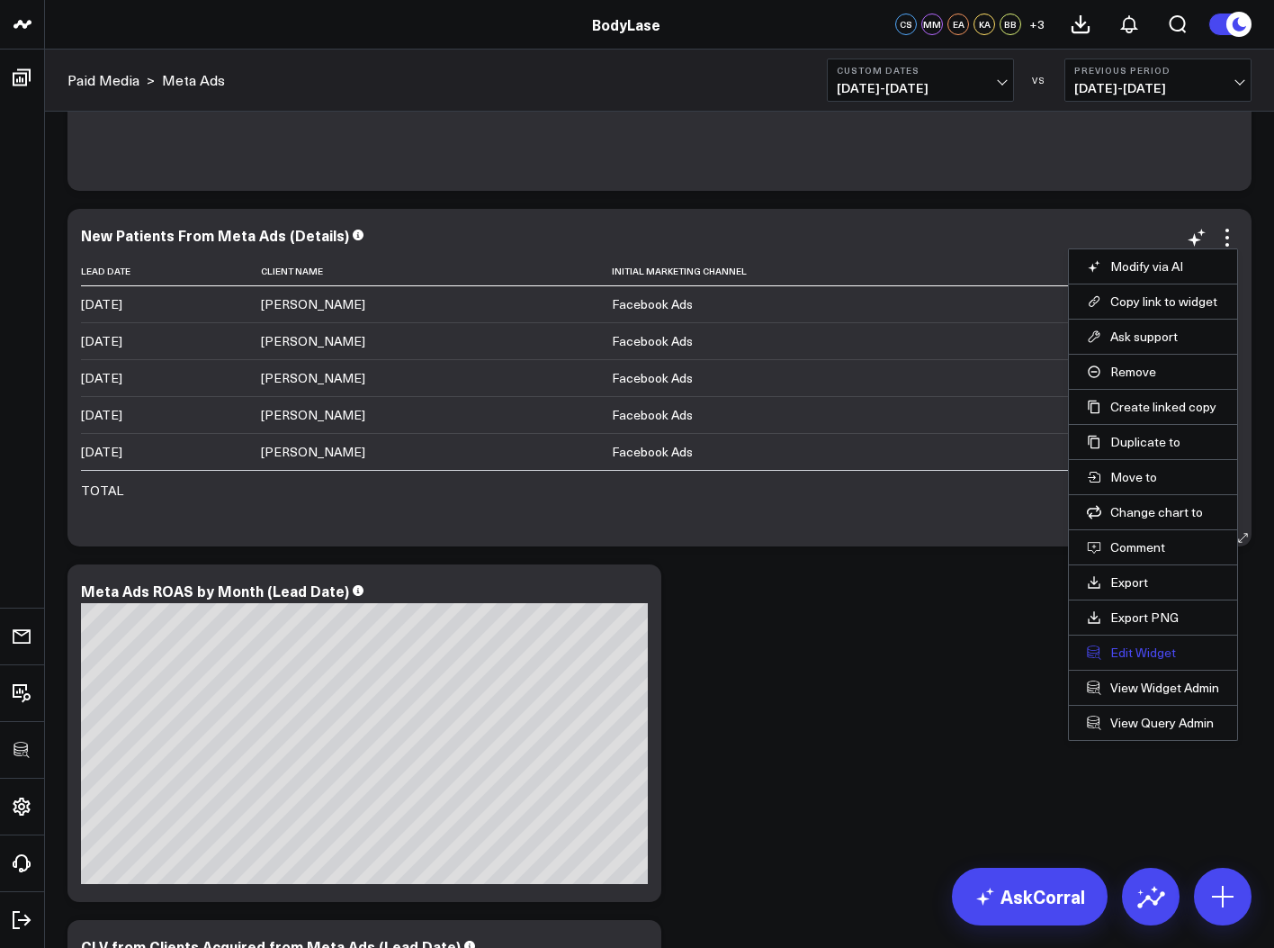
click at [1130, 649] on button "Edit Widget" at bounding box center [1153, 652] width 132 height 16
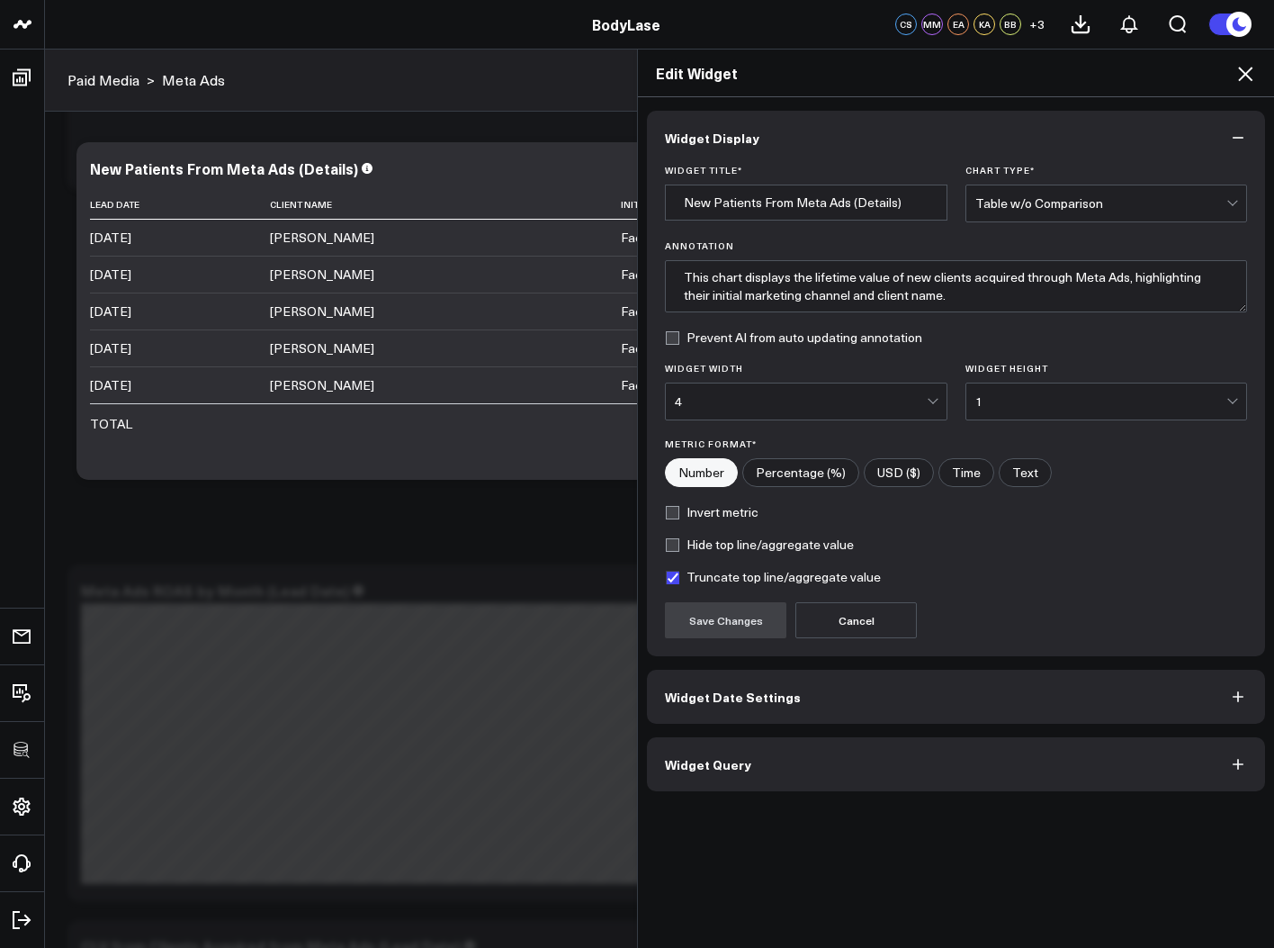
click at [974, 774] on button "Widget Query" at bounding box center [956, 764] width 618 height 54
